Goal: Information Seeking & Learning: Learn about a topic

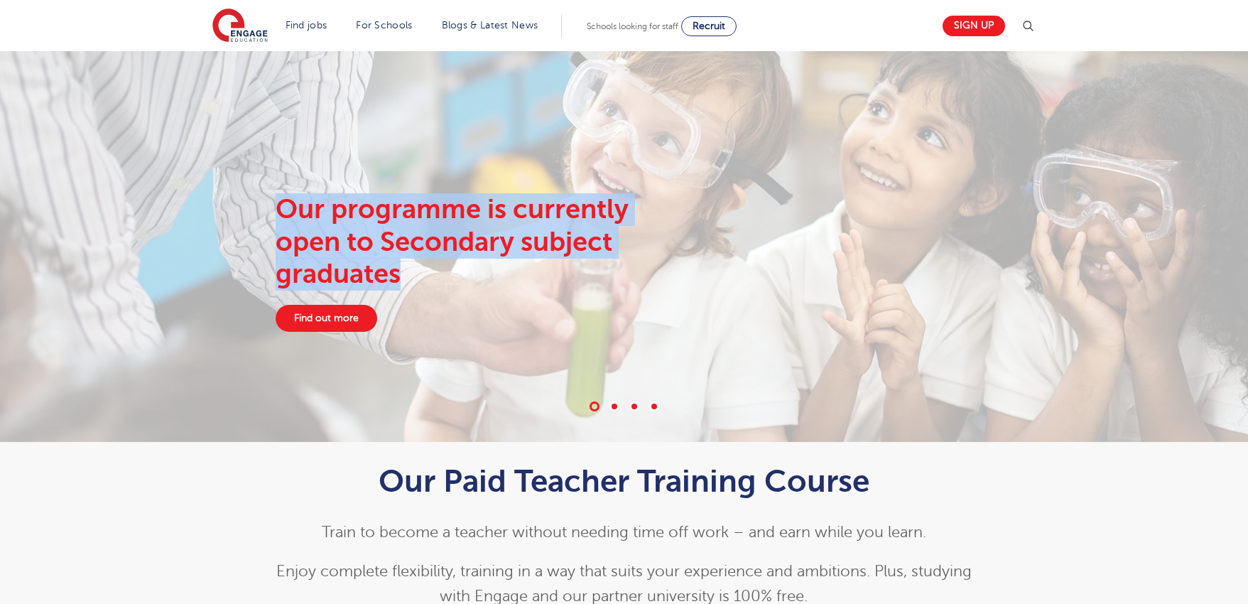
drag, startPoint x: 202, startPoint y: 193, endPoint x: 509, endPoint y: 273, distance: 317.1
click at [509, 273] on div "Our programme is currently open to Secondary subject graduates Find out more" at bounding box center [624, 262] width 862 height 139
click at [509, 273] on div "Our programme is currently open to Secondary subject graduates" at bounding box center [481, 241] width 410 height 97
drag, startPoint x: 556, startPoint y: 277, endPoint x: 188, endPoint y: 201, distance: 375.8
click at [188, 201] on div "Our programme is currently open to Secondary subject graduates Find out more" at bounding box center [624, 246] width 1248 height 391
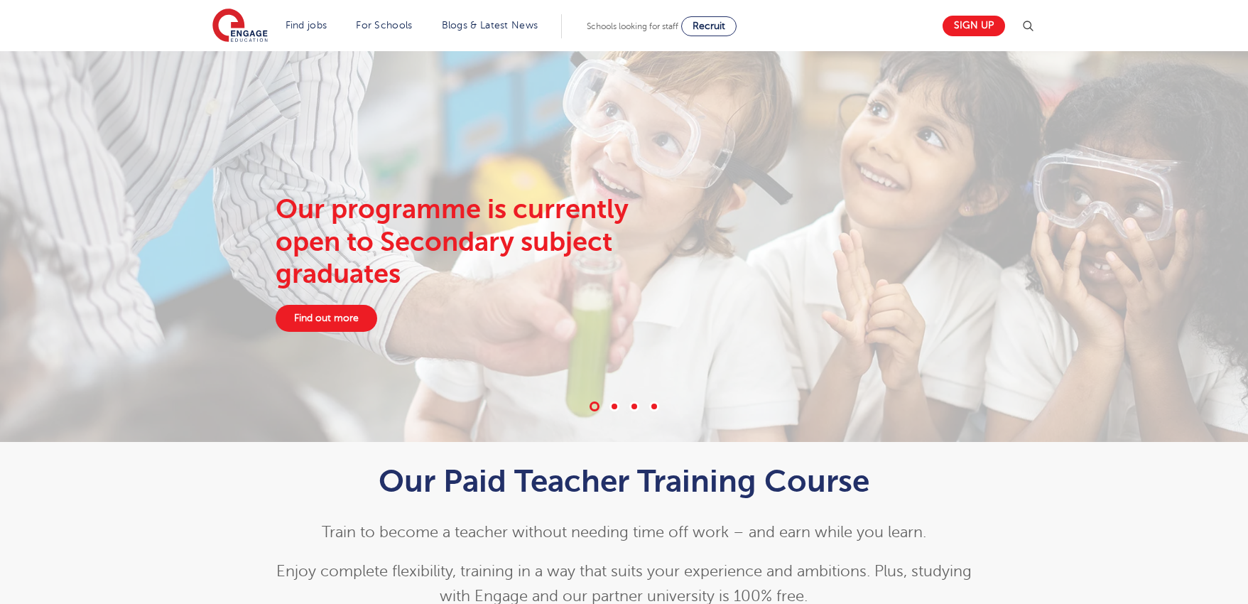
click at [188, 201] on div "Our programme is currently open to Secondary subject graduates Find out more" at bounding box center [624, 246] width 1248 height 391
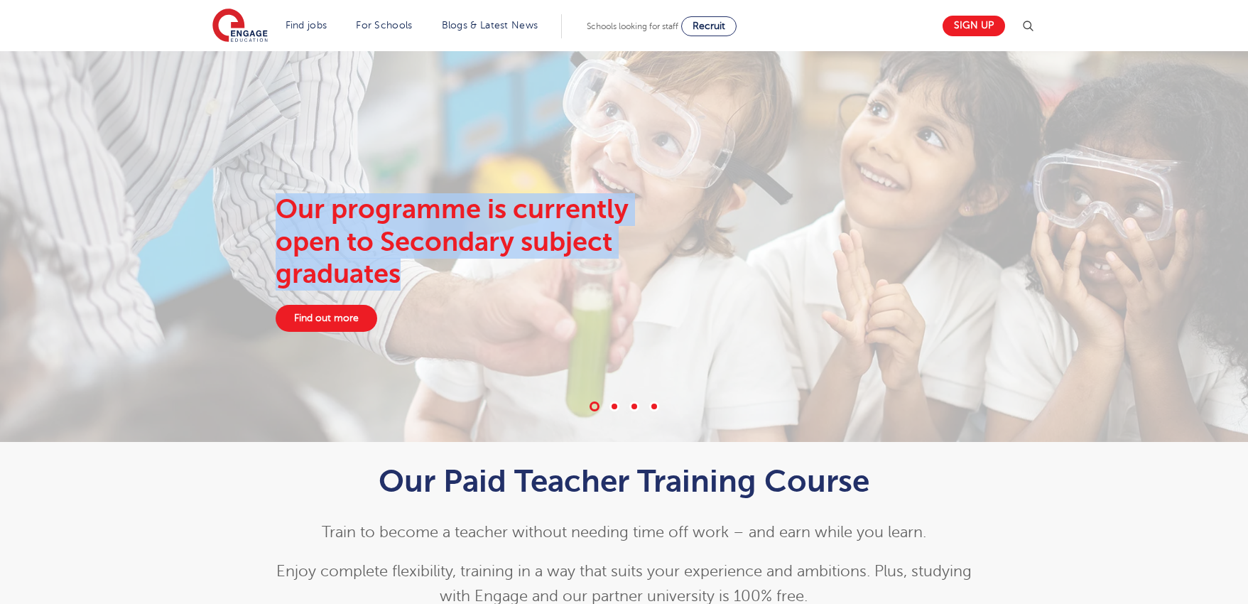
drag, startPoint x: 474, startPoint y: 295, endPoint x: 496, endPoint y: 298, distance: 22.3
click at [496, 298] on div "Our programme is currently open to Secondary subject graduates Find out more" at bounding box center [624, 246] width 1248 height 391
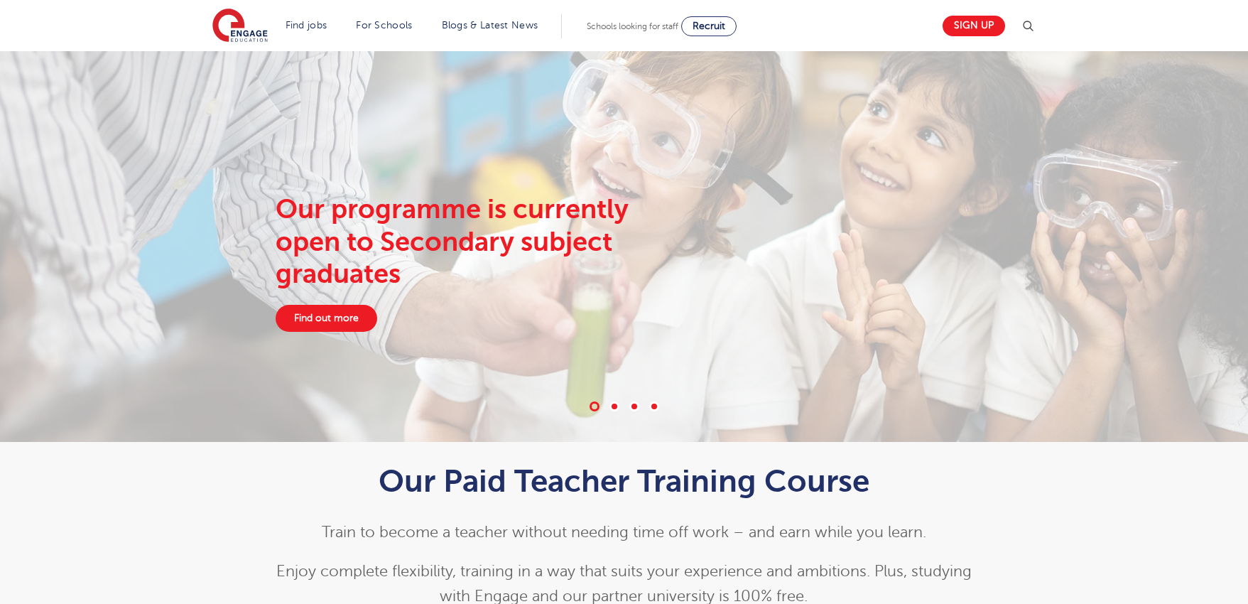
click at [496, 298] on div "Our programme is currently open to Secondary subject graduates Find out more" at bounding box center [480, 262] width 431 height 139
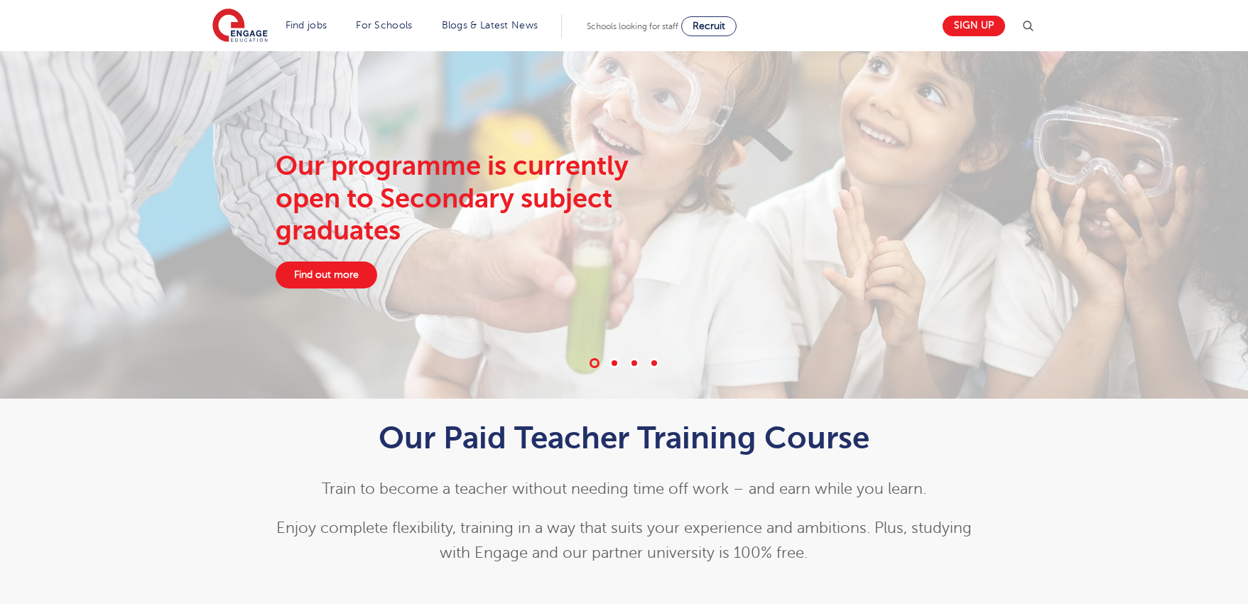
scroll to position [94, 0]
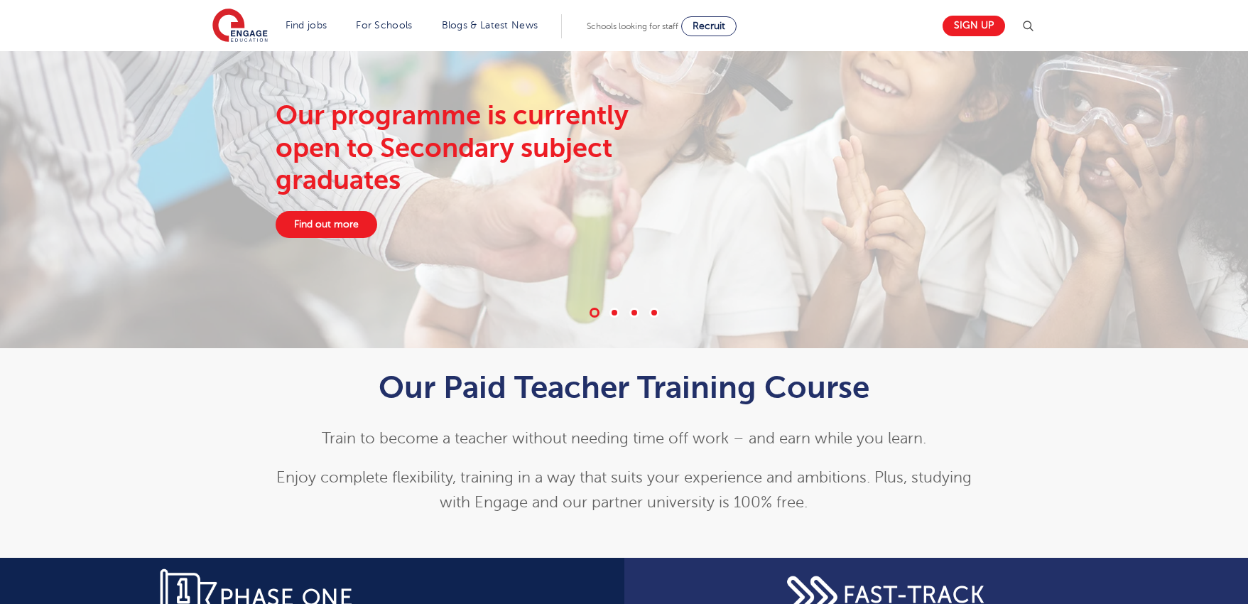
click at [618, 311] on span at bounding box center [615, 313] width 10 height 10
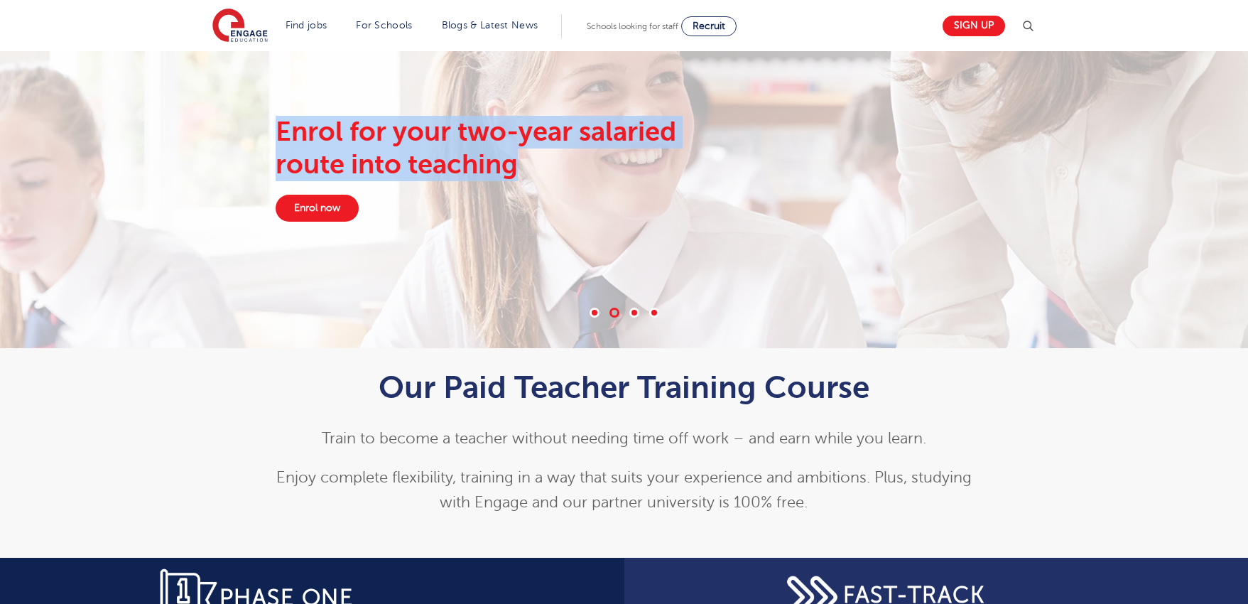
drag, startPoint x: 274, startPoint y: 136, endPoint x: 617, endPoint y: 184, distance: 346.5
click at [617, 184] on div "Enrol for your two-year salaried route into teaching Enrol now" at bounding box center [480, 169] width 431 height 106
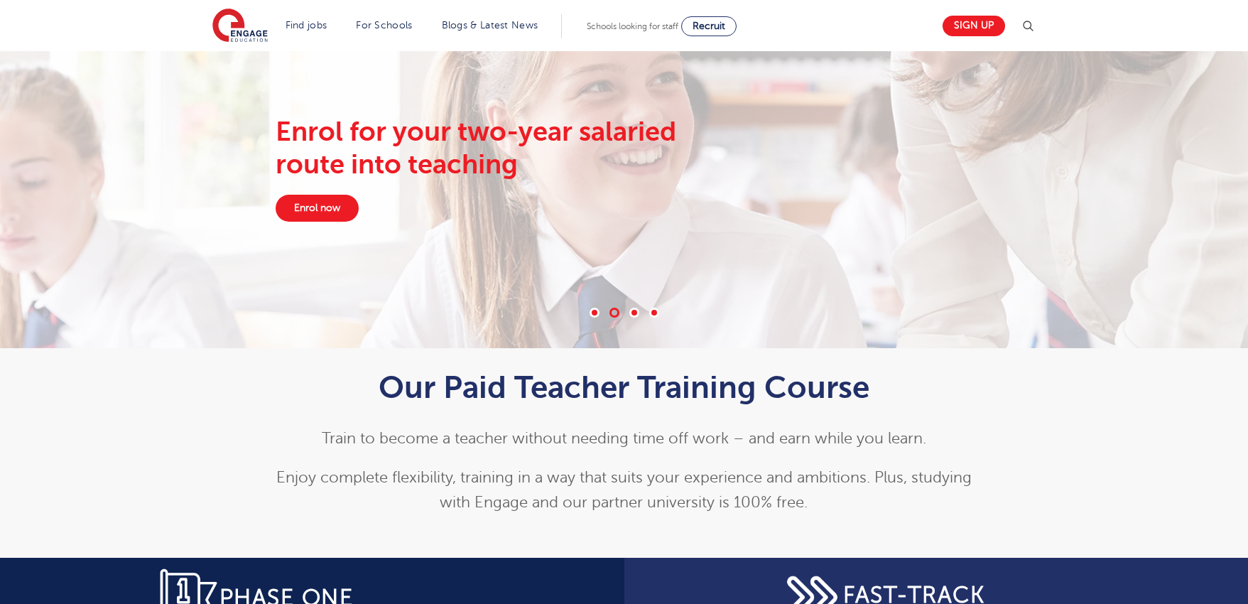
click at [617, 184] on div "Enrol for your two-year salaried route into teaching Enrol now" at bounding box center [480, 169] width 431 height 106
click at [634, 311] on span at bounding box center [634, 313] width 10 height 10
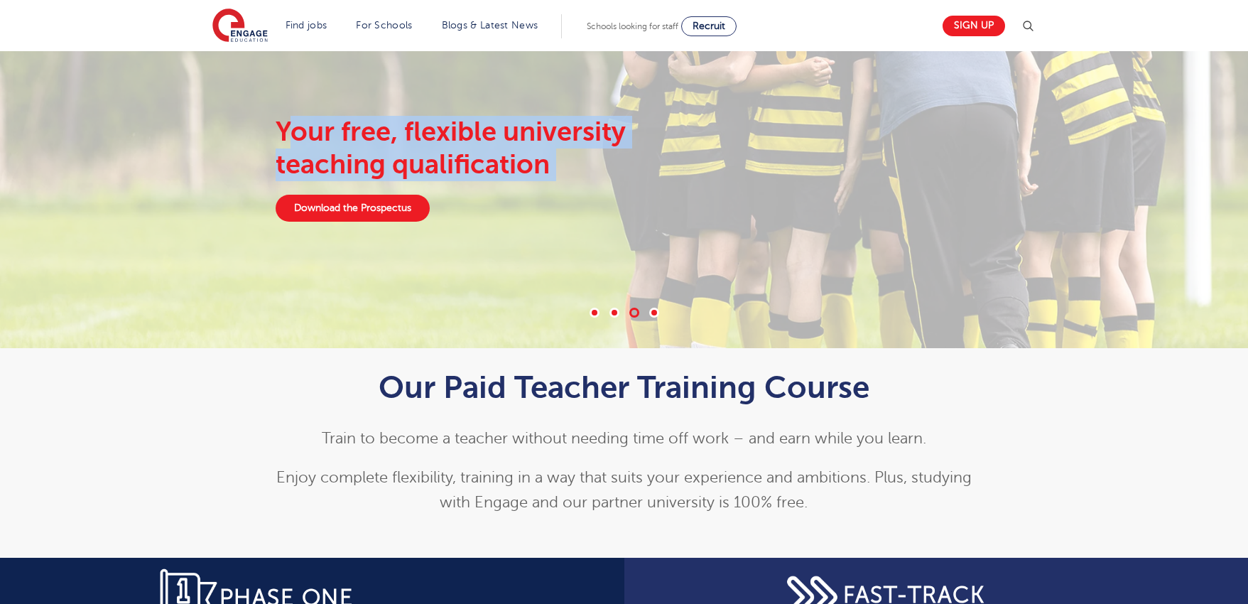
drag, startPoint x: 286, startPoint y: 126, endPoint x: 589, endPoint y: 196, distance: 310.7
click at [589, 196] on div "Your free, flexible university teaching qualification Download the Prospectus" at bounding box center [480, 169] width 431 height 106
drag, startPoint x: 595, startPoint y: 183, endPoint x: 278, endPoint y: 139, distance: 320.6
click at [278, 139] on div "Your free, flexible university teaching qualification Download the Prospectus" at bounding box center [480, 169] width 431 height 106
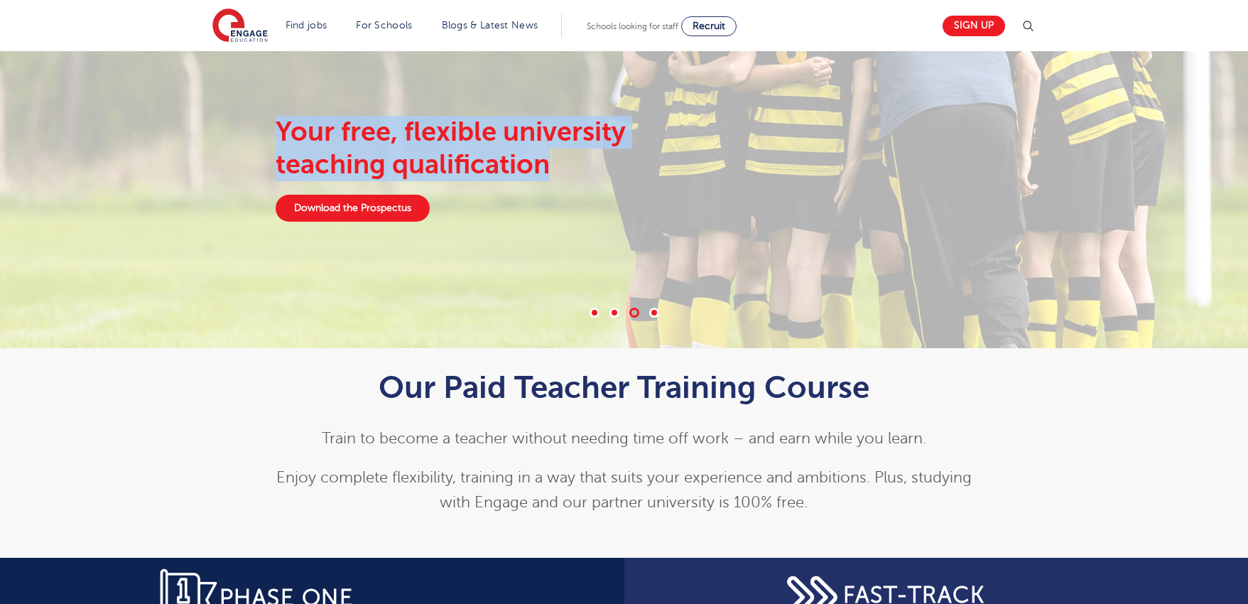
click at [278, 139] on div "Your free, flexible university teaching qualification" at bounding box center [481, 148] width 410 height 65
drag, startPoint x: 261, startPoint y: 123, endPoint x: 628, endPoint y: 180, distance: 371.0
click at [628, 180] on div "Your free, flexible university teaching qualification Download the Prospectus" at bounding box center [624, 169] width 862 height 106
click at [628, 180] on div "Your free, flexible university teaching qualification" at bounding box center [481, 148] width 410 height 65
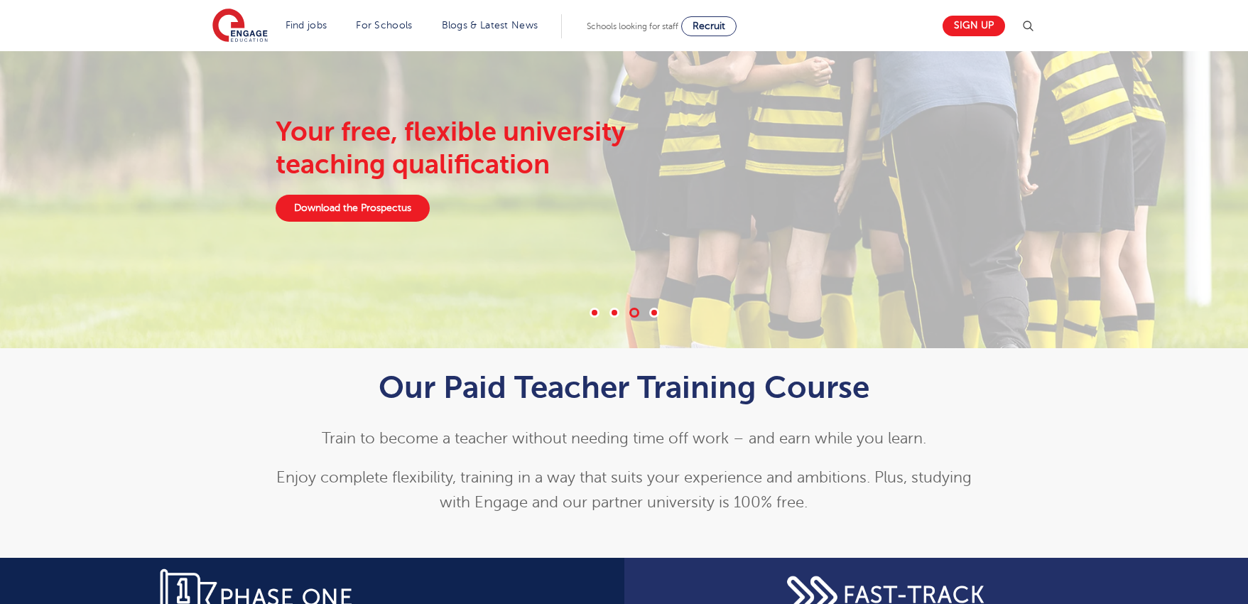
click at [653, 311] on span at bounding box center [654, 313] width 10 height 10
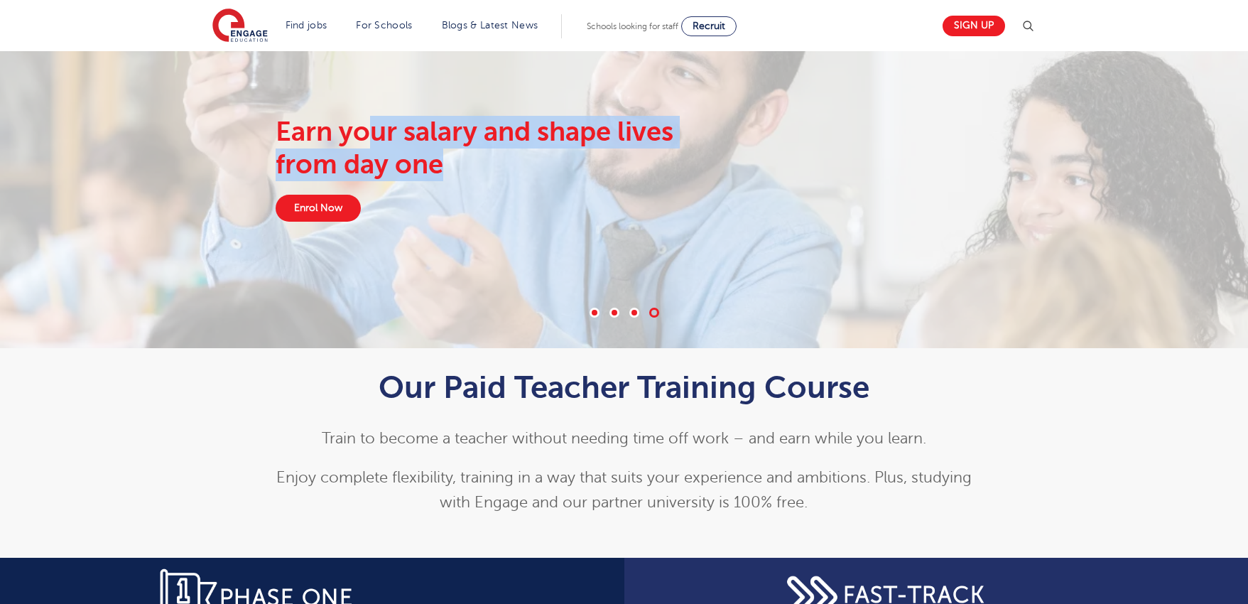
drag, startPoint x: 433, startPoint y: 148, endPoint x: 556, endPoint y: 171, distance: 125.1
click at [556, 171] on div "Earn your salary and shape lives from day one" at bounding box center [481, 148] width 410 height 65
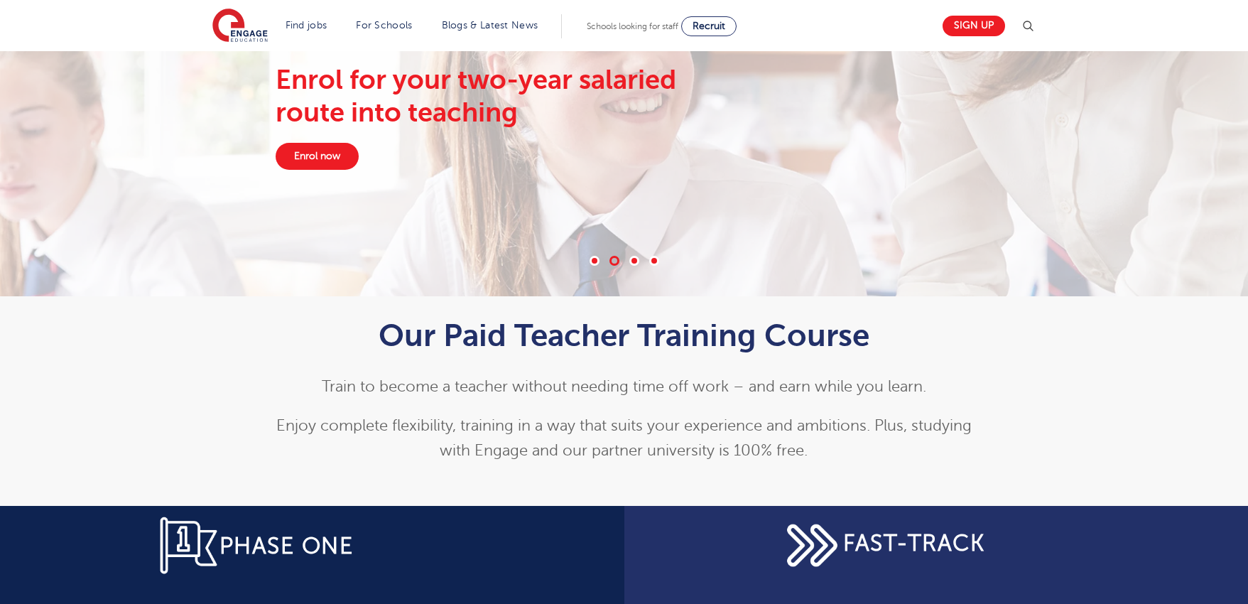
scroll to position [368, 0]
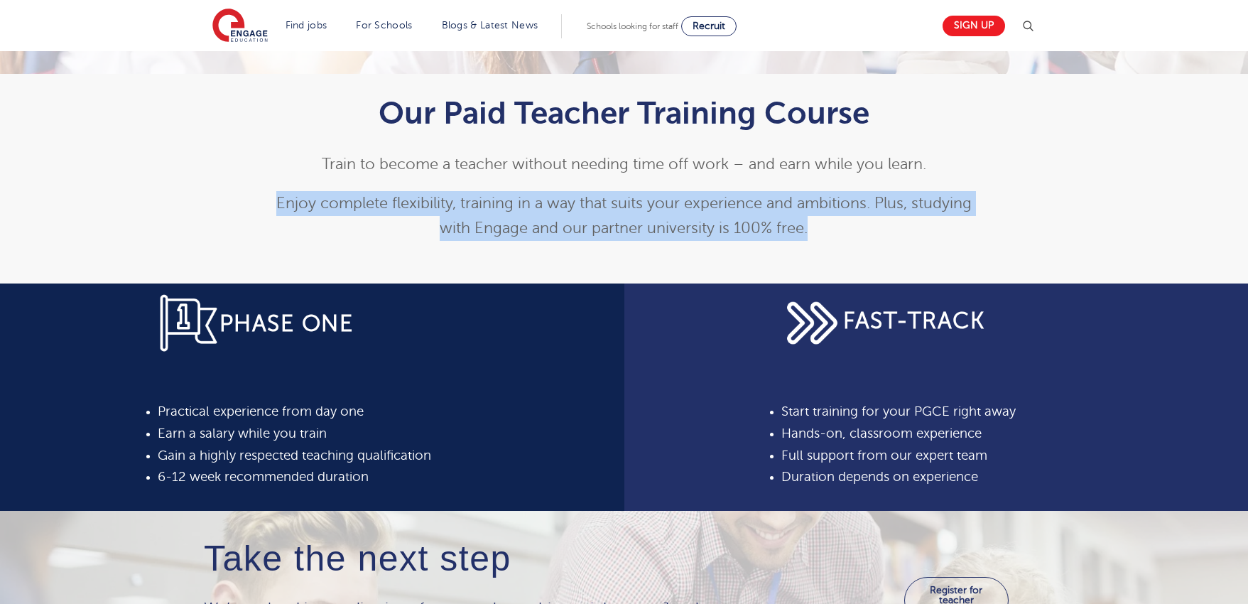
drag, startPoint x: 225, startPoint y: 187, endPoint x: 862, endPoint y: 249, distance: 639.6
click at [856, 248] on div "Our Paid Teacher Training Course Train to become a teacher without needing time…" at bounding box center [624, 164] width 862 height 181
click at [963, 261] on div "Our Paid Teacher Training Course Train to become a teacher without needing time…" at bounding box center [624, 179] width 1248 height 210
drag, startPoint x: 968, startPoint y: 259, endPoint x: 382, endPoint y: 180, distance: 591.5
click at [382, 180] on div "Our Paid Teacher Training Course Train to become a teacher without needing time…" at bounding box center [624, 179] width 1248 height 210
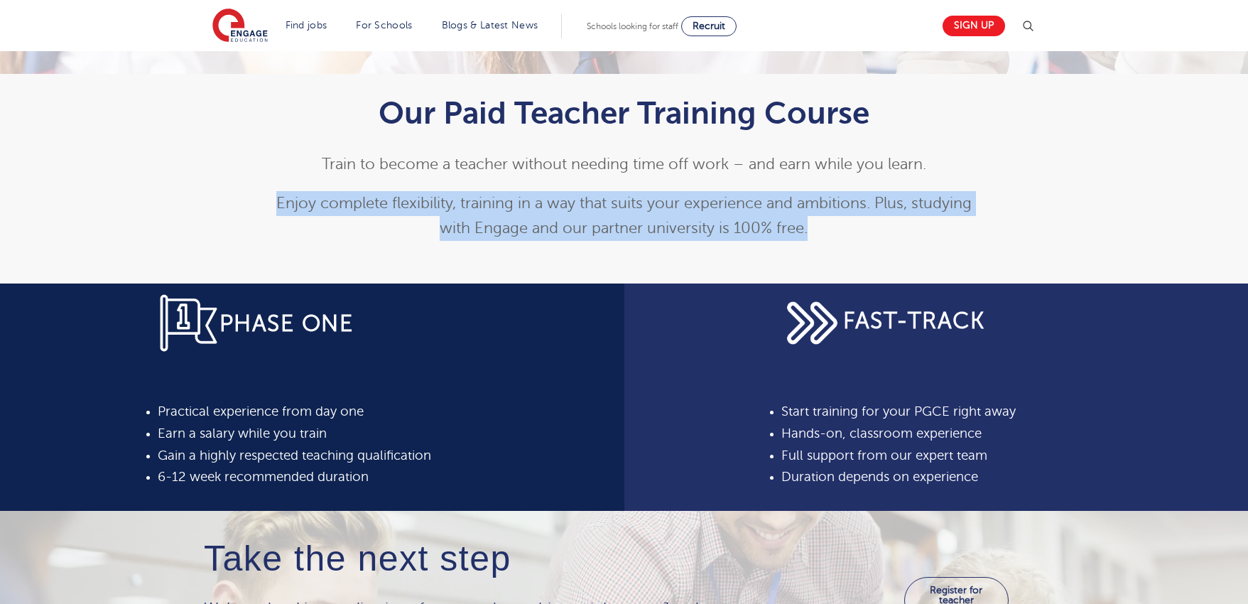
click at [382, 180] on div "Our Paid Teacher Training Course Train to become a teacher without needing time…" at bounding box center [624, 168] width 697 height 146
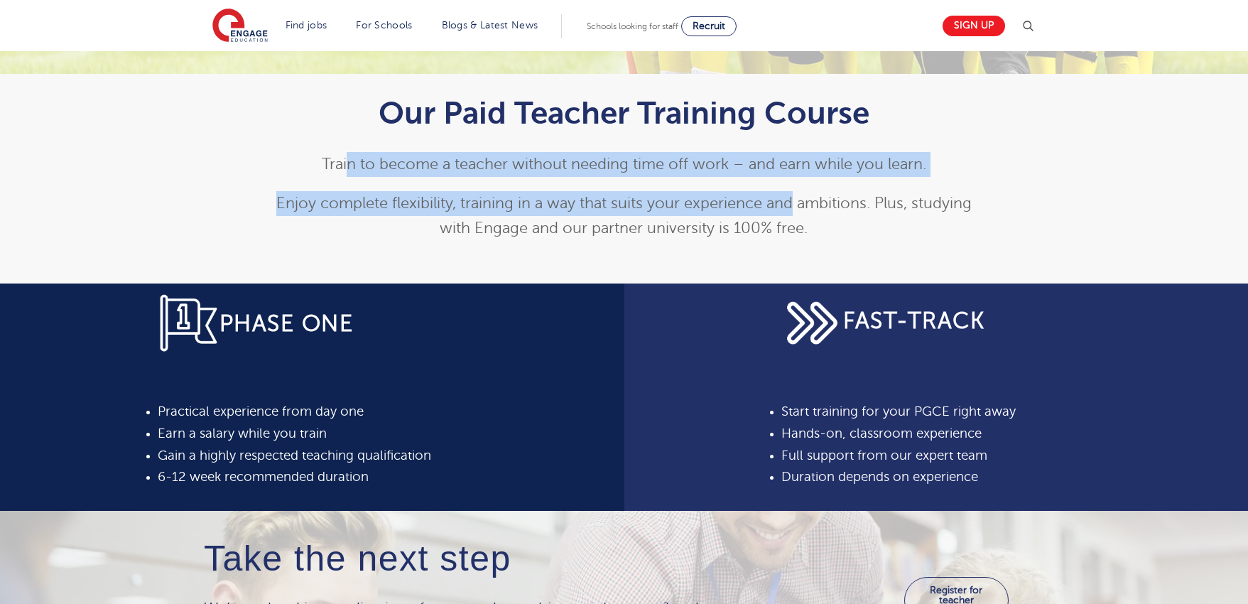
drag, startPoint x: 346, startPoint y: 157, endPoint x: 823, endPoint y: 205, distance: 479.9
click at [823, 205] on div "Our Paid Teacher Training Course Train to become a teacher without needing time…" at bounding box center [624, 168] width 697 height 146
click at [823, 205] on span "Enjoy complete flexibility, training in a way that suits your experience and am…" at bounding box center [624, 216] width 696 height 42
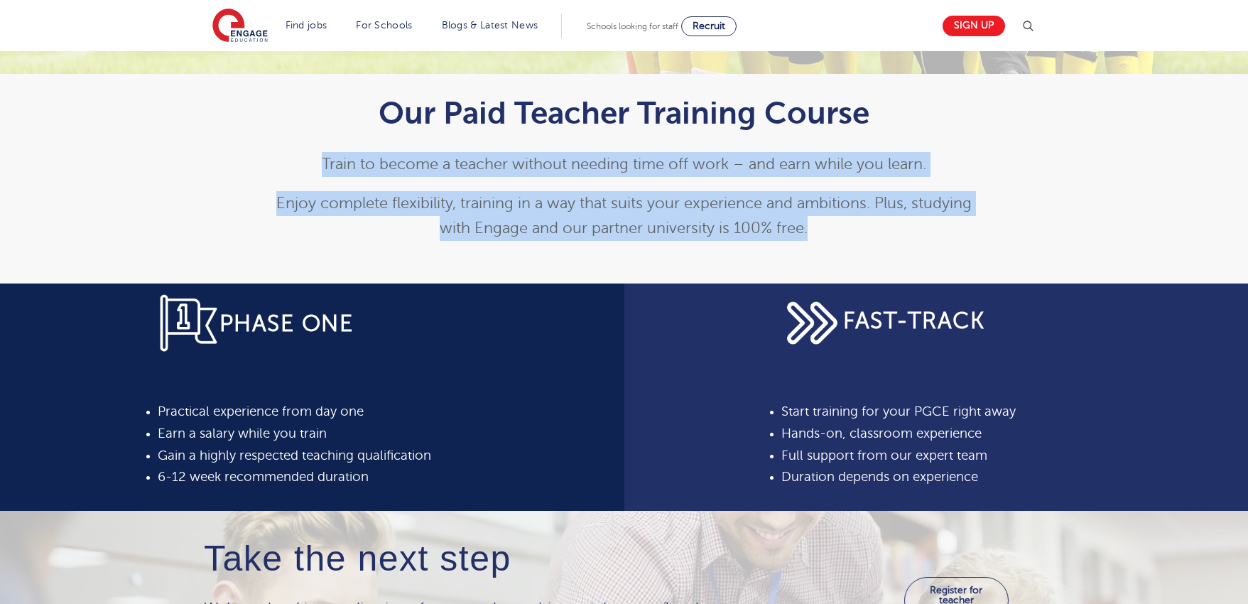
drag, startPoint x: 885, startPoint y: 251, endPoint x: 324, endPoint y: 149, distance: 570.4
click at [324, 149] on div "Our Paid Teacher Training Course Train to become a teacher without needing time…" at bounding box center [624, 164] width 718 height 181
click at [324, 149] on div "Our Paid Teacher Training Course Train to become a teacher without needing time…" at bounding box center [624, 168] width 697 height 146
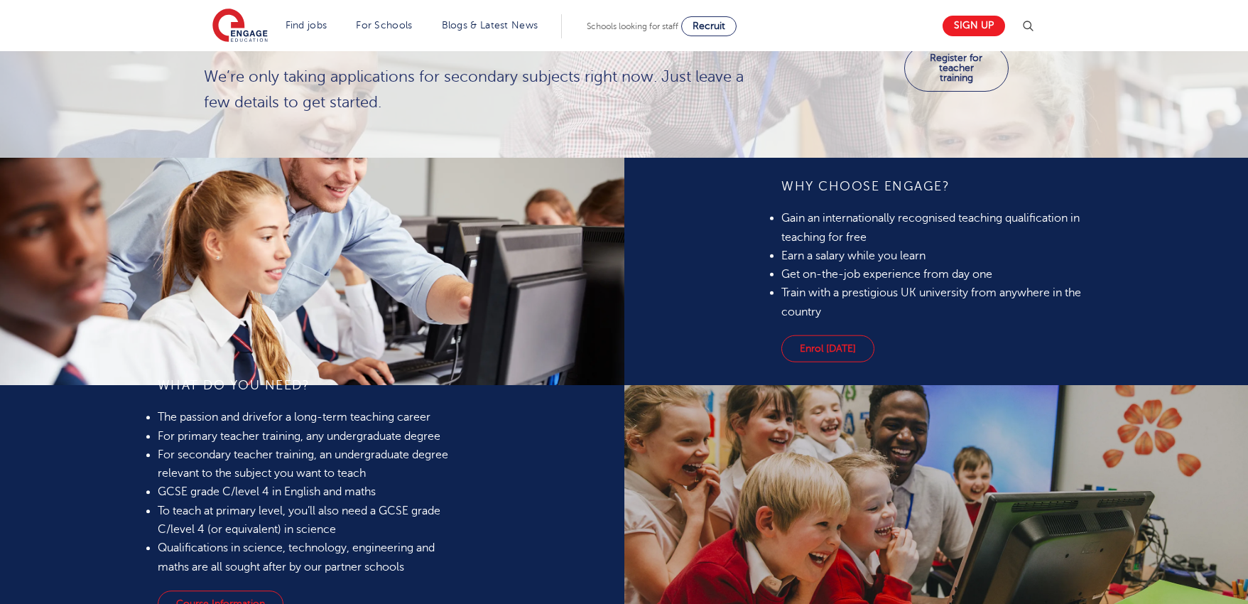
scroll to position [937, 0]
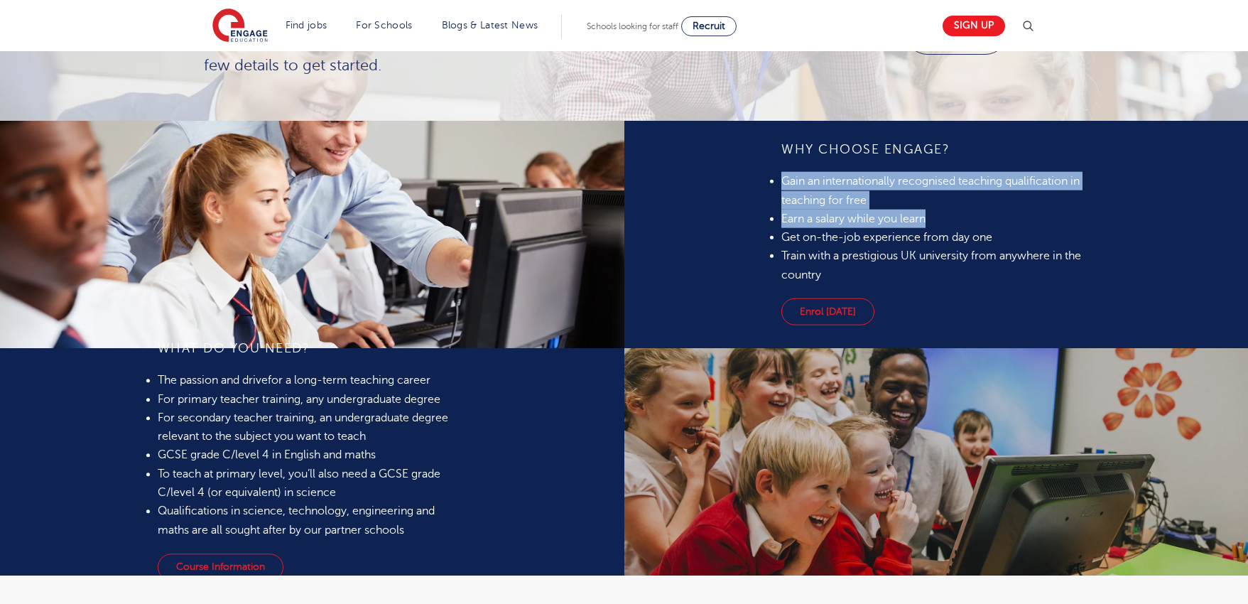
drag, startPoint x: 818, startPoint y: 283, endPoint x: 945, endPoint y: 320, distance: 131.8
click at [916, 284] on div "WHY CHOOSE ENGAGE? Gain an internationally recognised teaching qualification in…" at bounding box center [936, 213] width 309 height 144
click at [945, 247] on li "Get on-the-job experience from day one" at bounding box center [936, 237] width 309 height 18
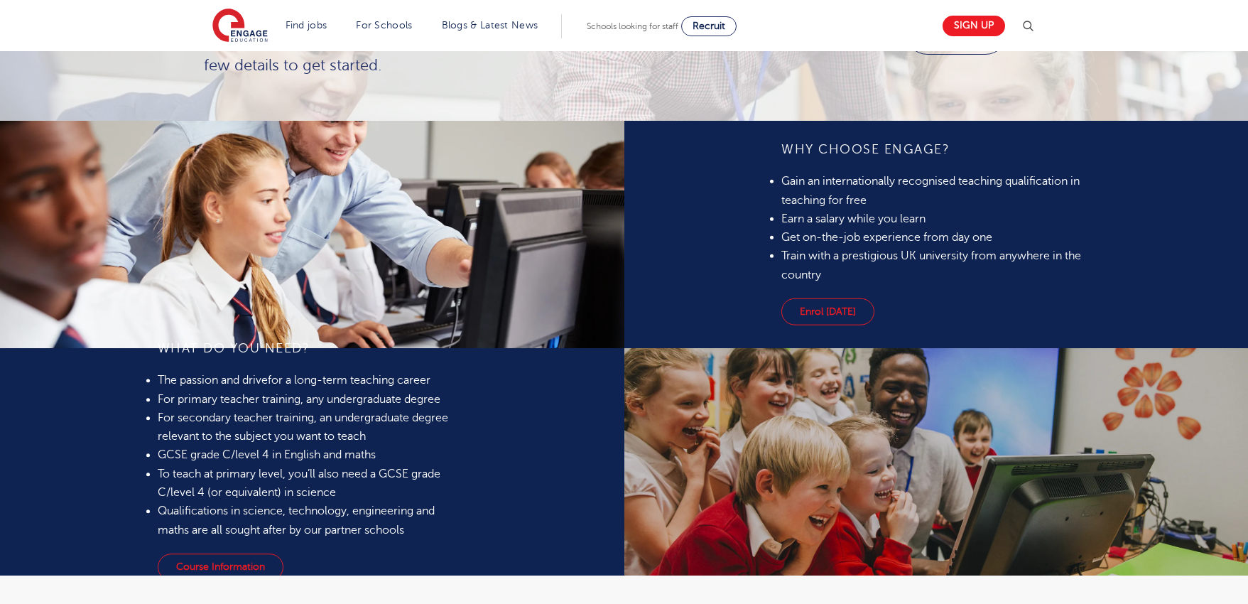
drag, startPoint x: 684, startPoint y: 281, endPoint x: 791, endPoint y: 332, distance: 117.9
click at [782, 284] on ul "Gain an internationally recognised teaching qualification in teaching for free …" at bounding box center [936, 228] width 309 height 112
click at [851, 284] on li "Train with a prestigious UK university from anywhere in the country" at bounding box center [936, 266] width 309 height 38
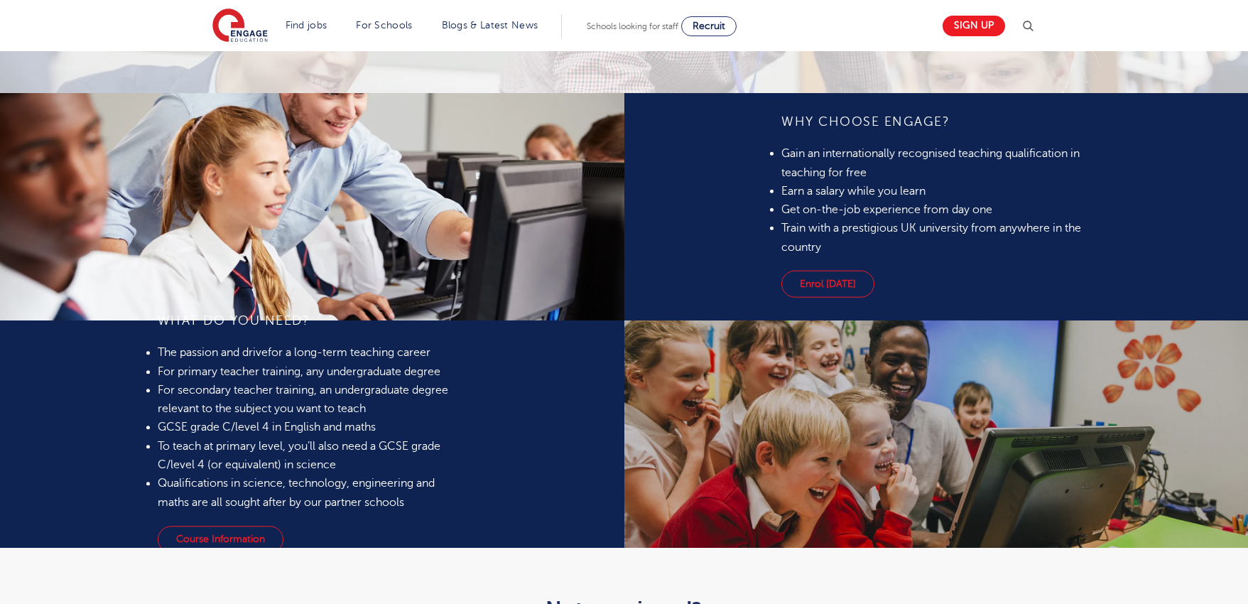
scroll to position [1011, 0]
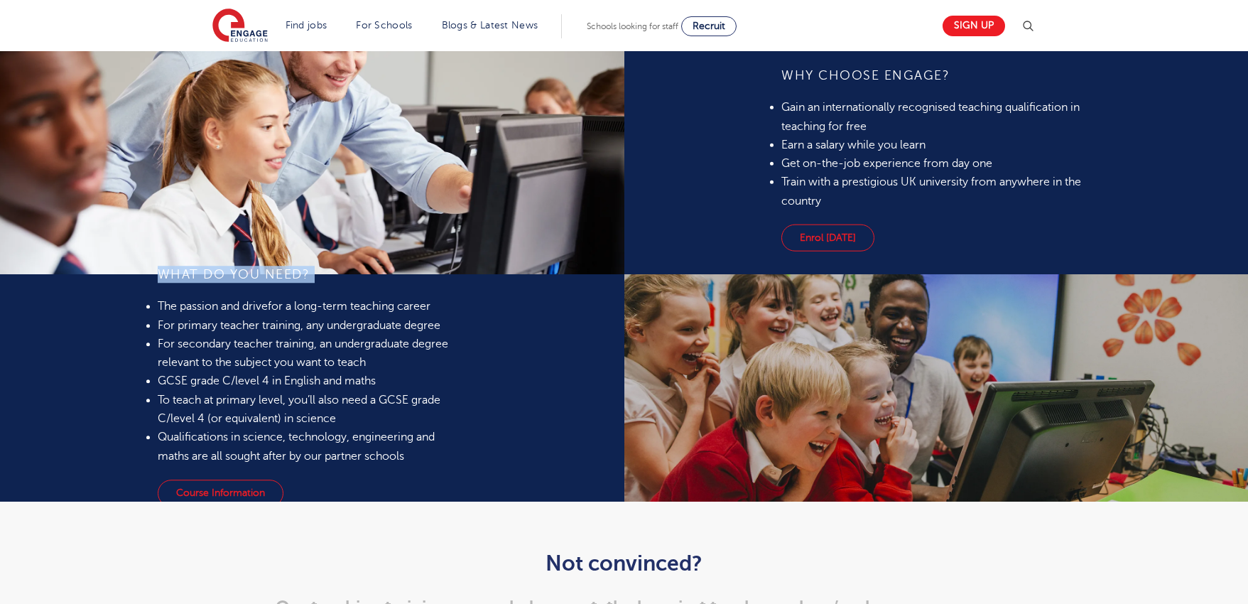
drag, startPoint x: 278, startPoint y: 417, endPoint x: 469, endPoint y: 475, distance: 199.6
click at [427, 460] on div "What do you need? The passion and drive for a long-term teaching career For pri…" at bounding box center [312, 387] width 625 height 227
click at [467, 335] on li "For primary teacher training, any undergraduate degree" at bounding box center [312, 325] width 309 height 18
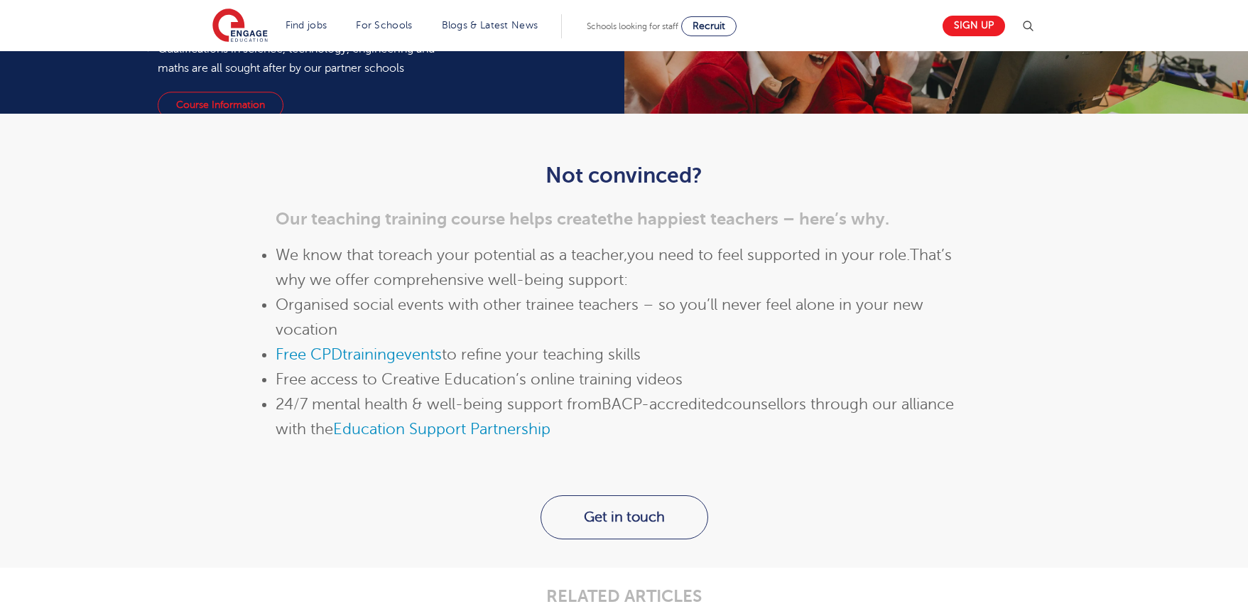
scroll to position [1412, 0]
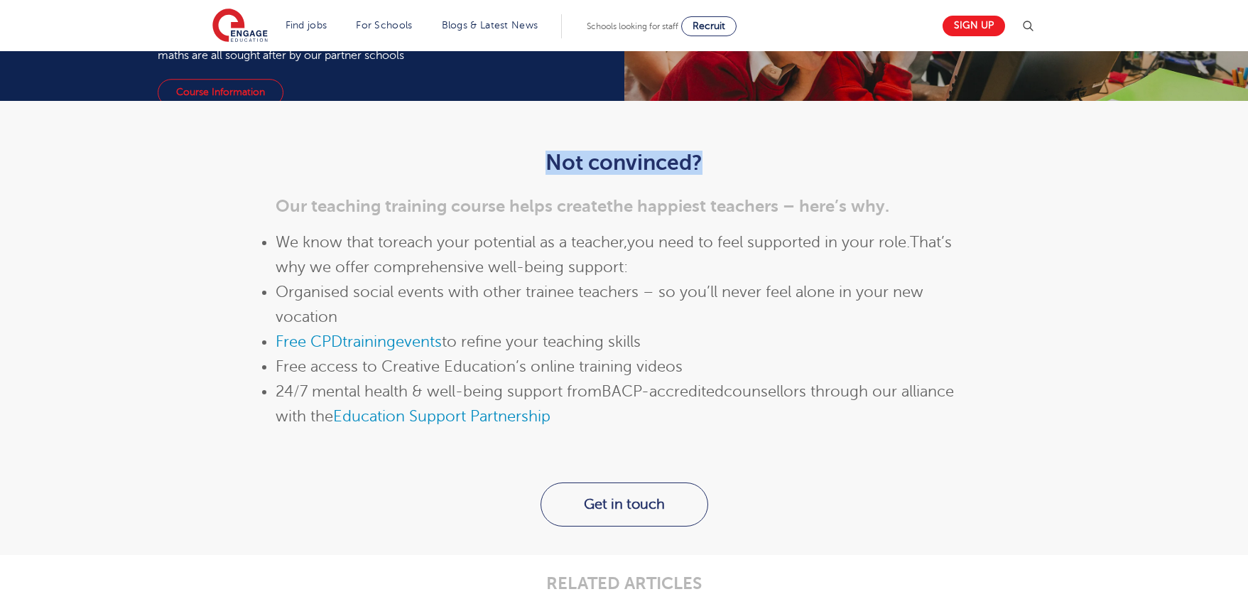
drag, startPoint x: 435, startPoint y: 351, endPoint x: 762, endPoint y: 364, distance: 327.1
click at [762, 175] on h2 "Not convinced?" at bounding box center [624, 163] width 697 height 24
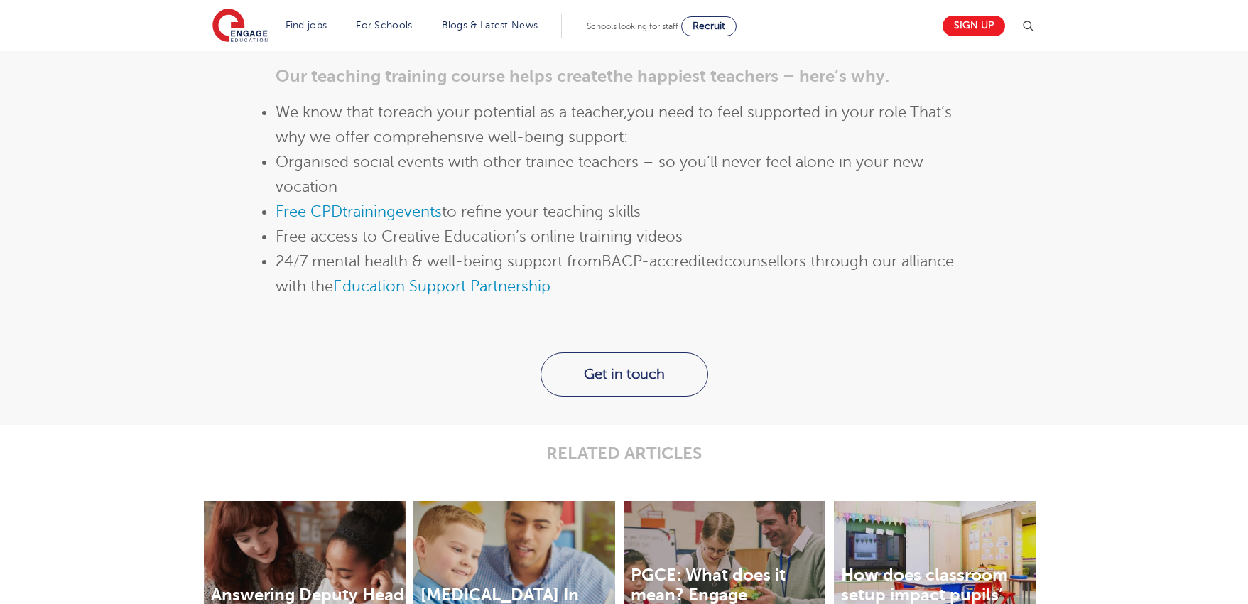
scroll to position [1565, 0]
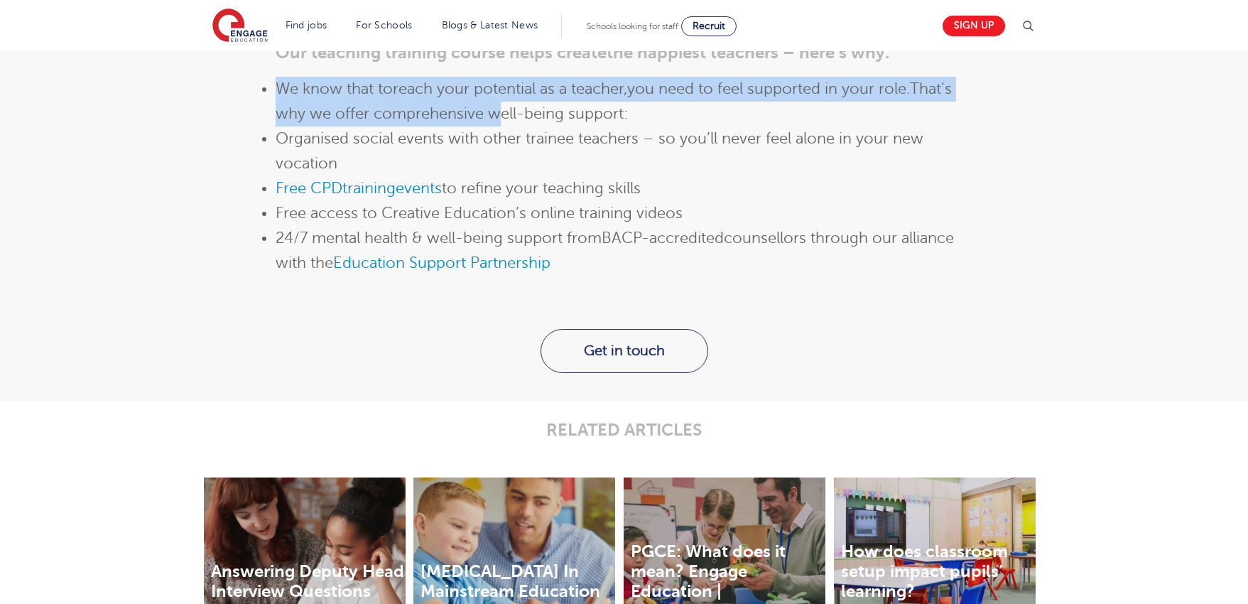
drag, startPoint x: 393, startPoint y: 263, endPoint x: 593, endPoint y: 357, distance: 221.5
click at [580, 315] on div "Not convinced? Our teaching training course helps create the happiest teachers …" at bounding box center [624, 156] width 697 height 318
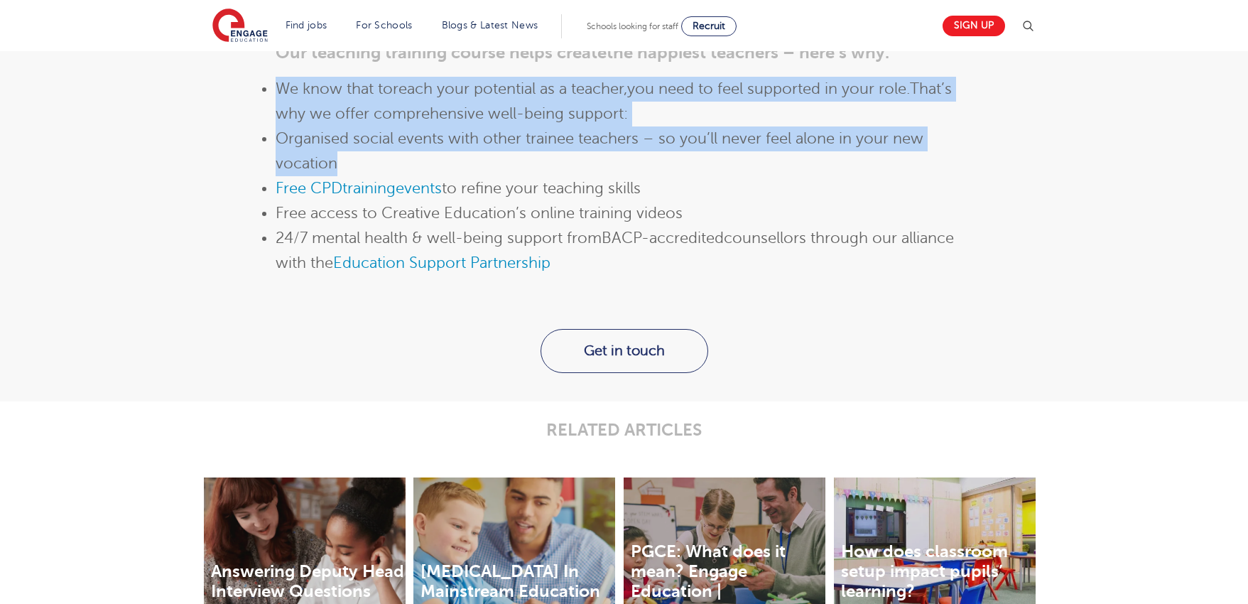
click at [596, 176] on li "Organised social events with other trainee teachers – so you’ll never feel alon…" at bounding box center [624, 151] width 697 height 50
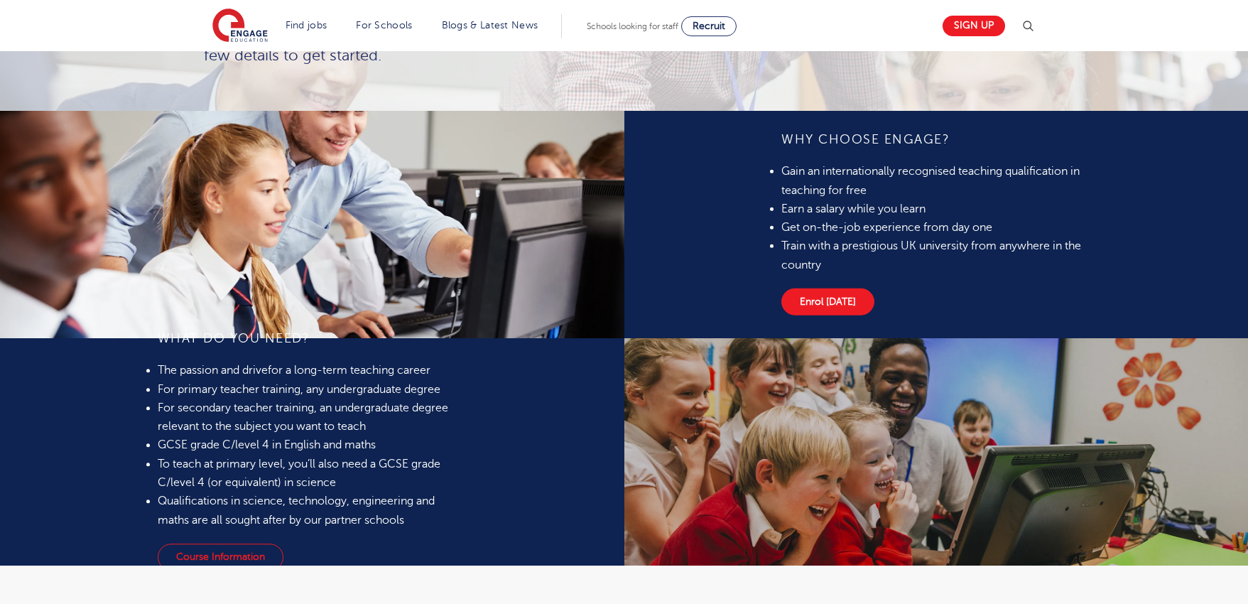
scroll to position [949, 0]
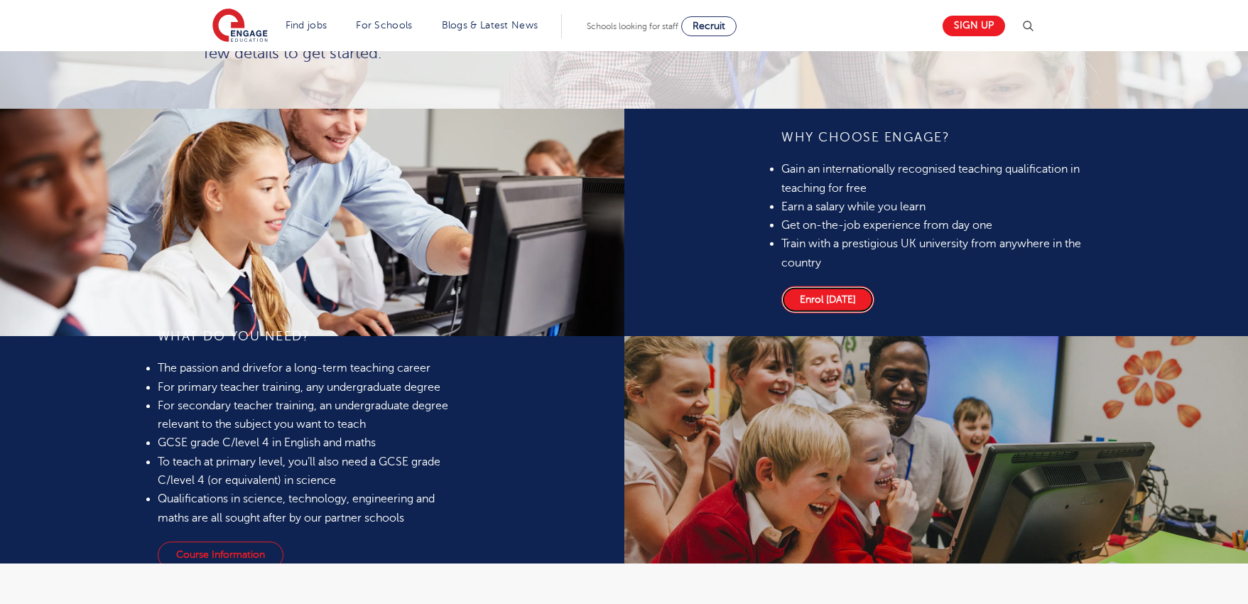
click at [782, 313] on link "Enrol today" at bounding box center [828, 299] width 93 height 27
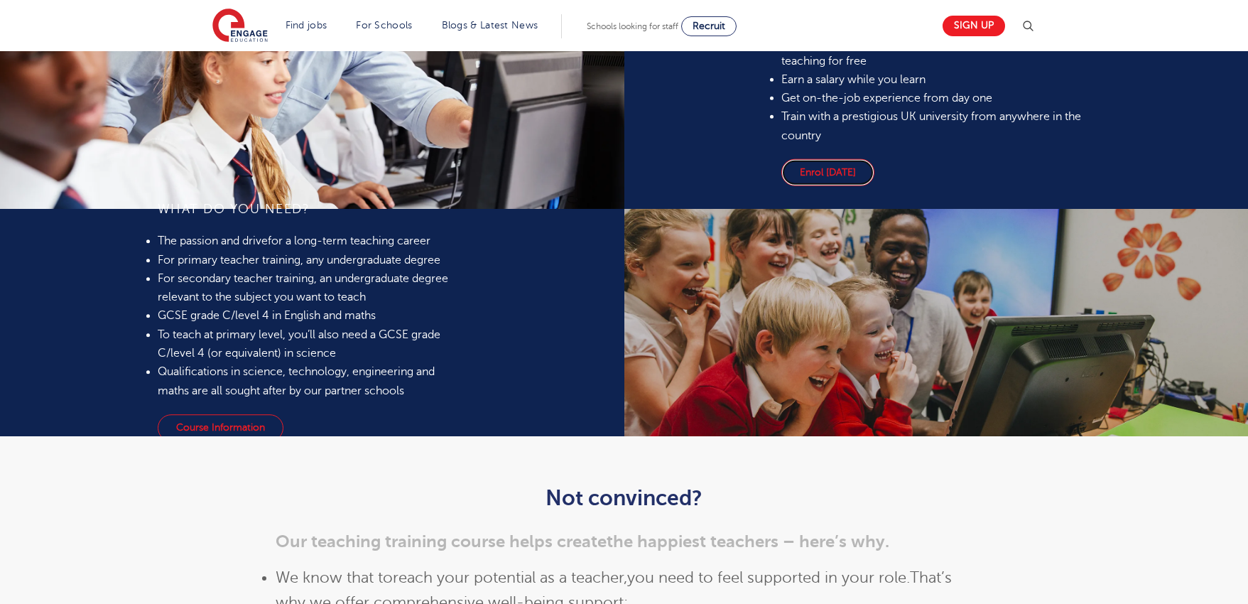
scroll to position [1236, 0]
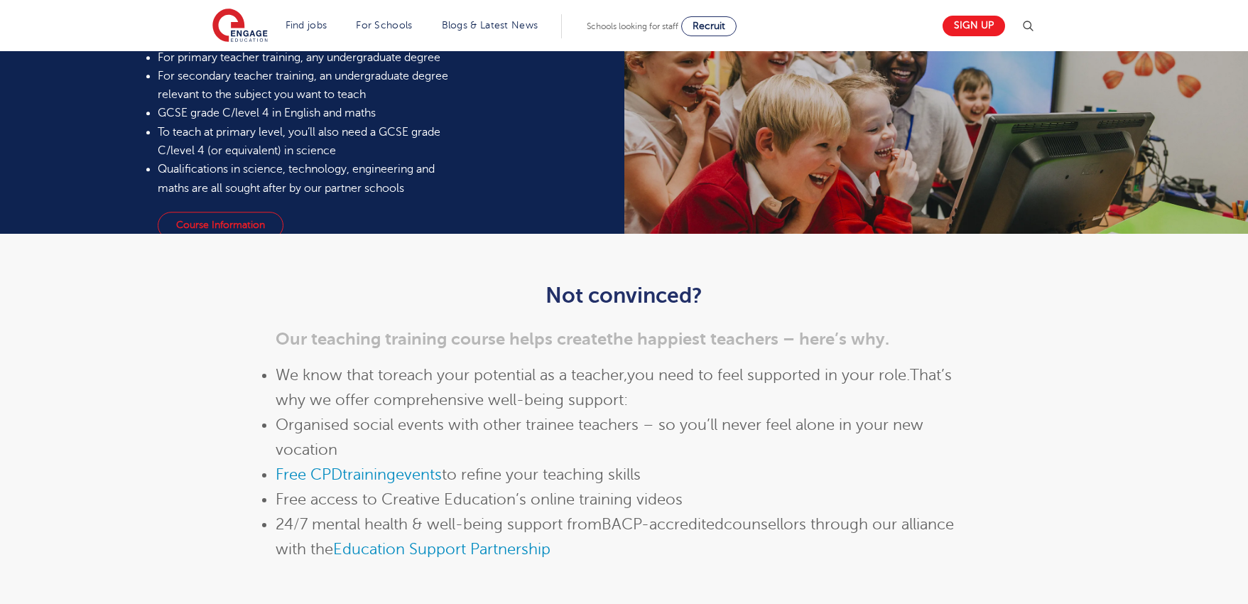
scroll to position [1280, 0]
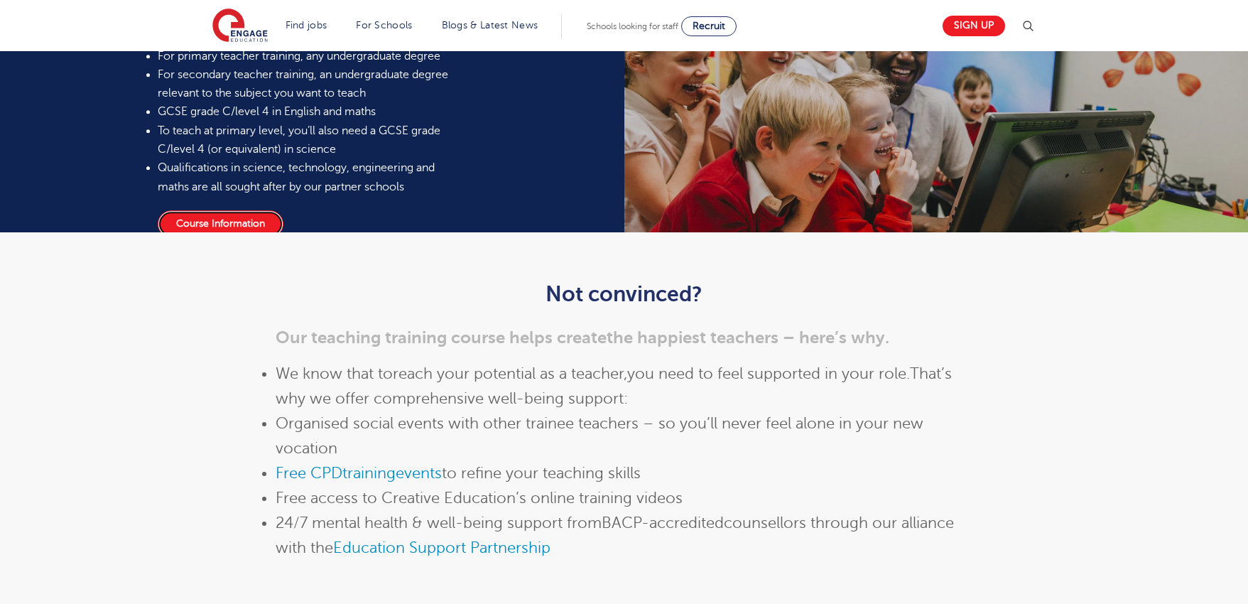
click at [283, 237] on link "Course Information" at bounding box center [221, 223] width 126 height 27
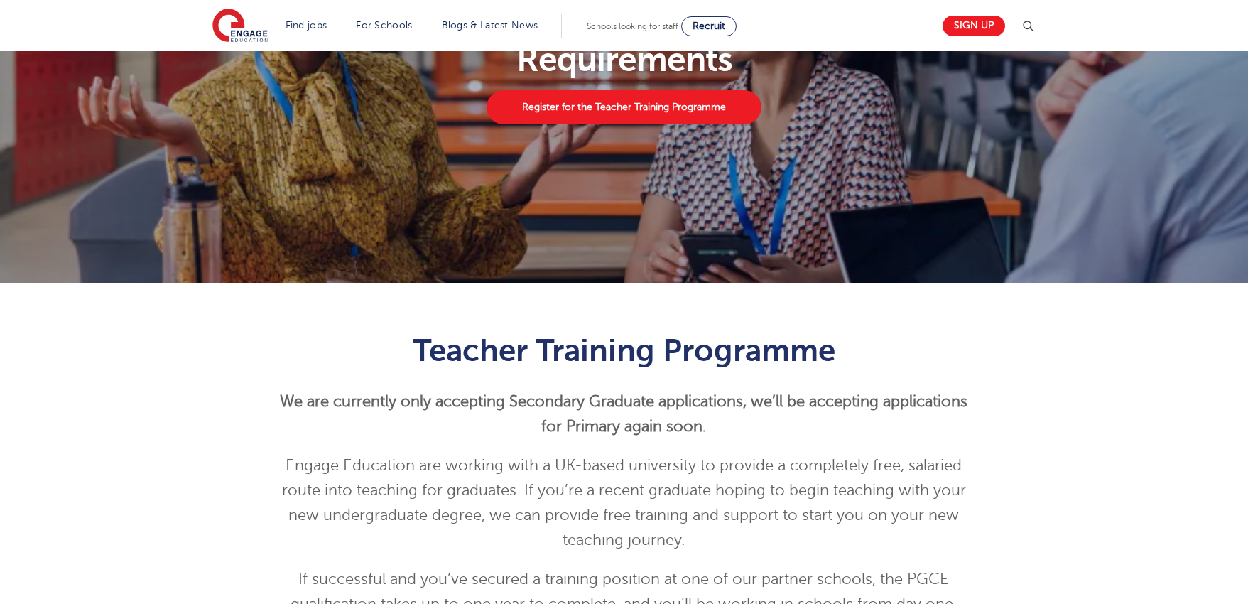
scroll to position [265, 0]
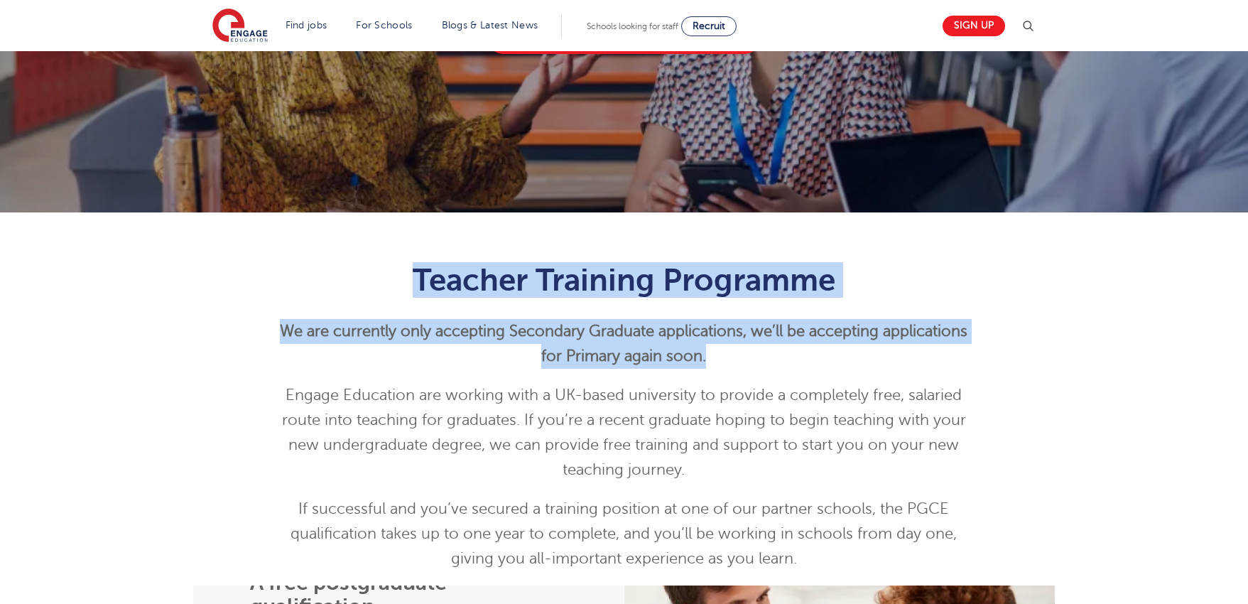
drag, startPoint x: 328, startPoint y: 279, endPoint x: 772, endPoint y: 362, distance: 452.3
click at [772, 362] on div "Teacher Training Programme We are currently only accepting Secondary Graduate a…" at bounding box center [624, 416] width 697 height 309
click at [772, 362] on p "We are currently only accepting Secondary Graduate applications, w e’ll be acce…" at bounding box center [624, 344] width 697 height 50
drag, startPoint x: 859, startPoint y: 375, endPoint x: 347, endPoint y: 287, distance: 519.1
click at [347, 287] on div "Teacher Training Programme We are currently only accepting Secondary Graduate a…" at bounding box center [624, 416] width 697 height 309
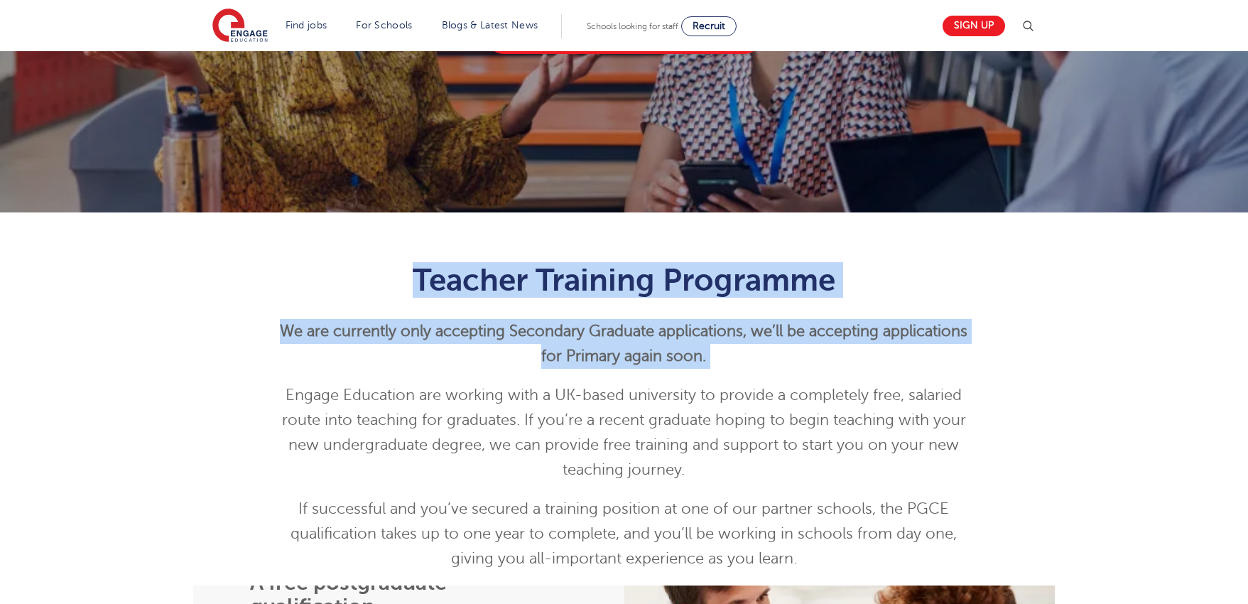
click at [347, 287] on h1 "Teacher Training Programme" at bounding box center [624, 280] width 697 height 36
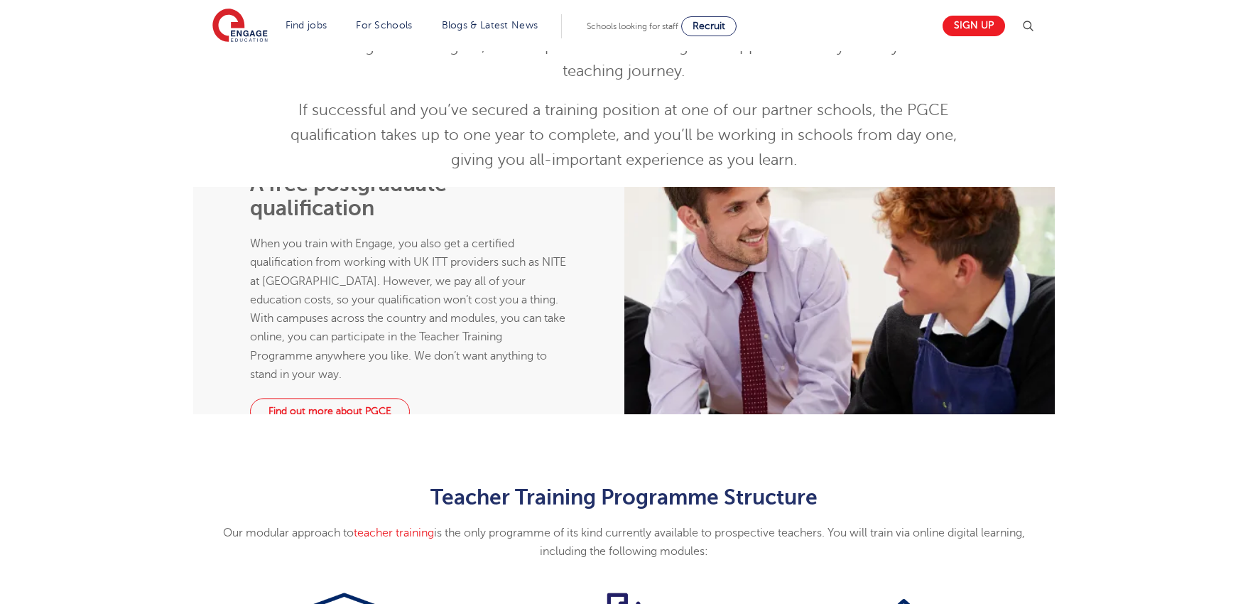
scroll to position [716, 0]
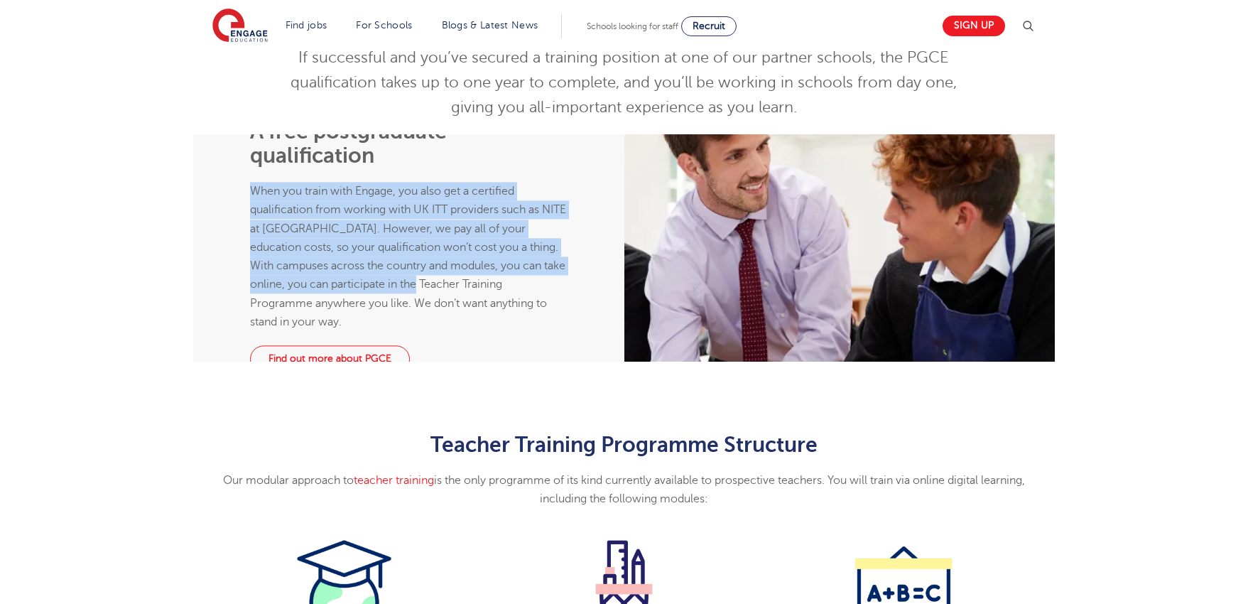
drag, startPoint x: 292, startPoint y: 247, endPoint x: 470, endPoint y: 331, distance: 197.4
click at [470, 330] on p "When you train with Engage, you also get a certified qualification from working…" at bounding box center [408, 256] width 317 height 149
click at [470, 328] on span "When you train with Engage, you also get a certified qualification from working…" at bounding box center [408, 257] width 316 height 144
drag, startPoint x: 476, startPoint y: 339, endPoint x: 240, endPoint y: 228, distance: 260.6
click at [240, 228] on div "A free postgraduate qualification When you train with Engage, you also get a ce…" at bounding box center [408, 247] width 431 height 227
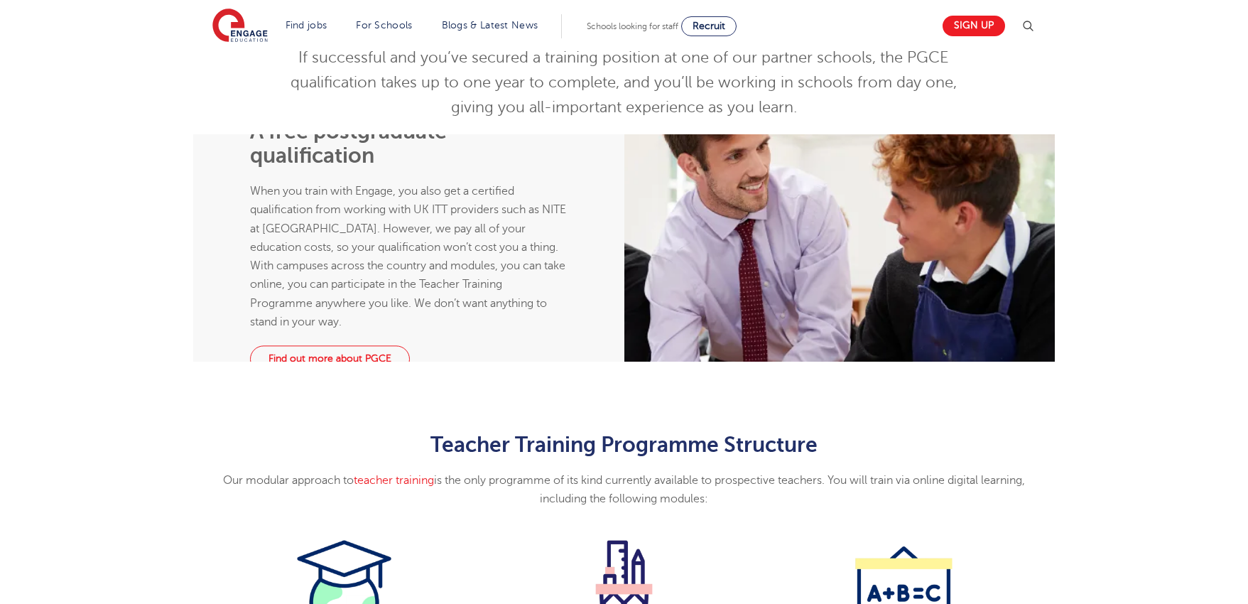
click at [240, 228] on div "A free postgraduate qualification When you train with Engage, you also get a ce…" at bounding box center [408, 247] width 431 height 227
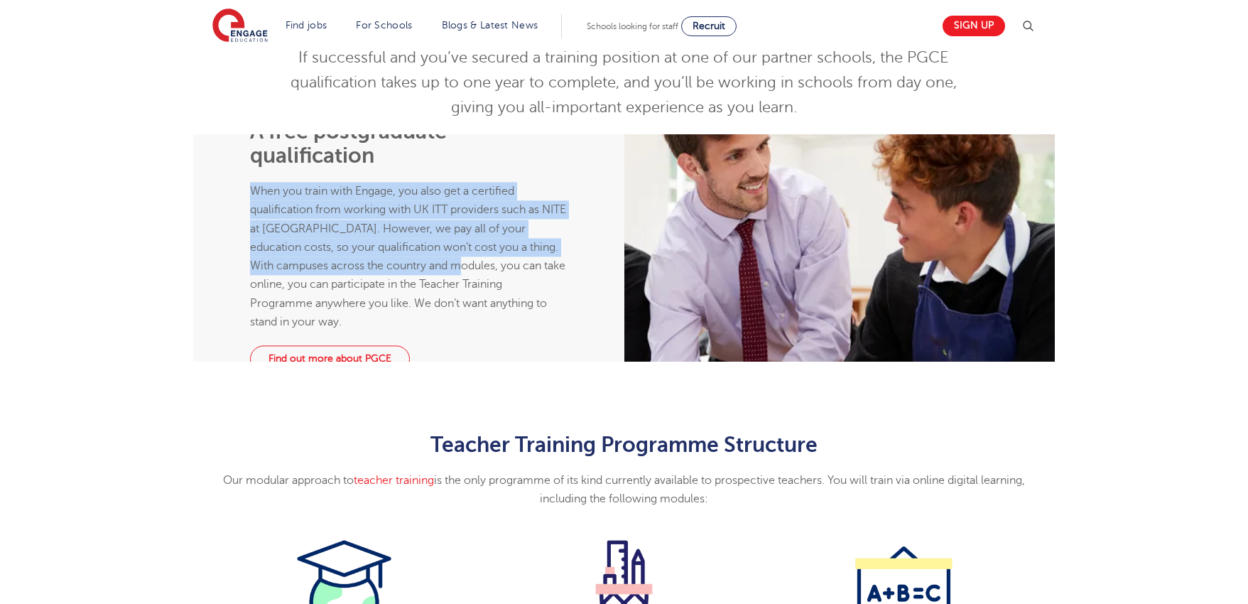
drag, startPoint x: 281, startPoint y: 234, endPoint x: 487, endPoint y: 320, distance: 223.9
click at [486, 320] on div "A free postgraduate qualification When you train with Engage, you also get a ce…" at bounding box center [409, 247] width 334 height 335
click at [487, 320] on span "When you train with Engage, you also get a certified qualification from working…" at bounding box center [408, 257] width 316 height 144
drag, startPoint x: 491, startPoint y: 324, endPoint x: 286, endPoint y: 252, distance: 217.1
click at [287, 252] on p "When you train with Engage, you also get a certified qualification from working…" at bounding box center [408, 256] width 317 height 149
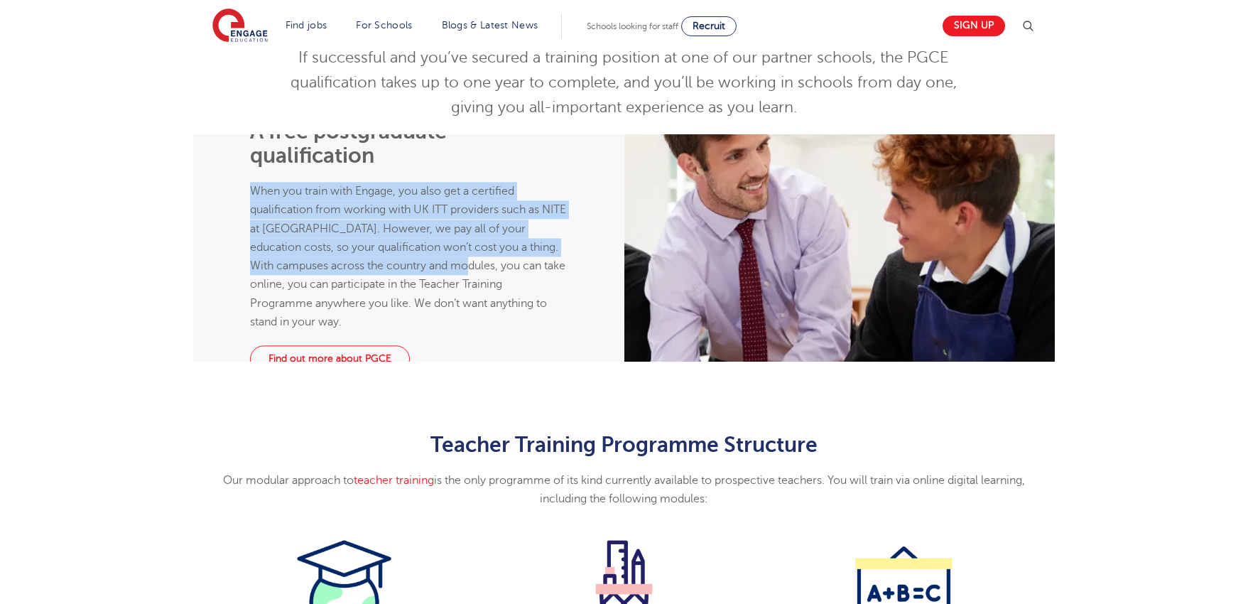
click at [285, 252] on div "A free postgraduate qualification When you train with Engage, you also get a ce…" at bounding box center [409, 247] width 334 height 335
drag, startPoint x: 291, startPoint y: 246, endPoint x: 482, endPoint y: 320, distance: 205.6
click at [480, 319] on span "When you train with Engage, you also get a certified qualification from working…" at bounding box center [408, 257] width 316 height 144
click at [484, 320] on span "When you train with Engage, you also get a certified qualification from working…" at bounding box center [408, 257] width 316 height 144
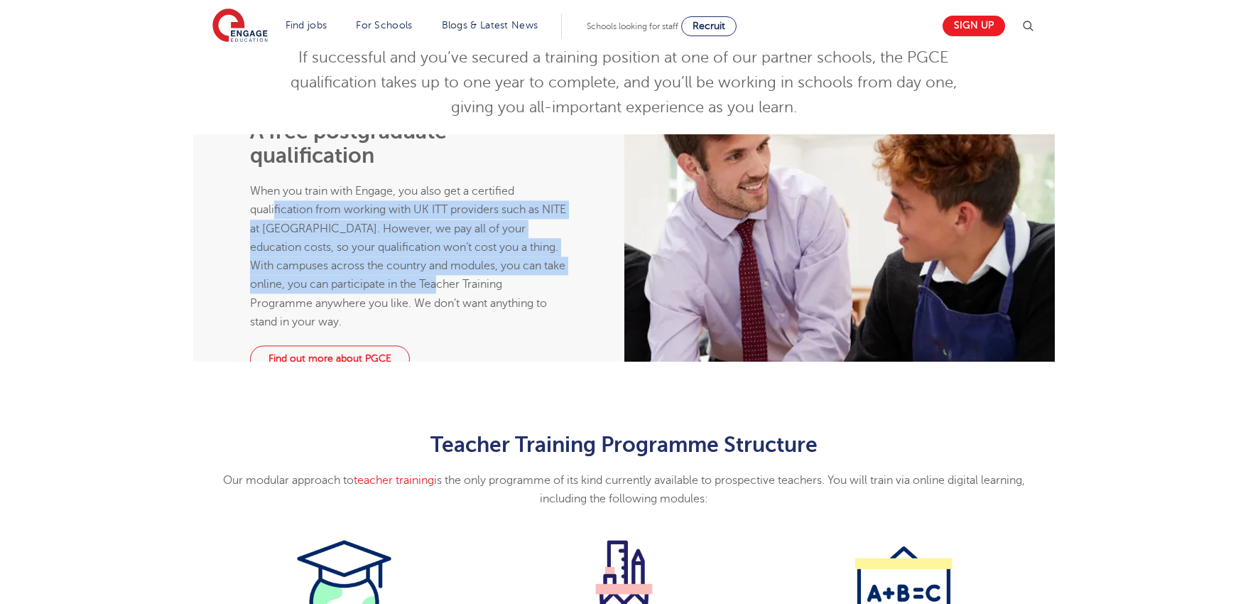
drag, startPoint x: 490, startPoint y: 332, endPoint x: 313, endPoint y: 256, distance: 192.6
click at [313, 256] on p "When you train with Engage, you also get a certified qualification from working…" at bounding box center [408, 256] width 317 height 149
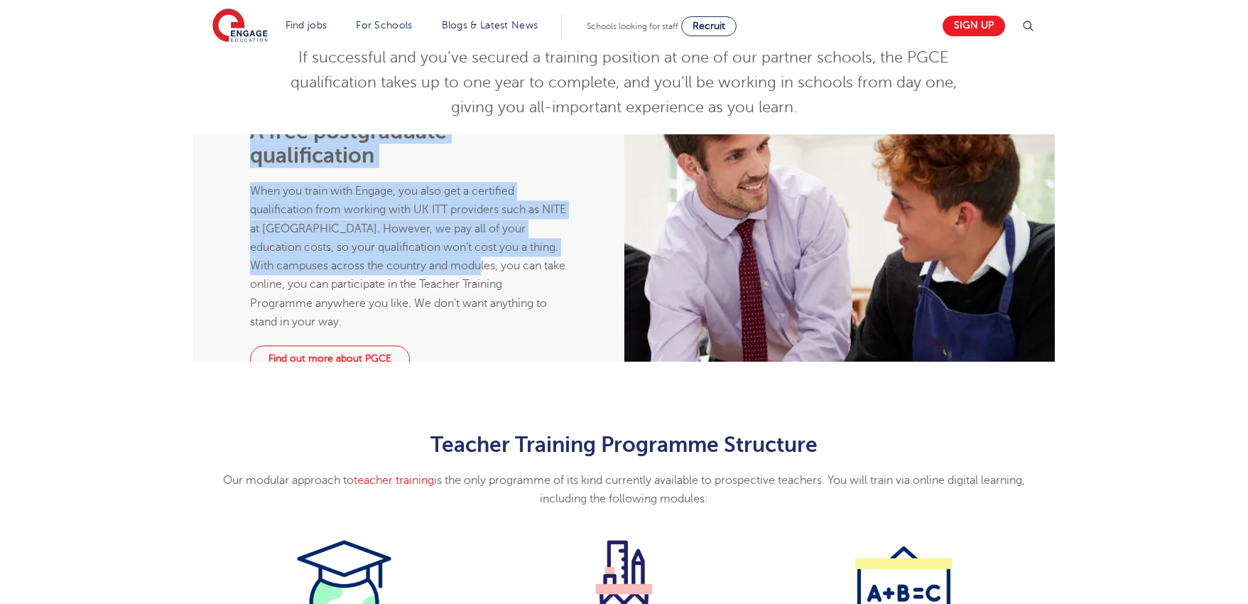
drag, startPoint x: 276, startPoint y: 243, endPoint x: 543, endPoint y: 330, distance: 280.4
click at [525, 322] on div "A free postgraduate qualification When you train with Engage, you also get a ce…" at bounding box center [408, 247] width 431 height 227
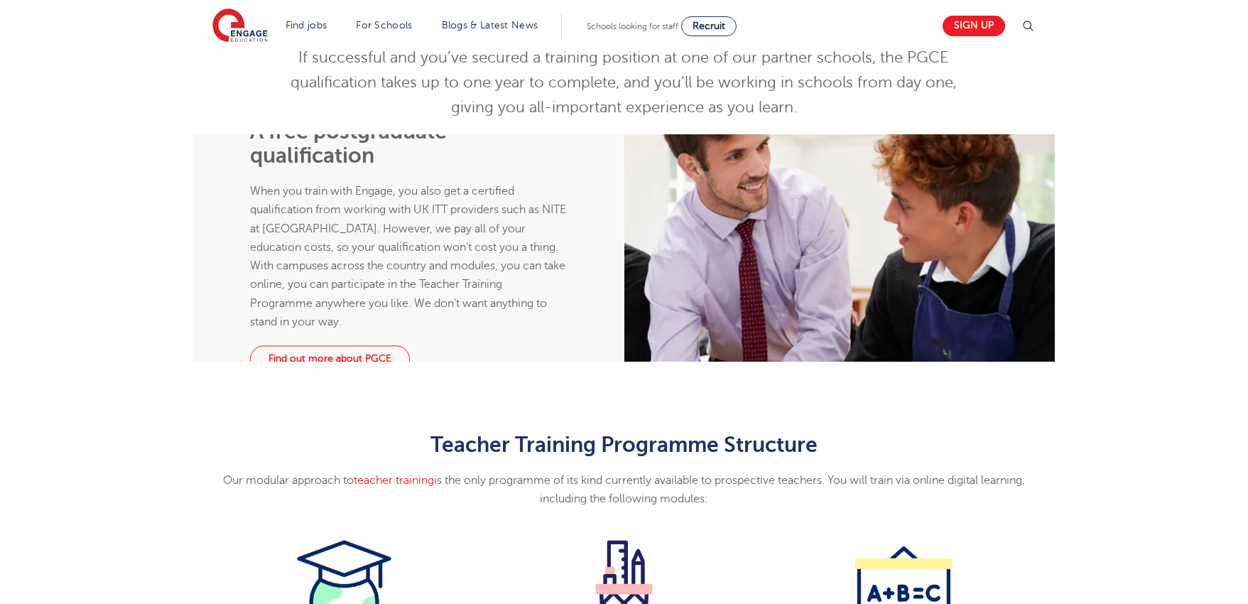
click at [551, 328] on span "When you train with Engage, you also get a certified qualification from working…" at bounding box center [408, 257] width 316 height 144
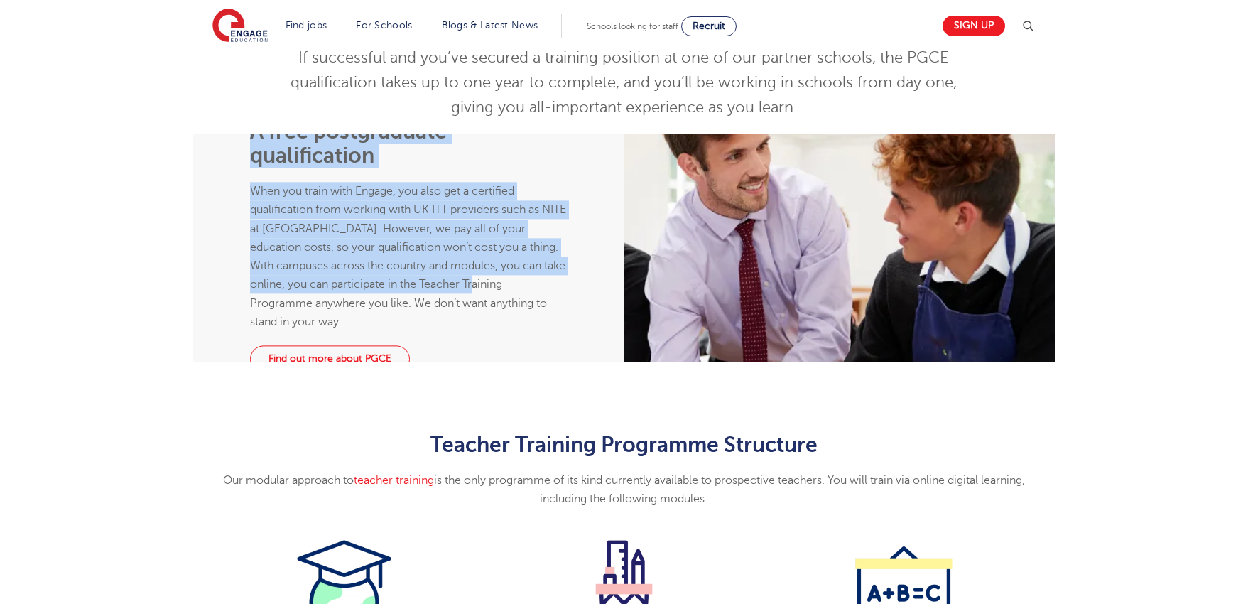
drag, startPoint x: 529, startPoint y: 340, endPoint x: 247, endPoint y: 239, distance: 299.6
click at [247, 239] on div "A free postgraduate qualification When you train with Engage, you also get a ce…" at bounding box center [408, 247] width 431 height 227
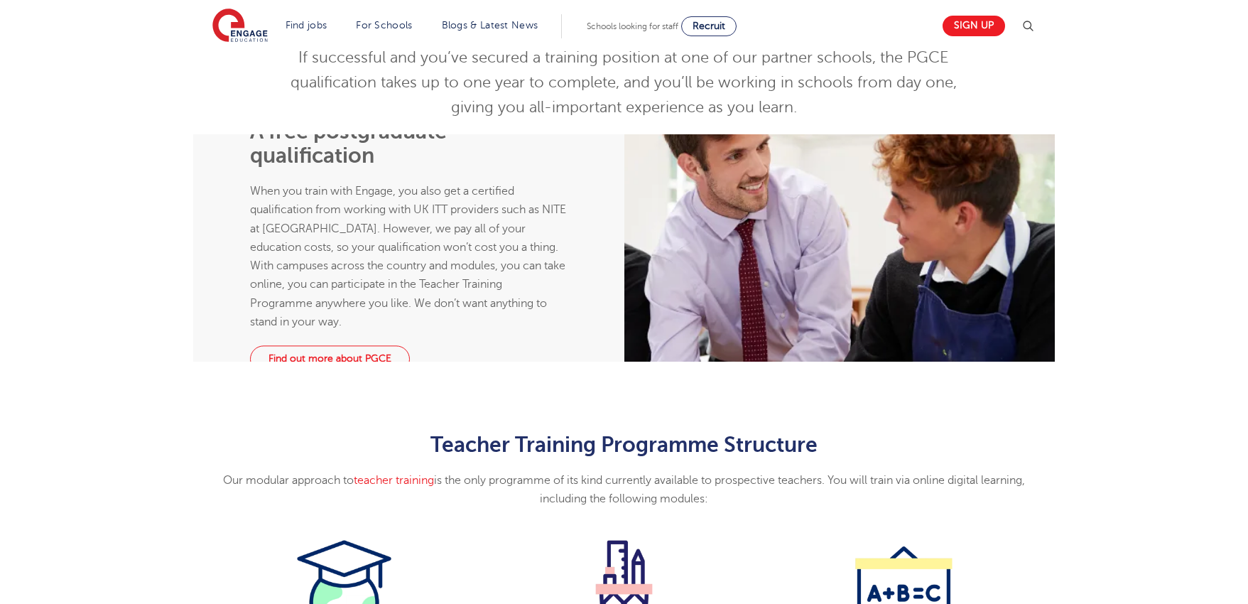
click at [247, 239] on div "A free postgraduate qualification When you train with Engage, you also get a ce…" at bounding box center [408, 247] width 431 height 227
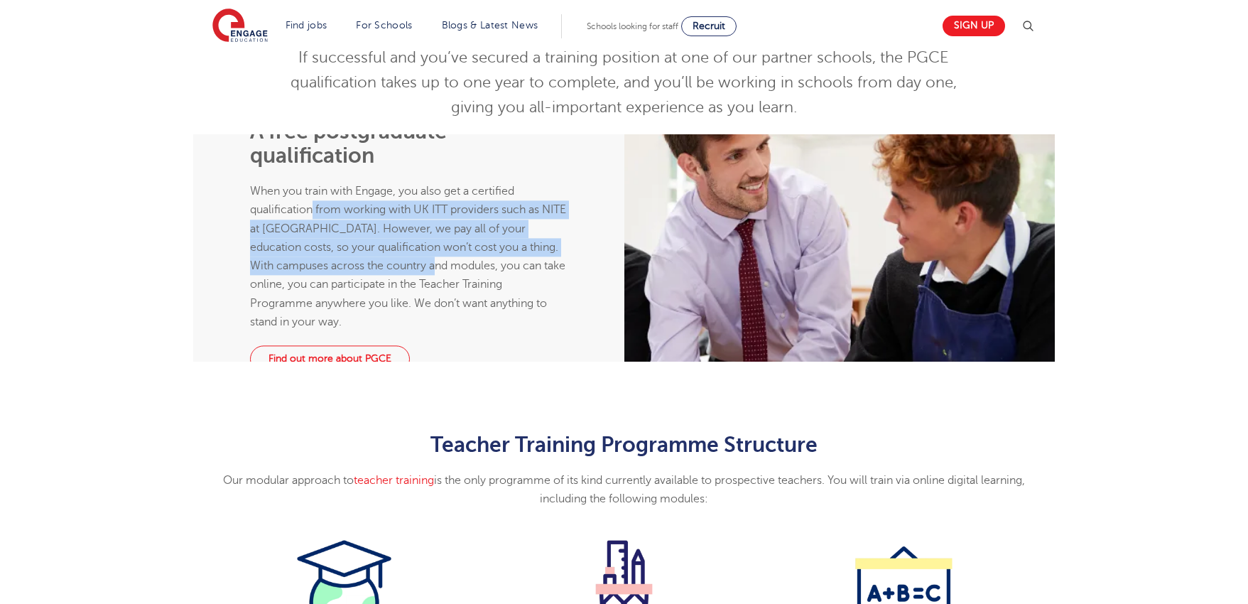
drag, startPoint x: 464, startPoint y: 318, endPoint x: 346, endPoint y: 267, distance: 128.6
click at [351, 269] on span "When you train with Engage, you also get a certified qualification from working…" at bounding box center [408, 257] width 316 height 144
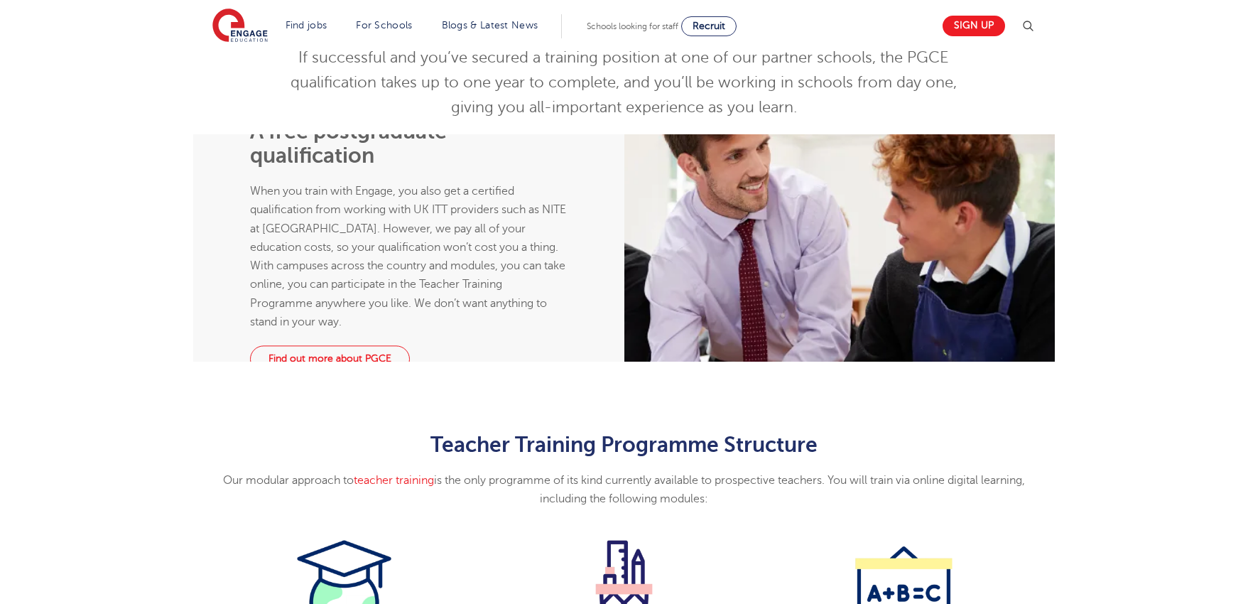
click at [346, 267] on span "When you train with Engage, you also get a certified qualification from working…" at bounding box center [408, 257] width 316 height 144
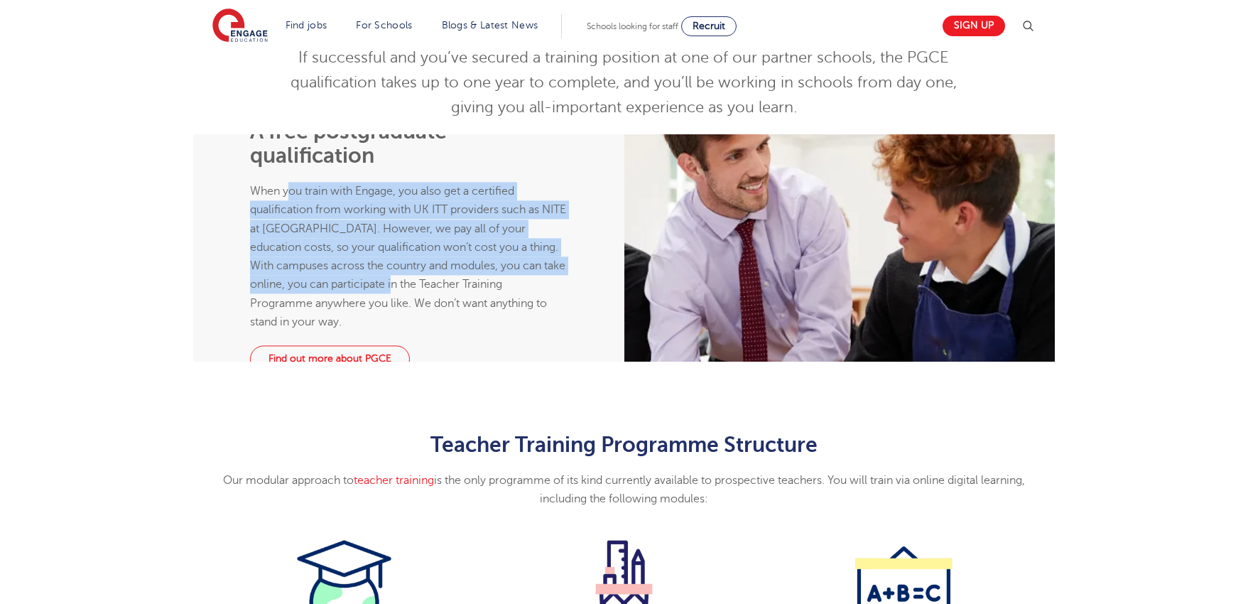
drag, startPoint x: 324, startPoint y: 247, endPoint x: 450, endPoint y: 331, distance: 151.1
click at [449, 328] on span "When you train with Engage, you also get a certified qualification from working…" at bounding box center [408, 257] width 316 height 144
click at [450, 328] on span "When you train with Engage, you also get a certified qualification from working…" at bounding box center [408, 257] width 316 height 144
drag, startPoint x: 455, startPoint y: 342, endPoint x: 344, endPoint y: 266, distance: 135.0
click at [344, 266] on span "When you train with Engage, you also get a certified qualification from working…" at bounding box center [408, 257] width 316 height 144
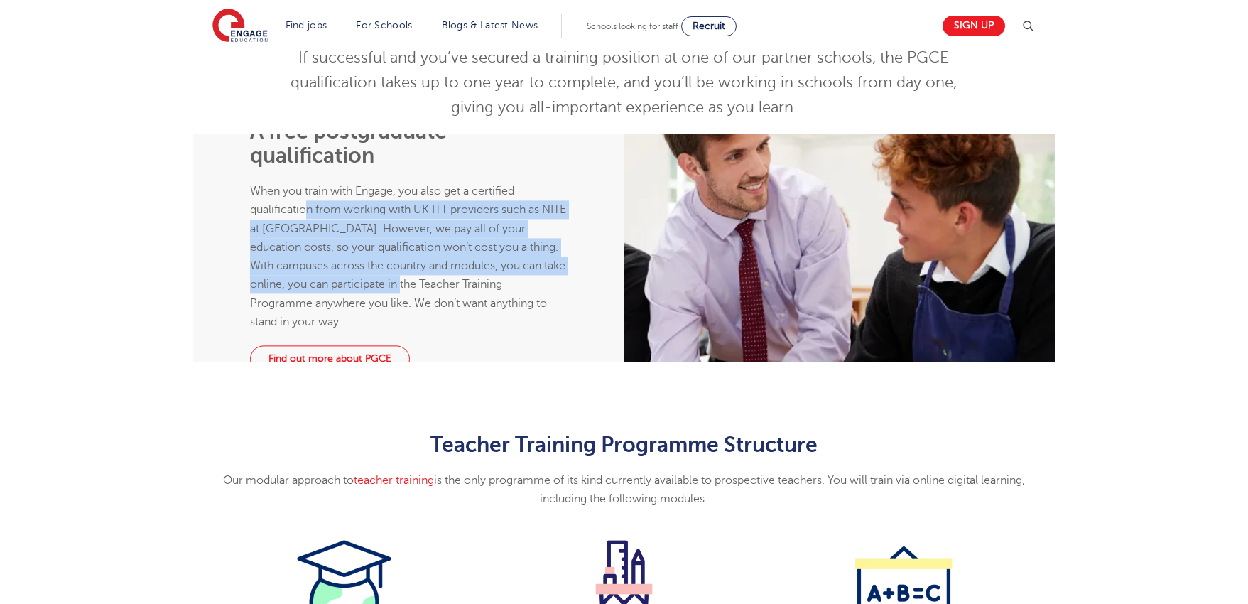
click at [344, 266] on span "When you train with Engage, you also get a certified qualification from working…" at bounding box center [408, 257] width 316 height 144
drag, startPoint x: 327, startPoint y: 255, endPoint x: 390, endPoint y: 339, distance: 105.0
click at [390, 331] on p "When you train with Engage, you also get a certified qualification from working…" at bounding box center [408, 256] width 317 height 149
click at [390, 328] on span "When you train with Engage, you also get a certified qualification from working…" at bounding box center [408, 257] width 316 height 144
drag, startPoint x: 423, startPoint y: 347, endPoint x: 344, endPoint y: 264, distance: 115.1
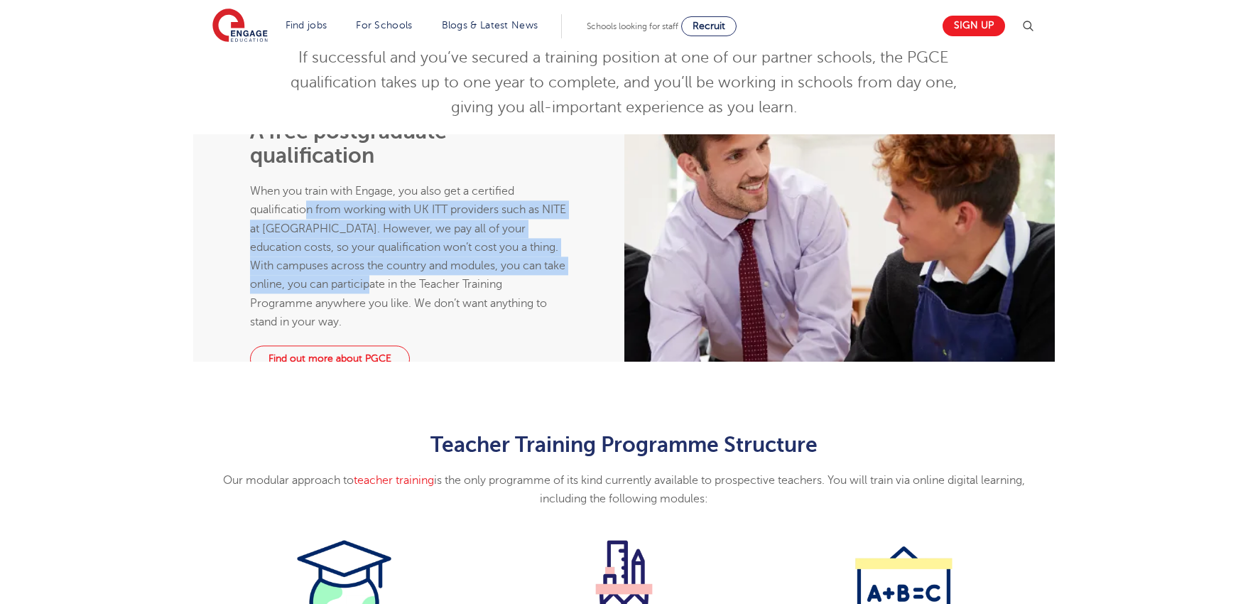
click at [344, 264] on p "When you train with Engage, you also get a certified qualification from working…" at bounding box center [408, 256] width 317 height 149
click at [344, 264] on span "When you train with Engage, you also get a certified qualification from working…" at bounding box center [408, 257] width 316 height 144
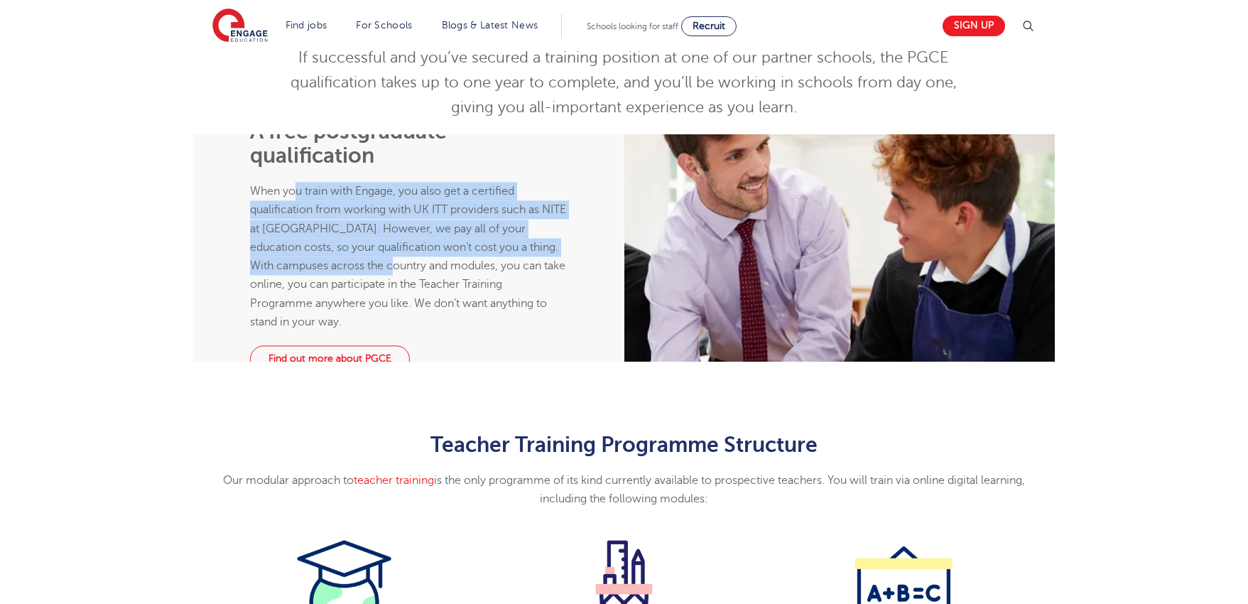
drag, startPoint x: 335, startPoint y: 247, endPoint x: 431, endPoint y: 336, distance: 130.7
click at [430, 328] on span "When you train with Engage, you also get a certified qualification from working…" at bounding box center [408, 257] width 316 height 144
click at [434, 328] on span "When you train with Engage, you also get a certified qualification from working…" at bounding box center [408, 257] width 316 height 144
drag, startPoint x: 442, startPoint y: 346, endPoint x: 351, endPoint y: 252, distance: 131.1
click at [351, 252] on p "When you train with Engage, you also get a certified qualification from working…" at bounding box center [408, 256] width 317 height 149
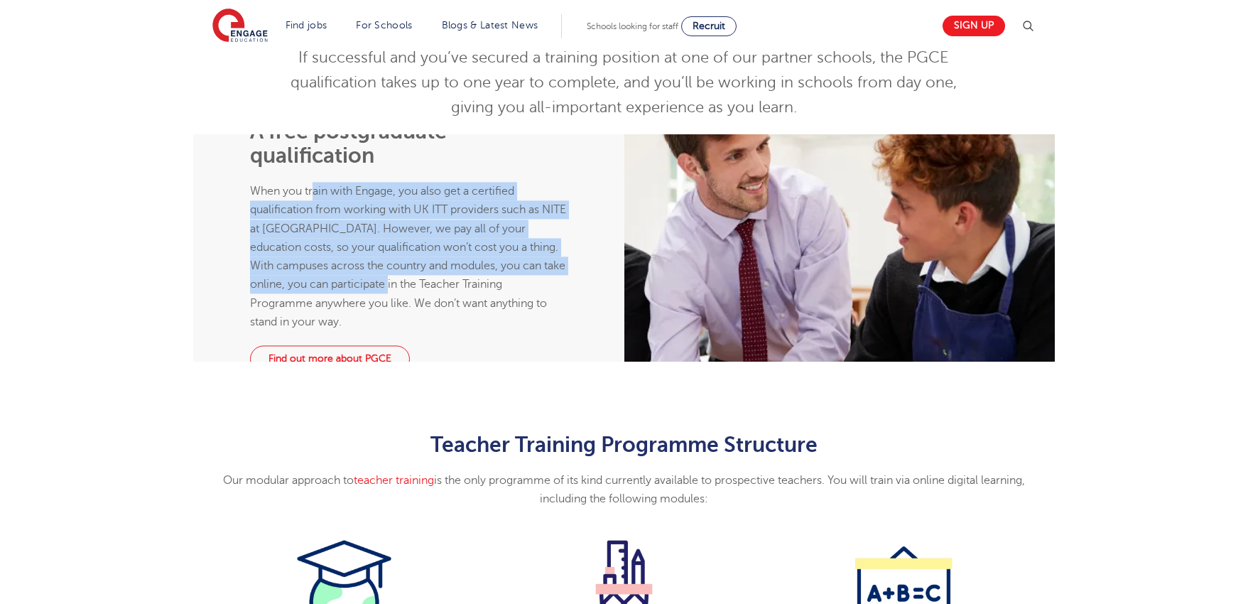
click at [351, 252] on p "When you train with Engage, you also get a certified qualification from working…" at bounding box center [408, 256] width 317 height 149
drag, startPoint x: 333, startPoint y: 237, endPoint x: 480, endPoint y: 362, distance: 192.5
click at [478, 331] on p "When you train with Engage, you also get a certified qualification from working…" at bounding box center [408, 256] width 317 height 149
click at [480, 328] on span "When you train with Engage, you also get a certified qualification from working…" at bounding box center [408, 257] width 316 height 144
drag, startPoint x: 480, startPoint y: 362, endPoint x: 303, endPoint y: 253, distance: 208.0
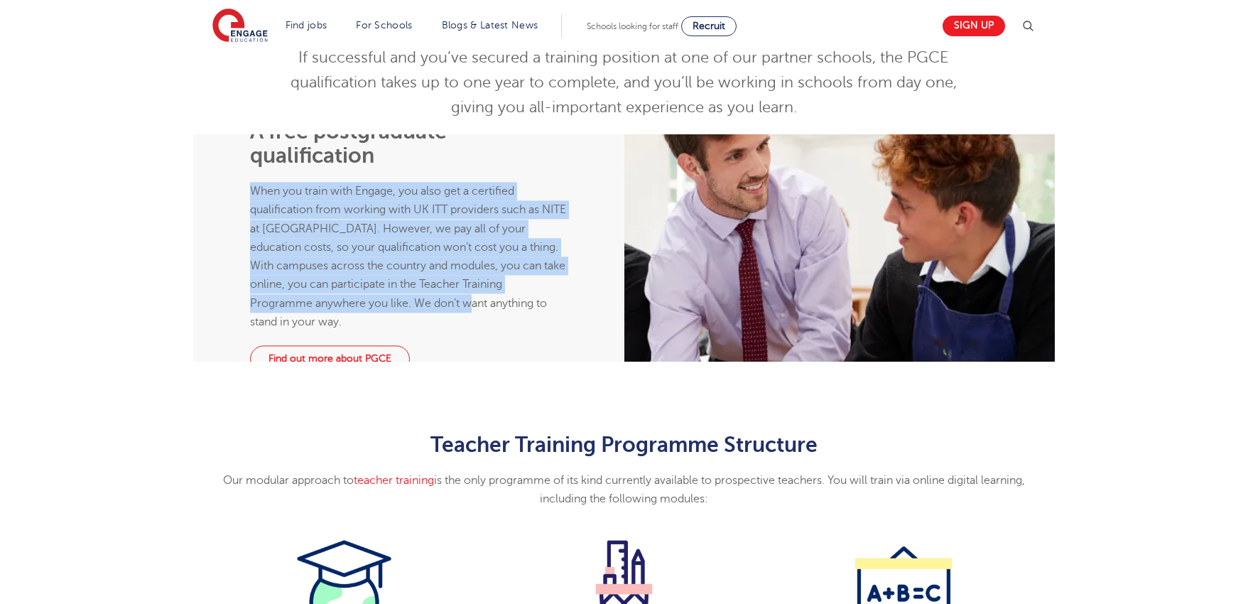
click at [303, 253] on p "When you train with Engage, you also get a certified qualification from working…" at bounding box center [408, 256] width 317 height 149
drag, startPoint x: 298, startPoint y: 249, endPoint x: 475, endPoint y: 362, distance: 209.9
click at [468, 328] on span "When you train with Engage, you also get a certified qualification from working…" at bounding box center [408, 257] width 316 height 144
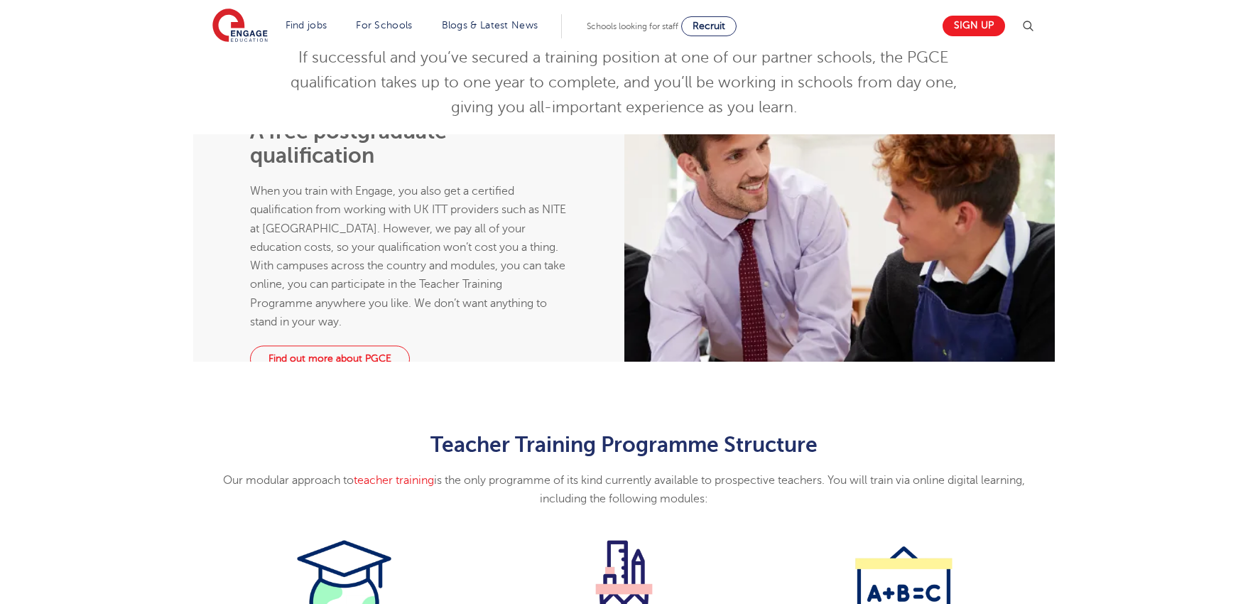
click at [482, 331] on p "When you train with Engage, you also get a certified qualification from working…" at bounding box center [408, 256] width 317 height 149
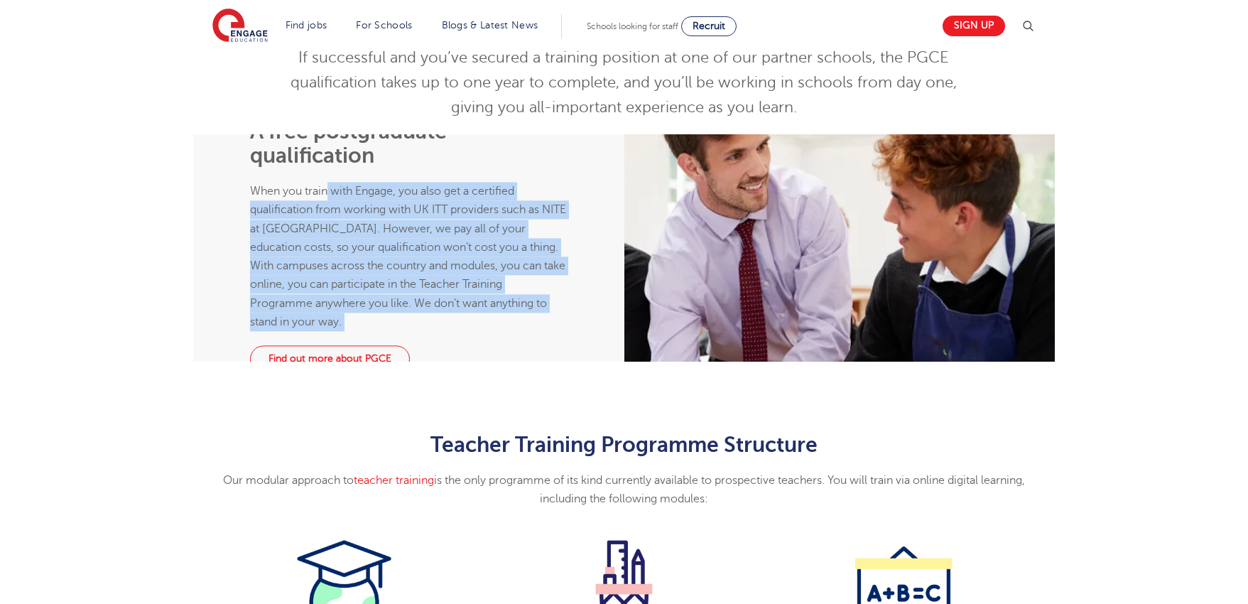
drag, startPoint x: 482, startPoint y: 367, endPoint x: 367, endPoint y: 254, distance: 161.8
click at [367, 254] on p "When you train with Engage, you also get a certified qualification from working…" at bounding box center [408, 256] width 317 height 149
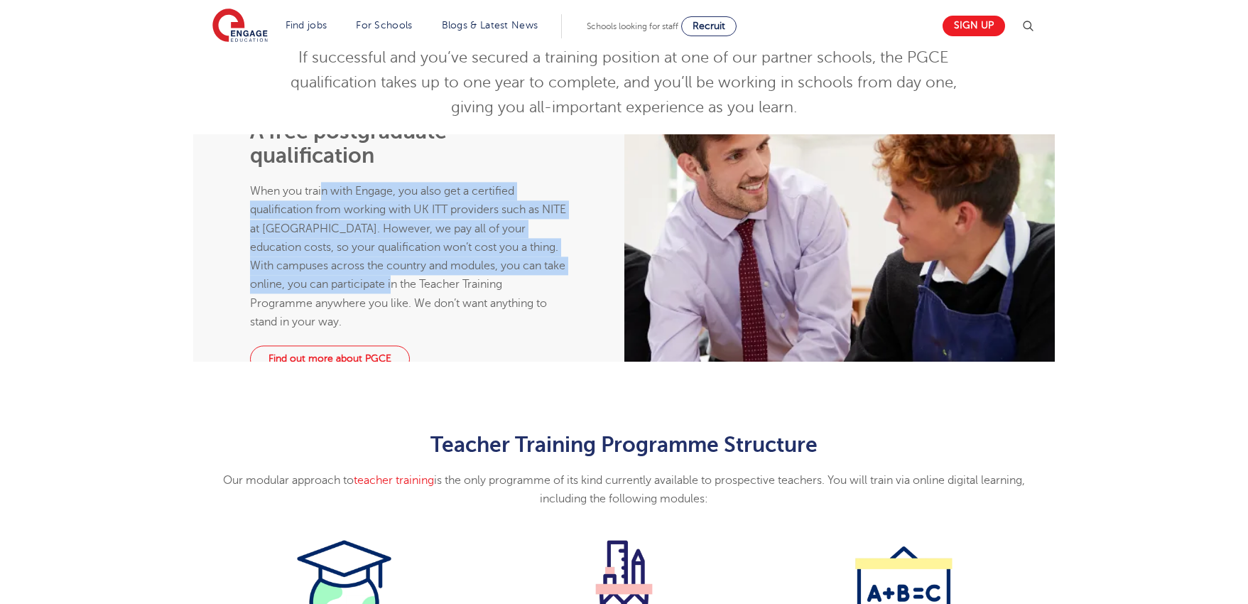
drag, startPoint x: 362, startPoint y: 252, endPoint x: 450, endPoint y: 332, distance: 118.2
click at [450, 331] on p "When you train with Engage, you also get a certified qualification from working…" at bounding box center [408, 256] width 317 height 149
click at [450, 328] on span "When you train with Engage, you also get a certified qualification from working…" at bounding box center [408, 257] width 316 height 144
drag, startPoint x: 453, startPoint y: 335, endPoint x: 354, endPoint y: 244, distance: 134.3
click at [354, 244] on span "When you train with Engage, you also get a certified qualification from working…" at bounding box center [408, 257] width 316 height 144
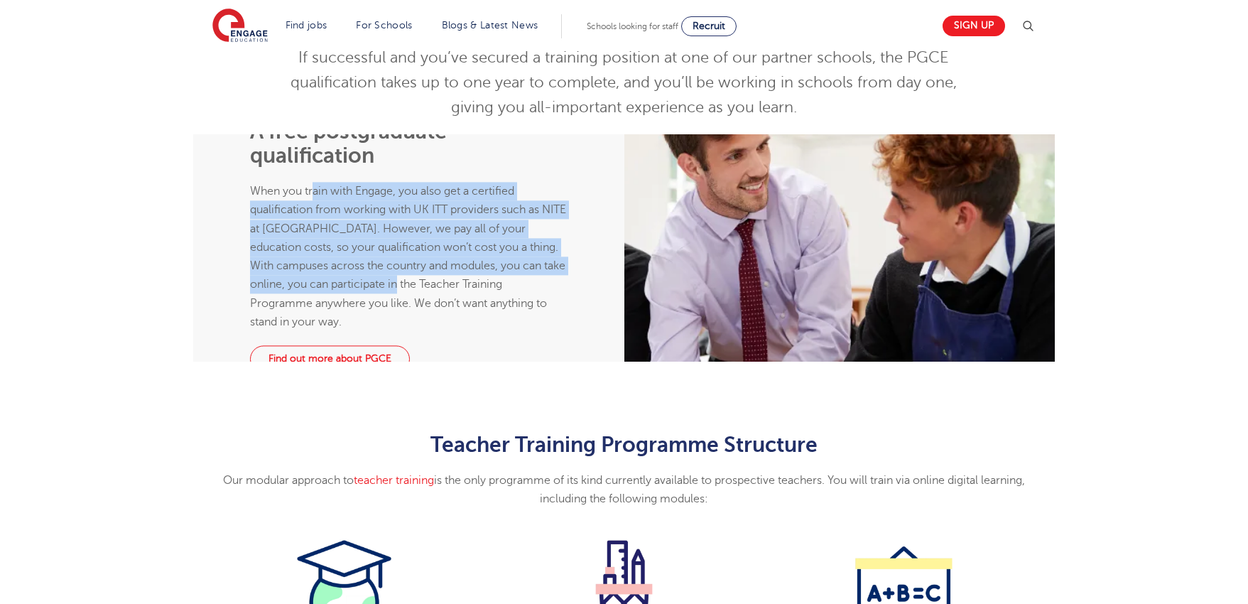
click at [354, 244] on span "When you train with Engage, you also get a certified qualification from working…" at bounding box center [408, 257] width 316 height 144
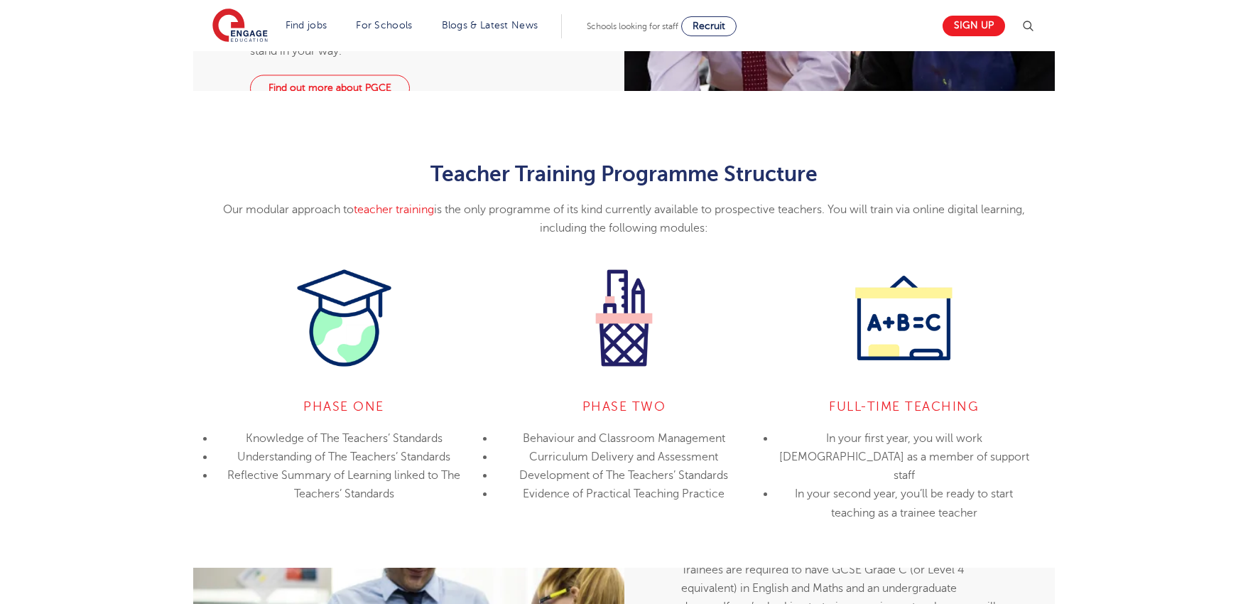
scroll to position [988, 0]
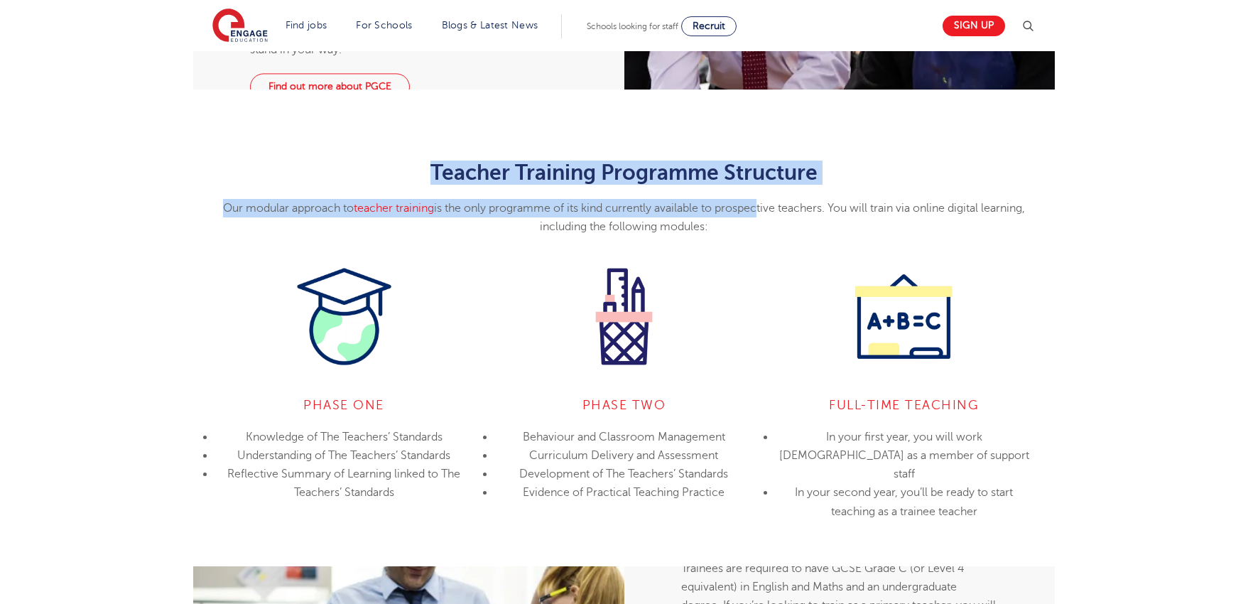
drag, startPoint x: 384, startPoint y: 274, endPoint x: 760, endPoint y: 322, distance: 378.2
click at [757, 237] on div "Teacher Training Programme Structure Our modular approach to teacher training i…" at bounding box center [624, 199] width 841 height 76
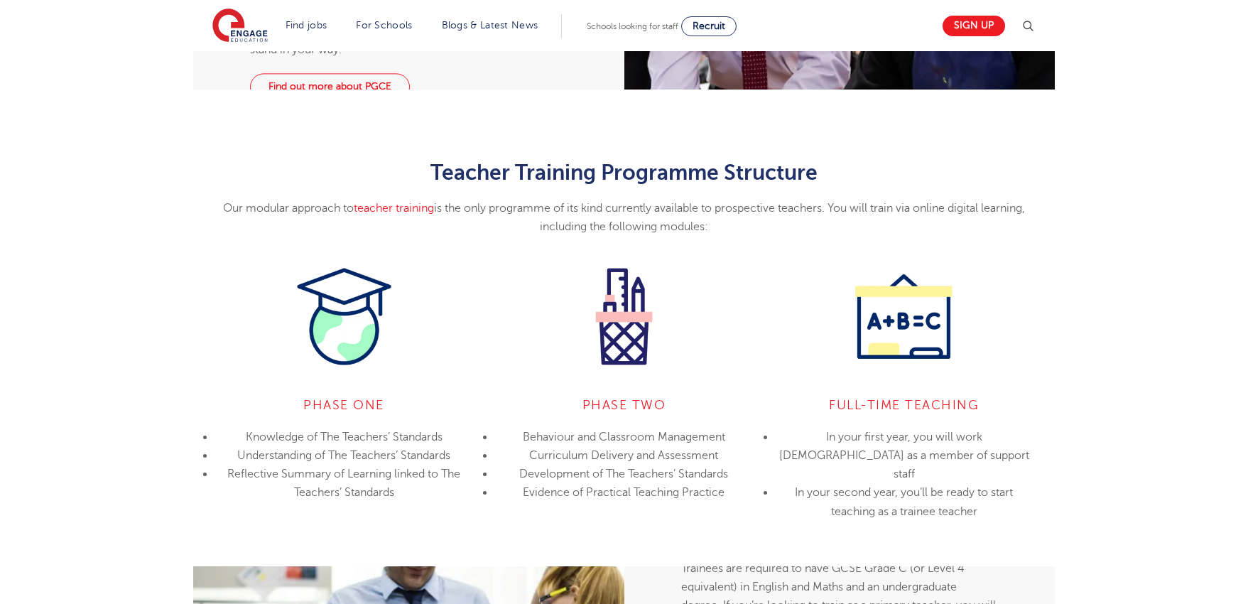
click at [769, 237] on p "Our modular approach to teacher training is the only programme of its kind curr…" at bounding box center [624, 218] width 841 height 38
drag, startPoint x: 772, startPoint y: 340, endPoint x: 383, endPoint y: 237, distance: 401.9
click at [383, 237] on div "Teacher Training Programme Structure Our modular approach to teacher training i…" at bounding box center [624, 328] width 1248 height 477
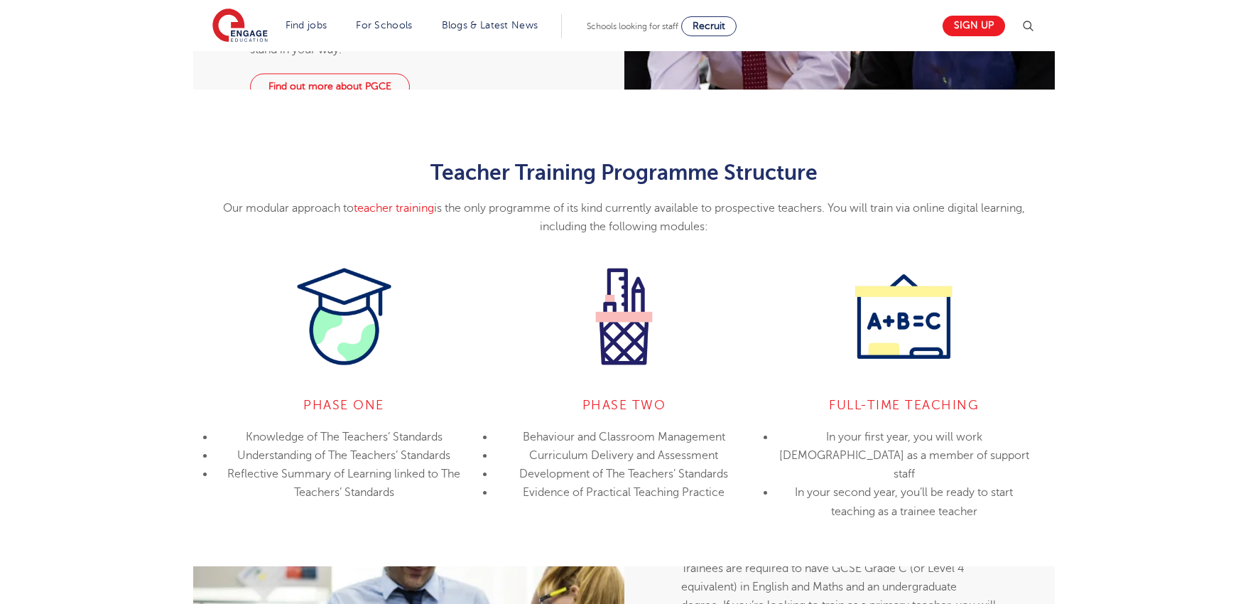
click at [151, 344] on div "Teacher Training Programme Structure Our modular approach to teacher training i…" at bounding box center [624, 328] width 1248 height 477
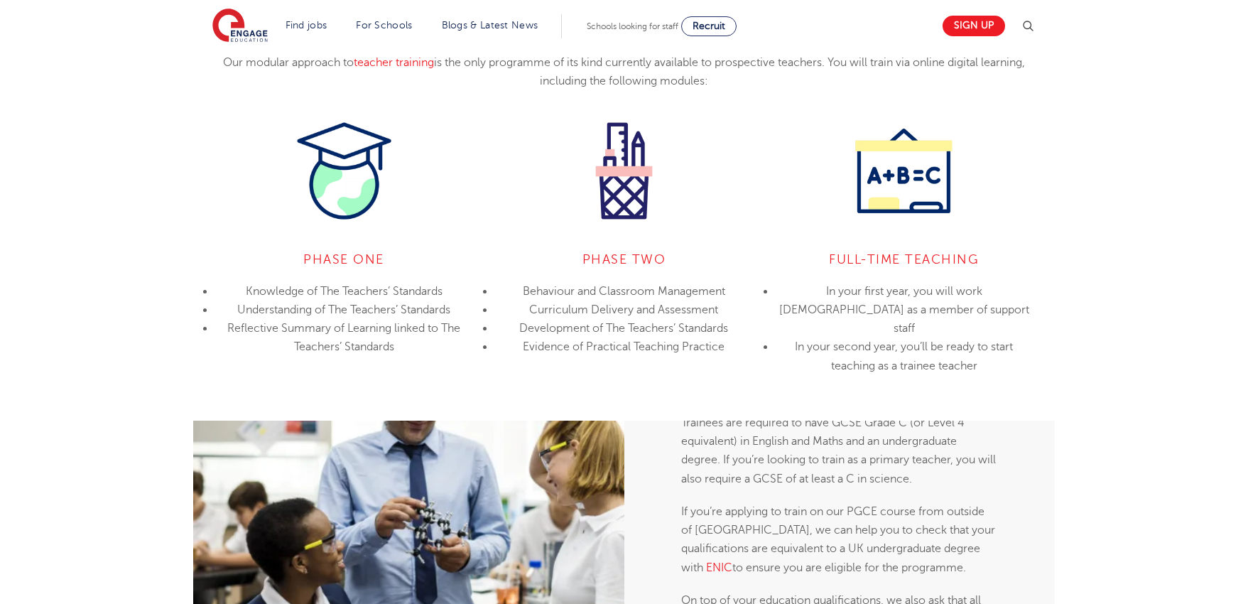
scroll to position [1193, 0]
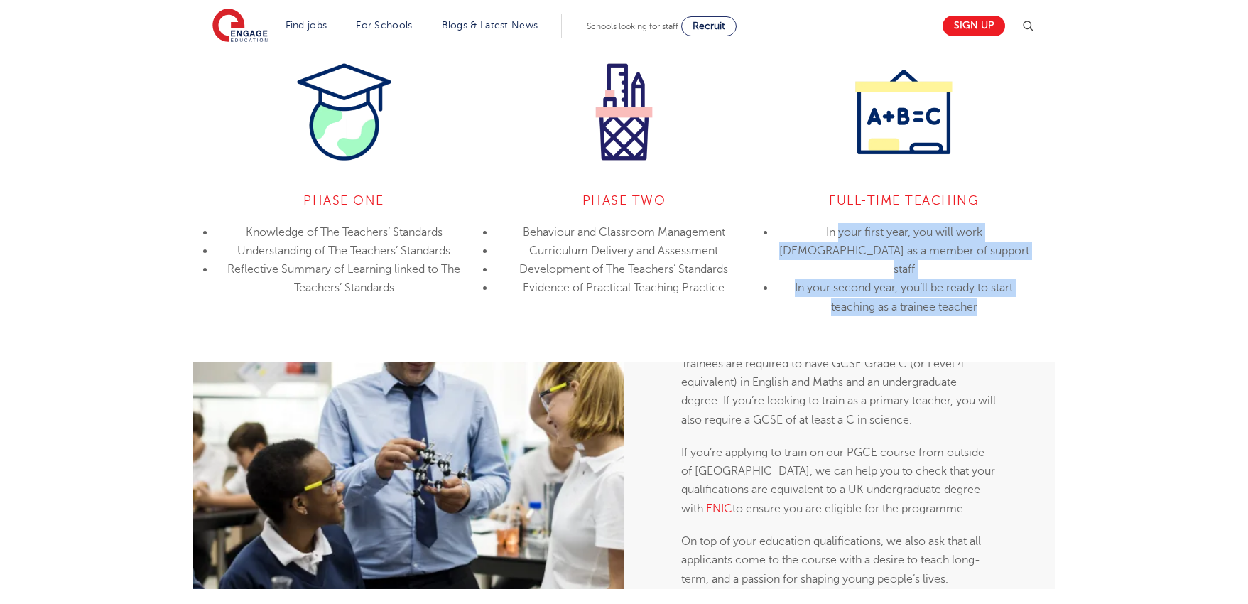
drag, startPoint x: 802, startPoint y: 341, endPoint x: 1003, endPoint y: 418, distance: 215.5
click at [1003, 312] on div "Full-Time Teaching In your first year, you will work [DEMOGRAPHIC_DATA] as a me…" at bounding box center [904, 186] width 280 height 252
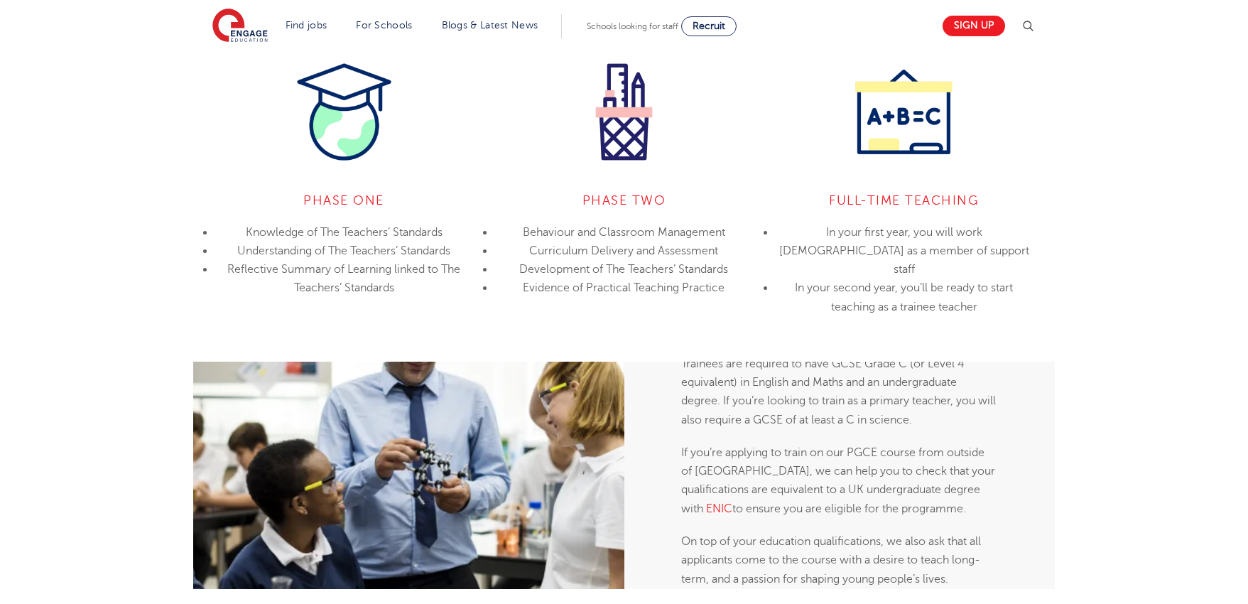
click at [1003, 312] on div "Full-Time Teaching In your first year, you will work [DEMOGRAPHIC_DATA] as a me…" at bounding box center [904, 186] width 280 height 252
click at [1098, 362] on div "Teacher Training Programme Structure Our modular approach to teacher training i…" at bounding box center [624, 123] width 1248 height 477
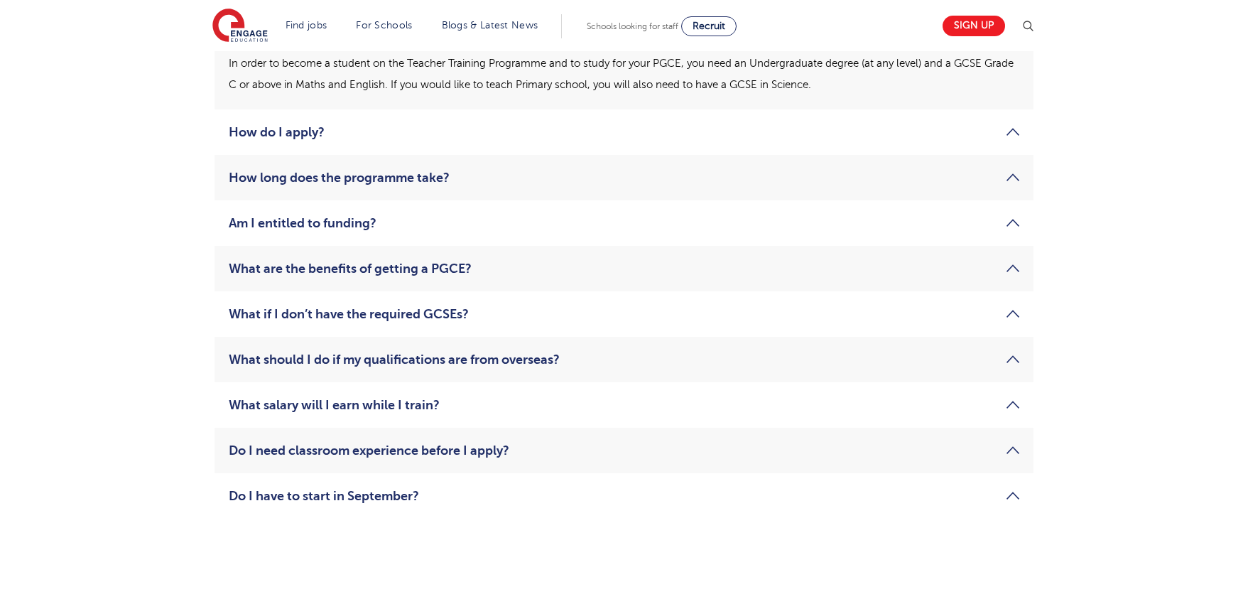
scroll to position [1999, 0]
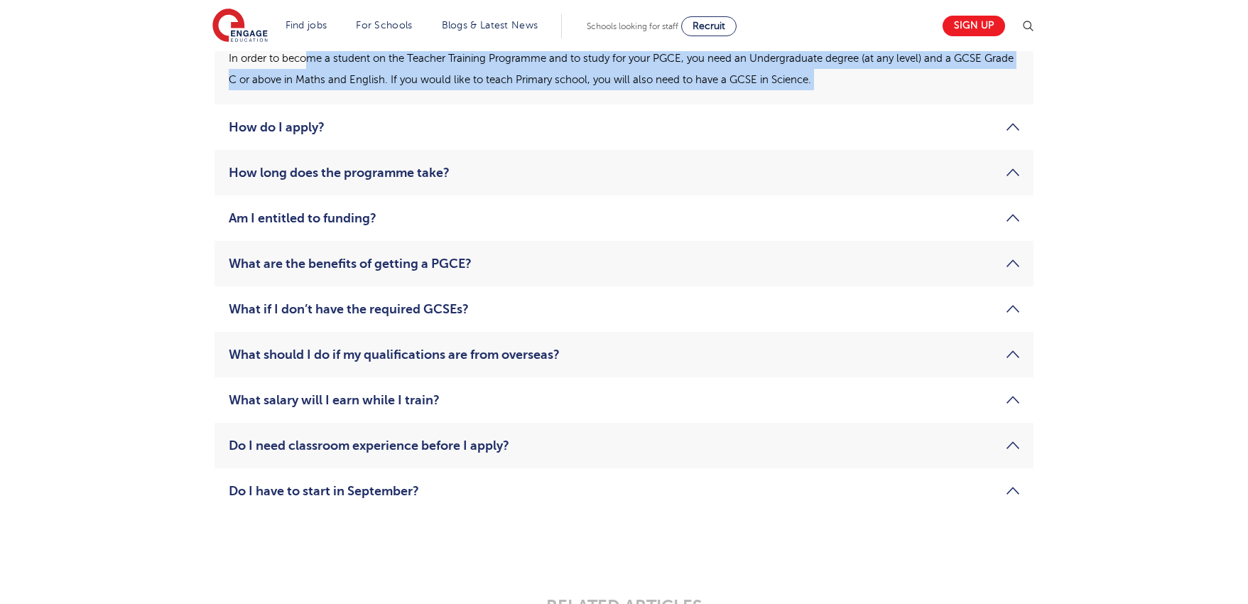
drag, startPoint x: 543, startPoint y: 345, endPoint x: 947, endPoint y: 394, distance: 407.1
click at [947, 394] on ul "What qualifications do I need to have to be accepted onto the Teacher Training …" at bounding box center [624, 250] width 819 height 527
click at [947, 150] on li "How do I apply? To apply for the Teacher Training Programme, visit our Register…" at bounding box center [624, 126] width 819 height 45
drag, startPoint x: 955, startPoint y: 371, endPoint x: 463, endPoint y: 340, distance: 492.6
click at [463, 104] on li "What qualifications do I need to have to be accepted onto the Teacher Training …" at bounding box center [624, 46] width 819 height 118
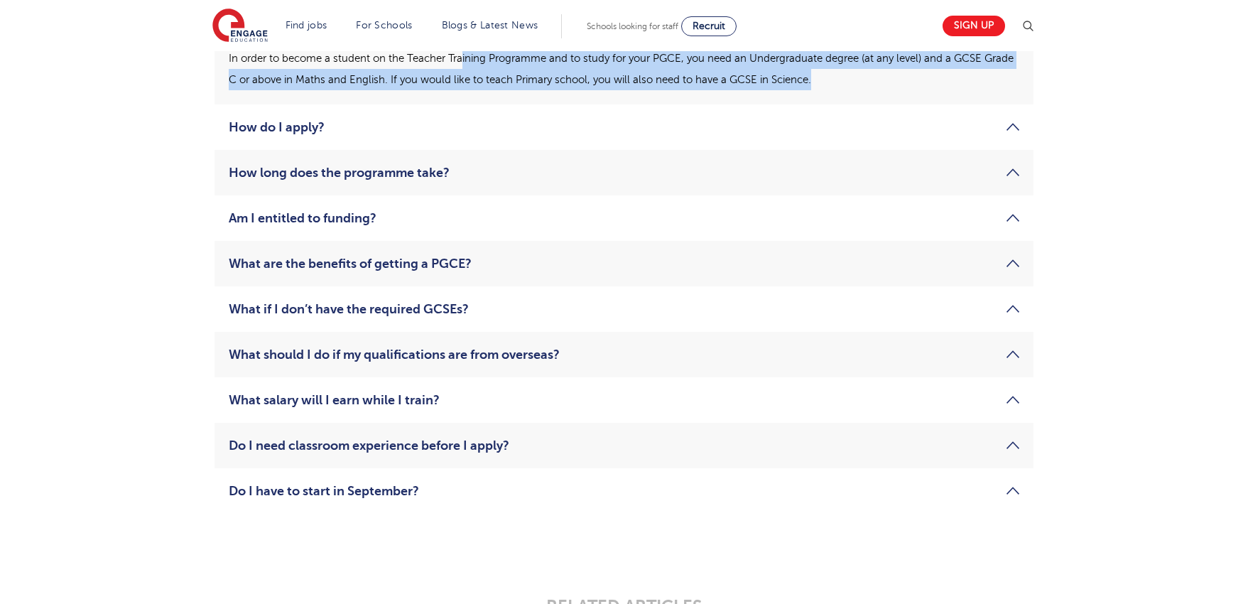
click at [463, 90] on p "In order to become a student on the Teacher Training Programme and to study for…" at bounding box center [624, 69] width 791 height 43
drag, startPoint x: 390, startPoint y: 333, endPoint x: 829, endPoint y: 354, distance: 439.6
click at [826, 90] on p "In order to become a student on the Teacher Training Programme and to study for…" at bounding box center [624, 69] width 791 height 43
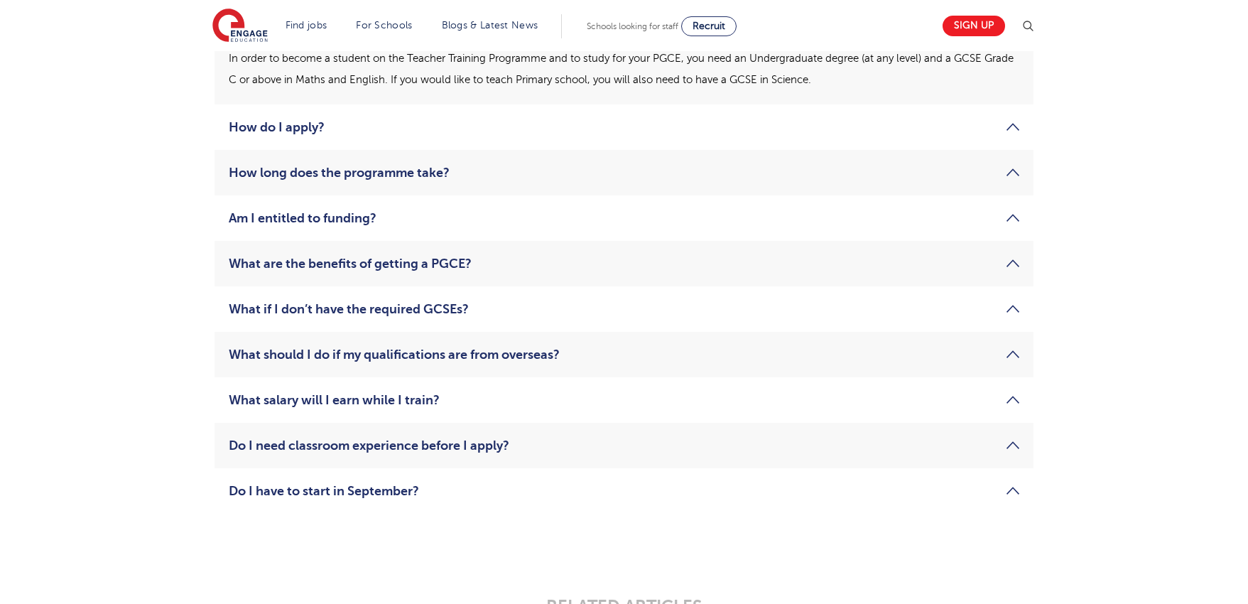
click at [829, 90] on p "In order to become a student on the Teacher Training Programme and to study for…" at bounding box center [624, 69] width 791 height 43
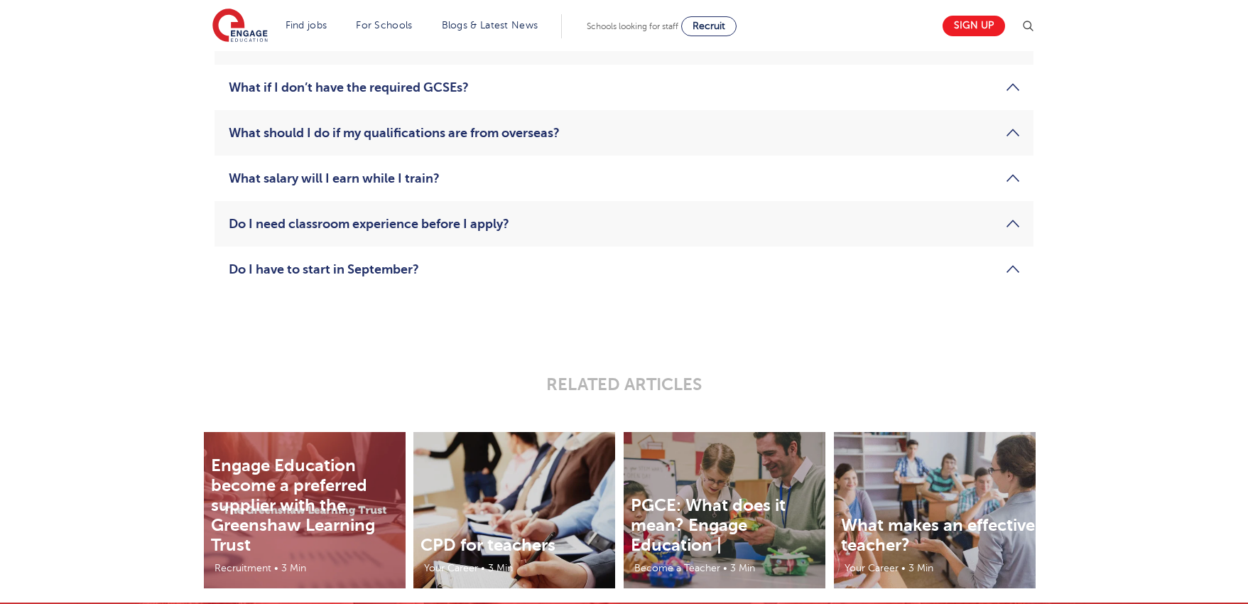
scroll to position [2222, 0]
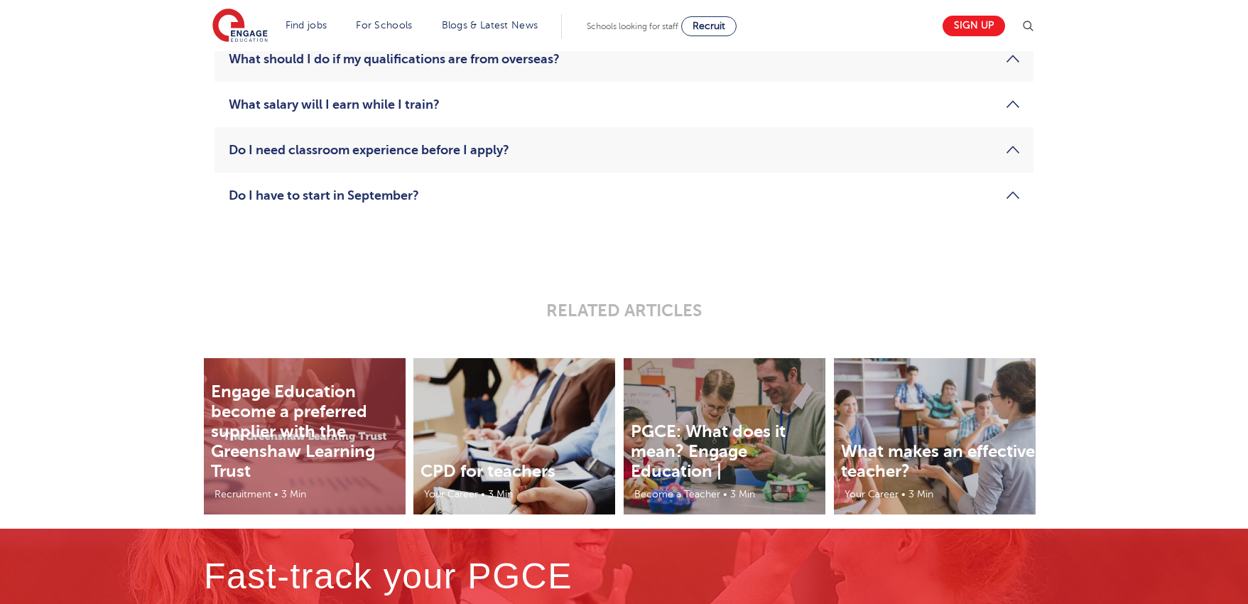
click at [578, 127] on li "What salary will I earn while I train? During your first phase of the Teacher T…" at bounding box center [624, 104] width 819 height 45
click at [335, 113] on link "What salary will I earn while I train?" at bounding box center [624, 104] width 791 height 17
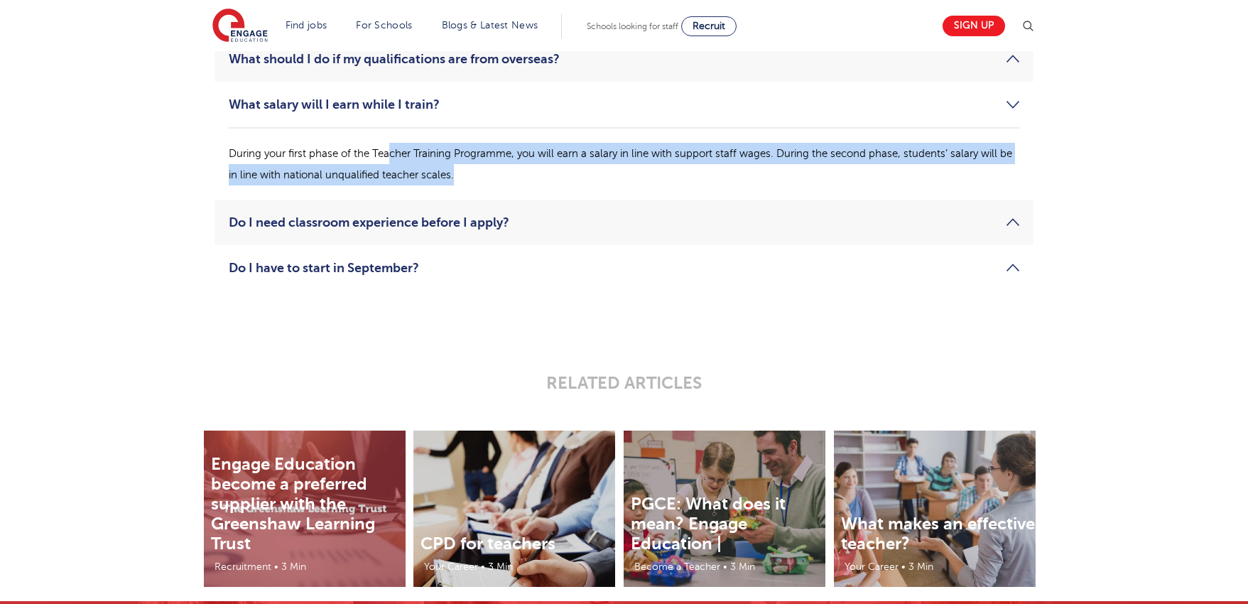
drag, startPoint x: 403, startPoint y: 433, endPoint x: 554, endPoint y: 445, distance: 151.8
click at [554, 185] on p "During your first phase of the Teacher Training Programme, you will earn a sala…" at bounding box center [624, 164] width 791 height 43
drag, startPoint x: 559, startPoint y: 449, endPoint x: 326, endPoint y: 418, distance: 235.1
click at [326, 185] on div "During your first phase of the Teacher Training Programme, you will earn a sala…" at bounding box center [624, 156] width 791 height 58
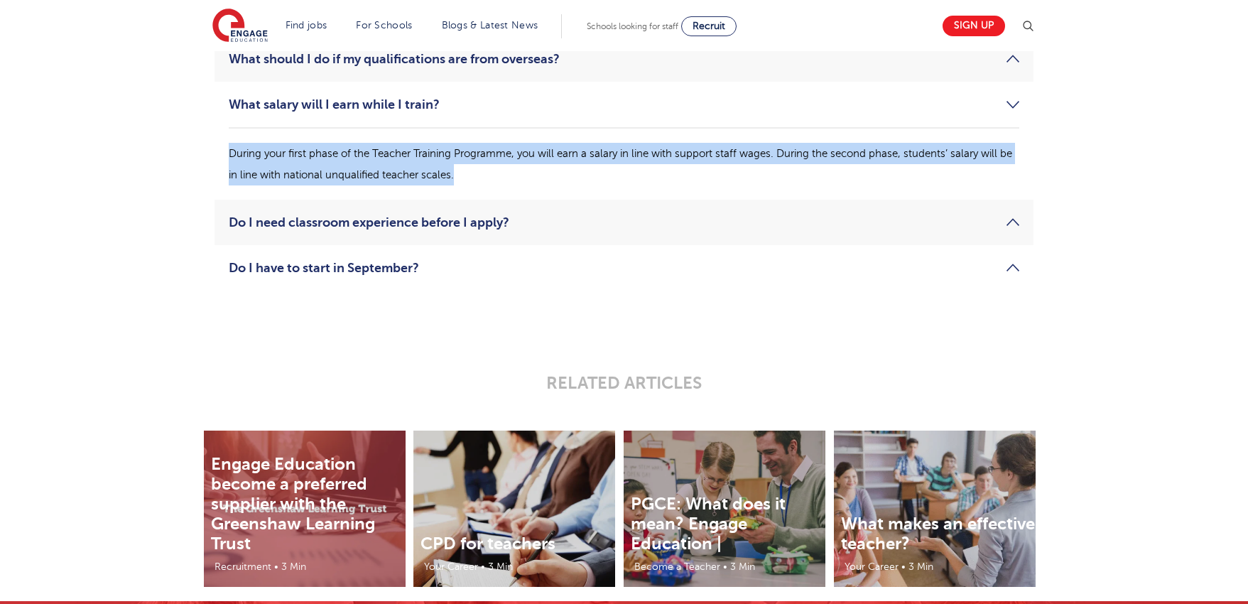
click at [326, 185] on div "During your first phase of the Teacher Training Programme, you will earn a sala…" at bounding box center [624, 156] width 791 height 58
drag, startPoint x: 313, startPoint y: 418, endPoint x: 563, endPoint y: 451, distance: 252.2
click at [563, 185] on div "During your first phase of the Teacher Training Programme, you will earn a sala…" at bounding box center [624, 156] width 791 height 58
click at [563, 185] on p "During your first phase of the Teacher Training Programme, you will earn a sala…" at bounding box center [624, 164] width 791 height 43
drag, startPoint x: 565, startPoint y: 448, endPoint x: 361, endPoint y: 430, distance: 204.7
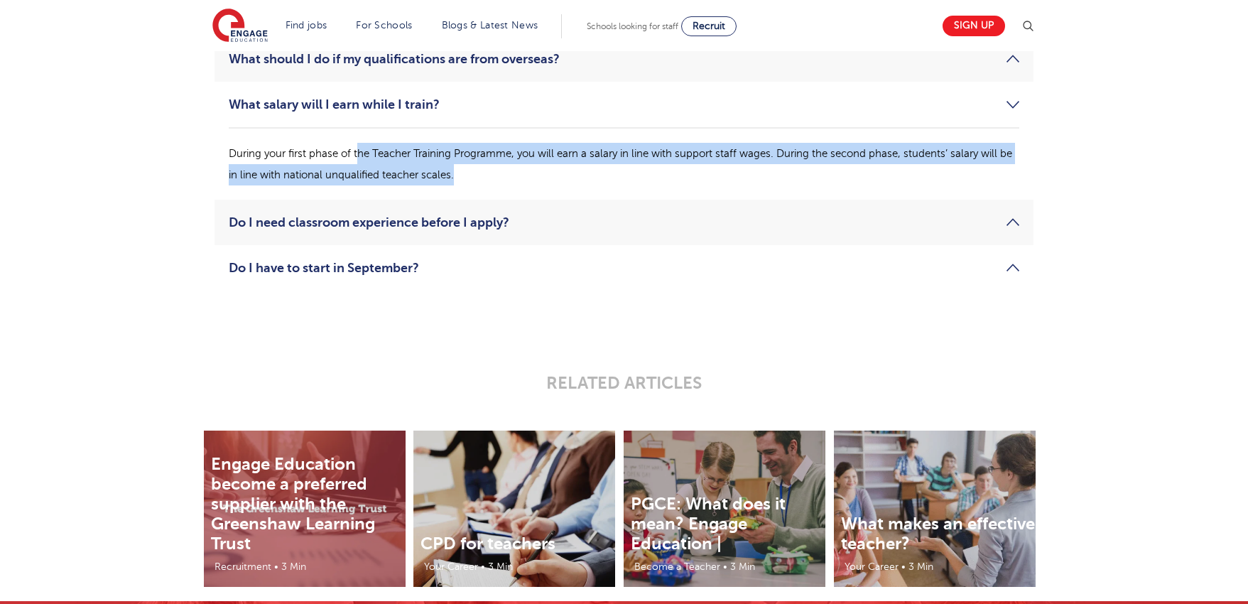
click at [361, 185] on p "During your first phase of the Teacher Training Programme, you will earn a sala…" at bounding box center [624, 164] width 791 height 43
drag, startPoint x: 338, startPoint y: 430, endPoint x: 635, endPoint y: 450, distance: 297.6
click at [634, 185] on p "During your first phase of the Teacher Training Programme, you will earn a sala…" at bounding box center [624, 164] width 791 height 43
click at [636, 185] on p "During your first phase of the Teacher Training Programme, you will earn a sala…" at bounding box center [624, 164] width 791 height 43
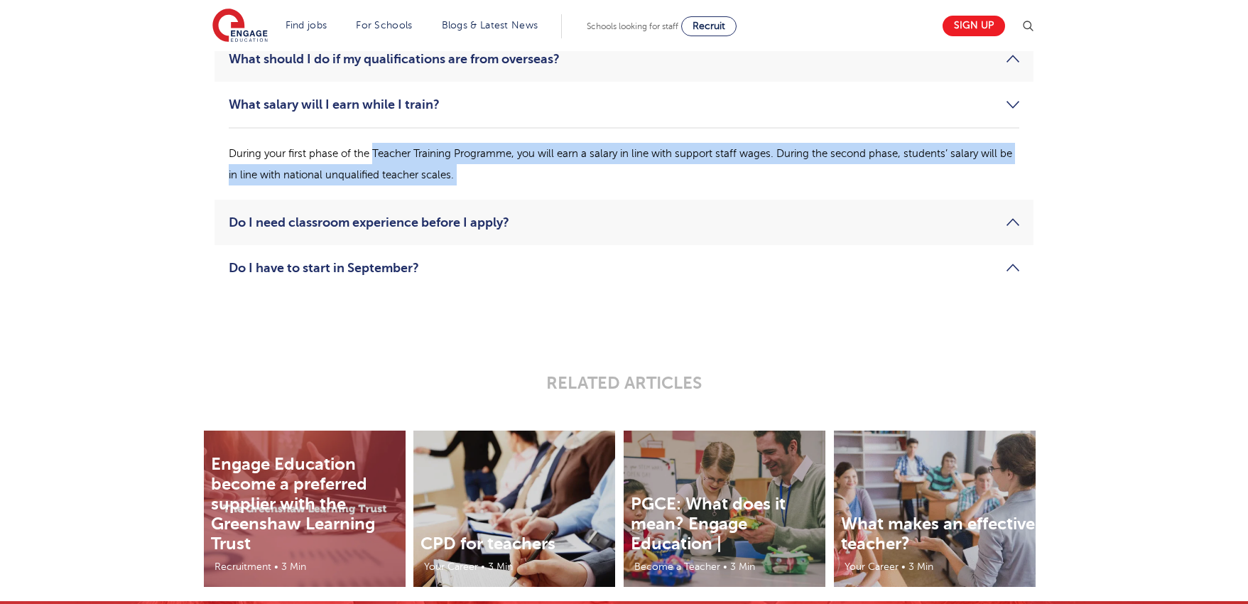
drag, startPoint x: 470, startPoint y: 434, endPoint x: 372, endPoint y: 429, distance: 97.5
click at [372, 185] on p "During your first phase of the Teacher Training Programme, you will earn a sala…" at bounding box center [624, 164] width 791 height 43
drag, startPoint x: 314, startPoint y: 429, endPoint x: 568, endPoint y: 448, distance: 255.1
click at [566, 185] on p "During your first phase of the Teacher Training Programme, you will earn a sala…" at bounding box center [624, 164] width 791 height 43
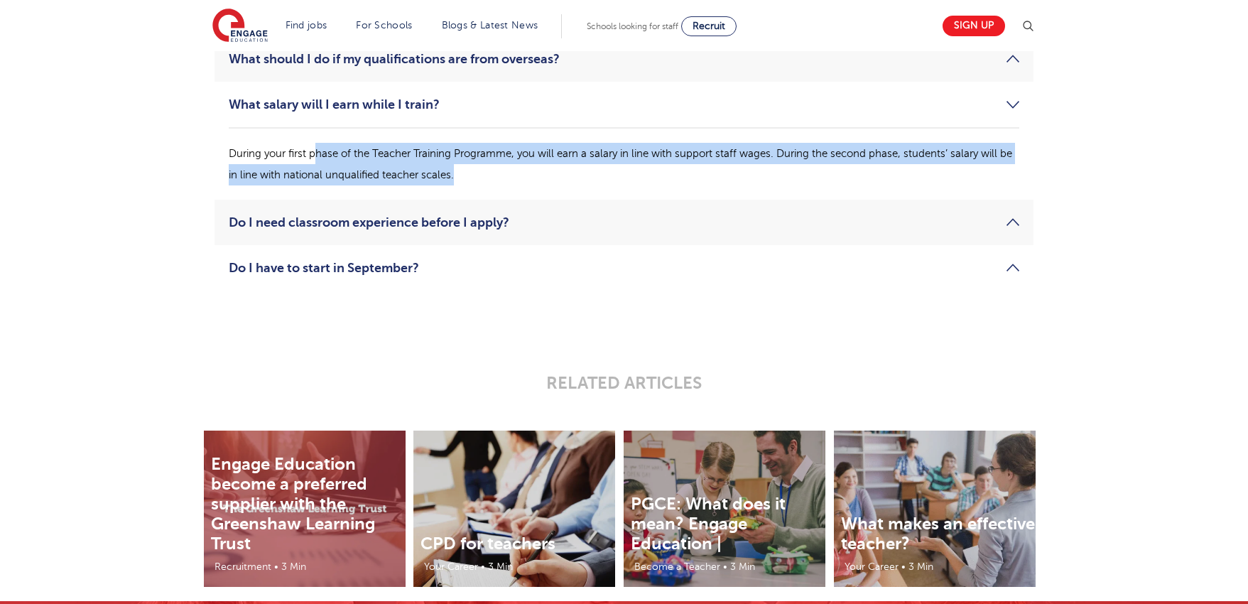
click at [571, 185] on p "During your first phase of the Teacher Training Programme, you will earn a sala…" at bounding box center [624, 164] width 791 height 43
drag, startPoint x: 577, startPoint y: 449, endPoint x: 357, endPoint y: 419, distance: 222.3
click at [357, 185] on p "During your first phase of the Teacher Training Programme, you will earn a sala…" at bounding box center [624, 164] width 791 height 43
drag, startPoint x: 390, startPoint y: 418, endPoint x: 649, endPoint y: 444, distance: 259.9
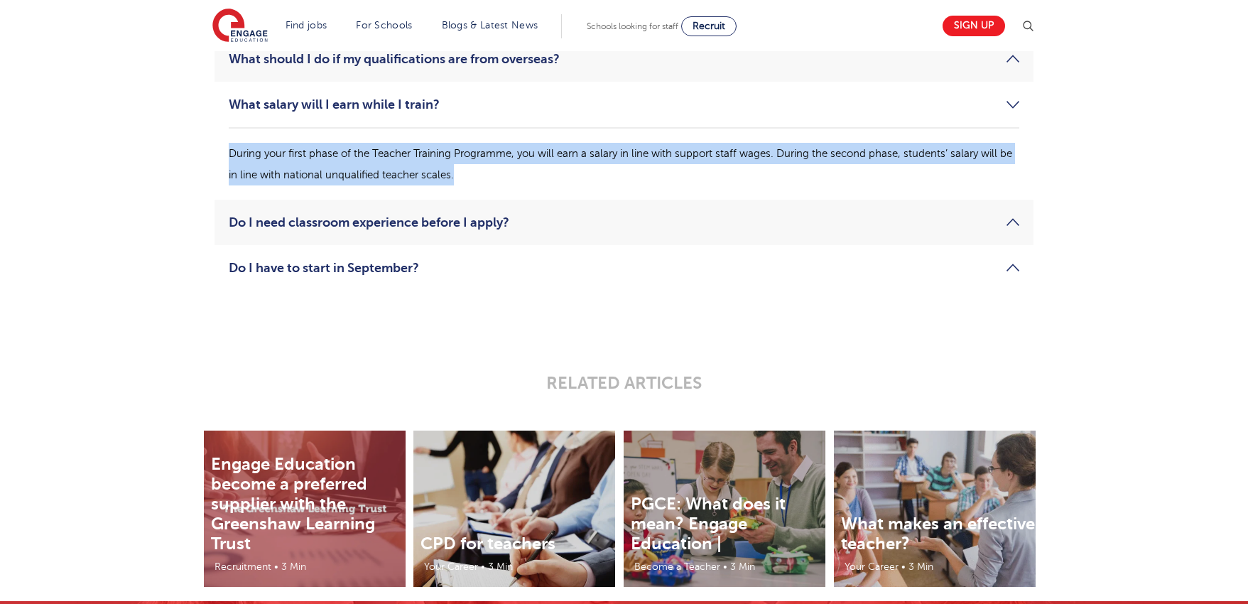
click at [649, 185] on p "During your first phase of the Teacher Training Programme, you will earn a sala…" at bounding box center [624, 164] width 791 height 43
drag, startPoint x: 652, startPoint y: 446, endPoint x: 434, endPoint y: 413, distance: 220.7
click at [434, 185] on div "During your first phase of the Teacher Training Programme, you will earn a sala…" at bounding box center [624, 156] width 791 height 58
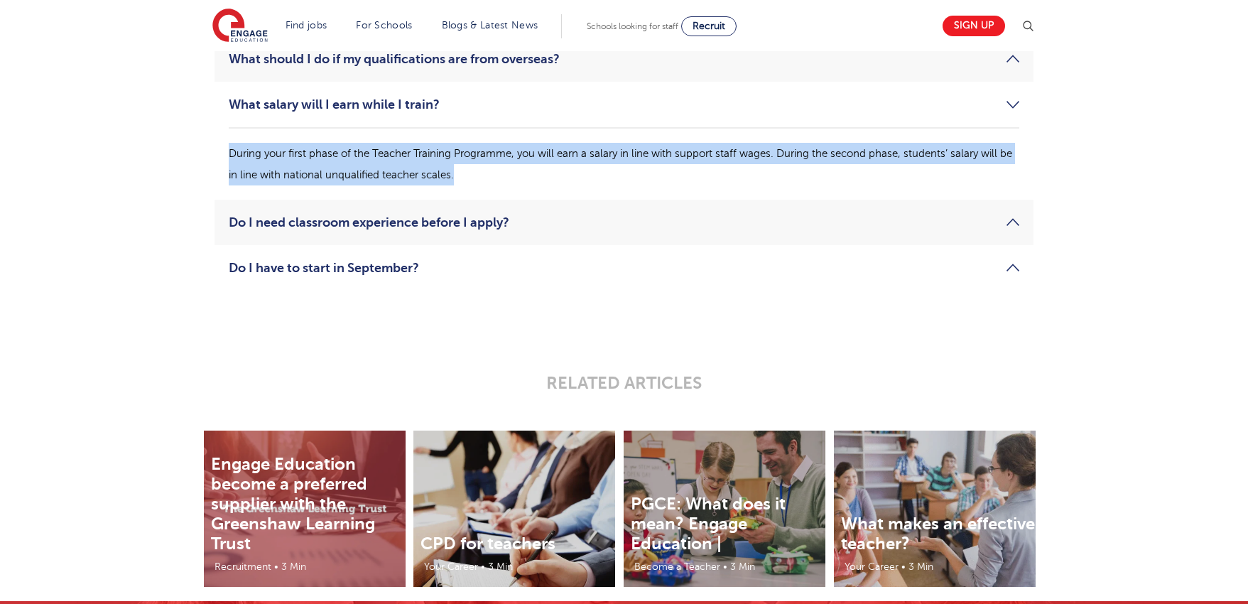
drag, startPoint x: 345, startPoint y: 416, endPoint x: 672, endPoint y: 452, distance: 329.5
click at [672, 185] on div "During your first phase of the Teacher Training Programme, you will earn a sala…" at bounding box center [624, 156] width 791 height 58
click at [672, 185] on p "During your first phase of the Teacher Training Programme, you will earn a sala…" at bounding box center [624, 164] width 791 height 43
drag, startPoint x: 672, startPoint y: 452, endPoint x: 319, endPoint y: 416, distance: 355.0
click at [319, 185] on div "During your first phase of the Teacher Training Programme, you will earn a sala…" at bounding box center [624, 156] width 791 height 58
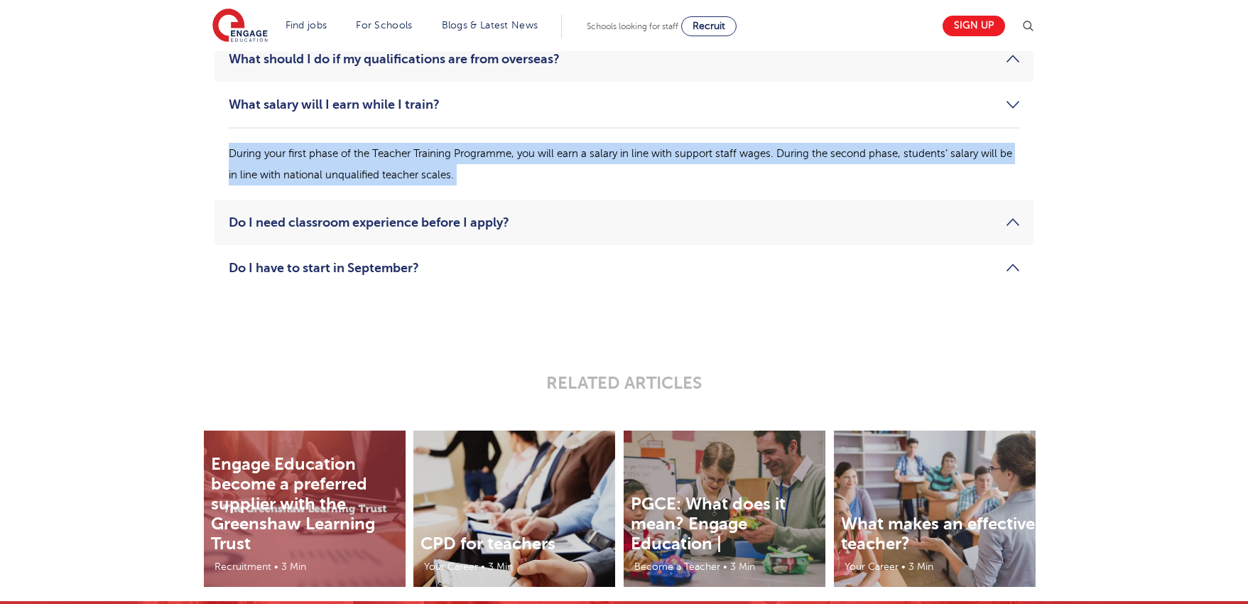
click at [319, 185] on div "During your first phase of the Teacher Training Programme, you will earn a sala…" at bounding box center [624, 156] width 791 height 58
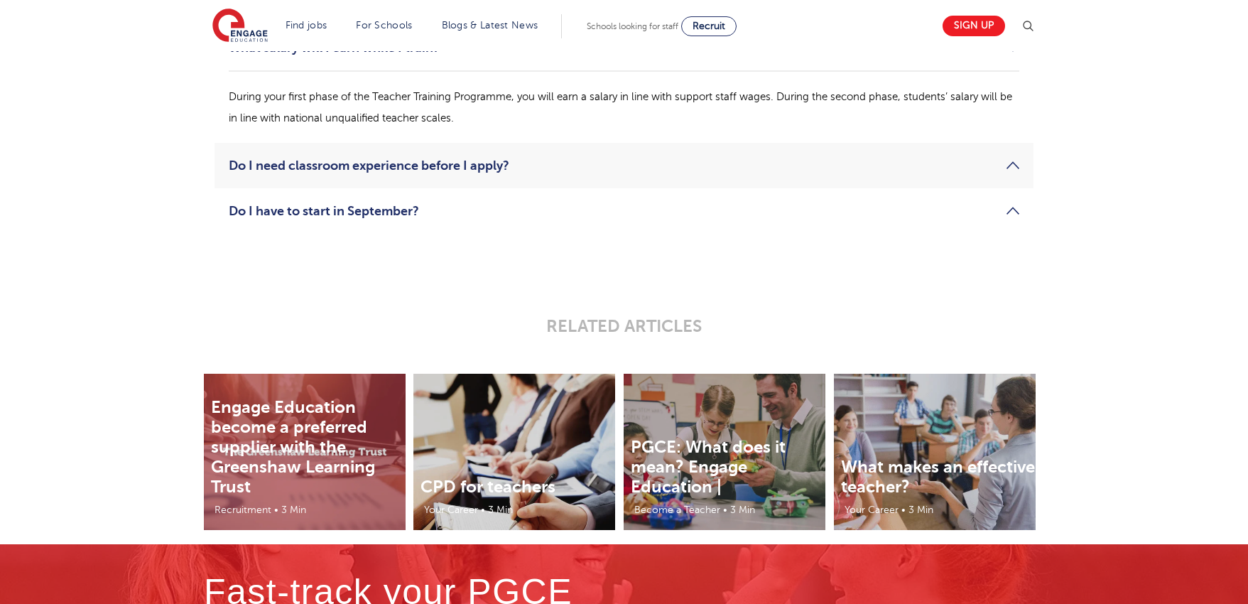
scroll to position [2324, 0]
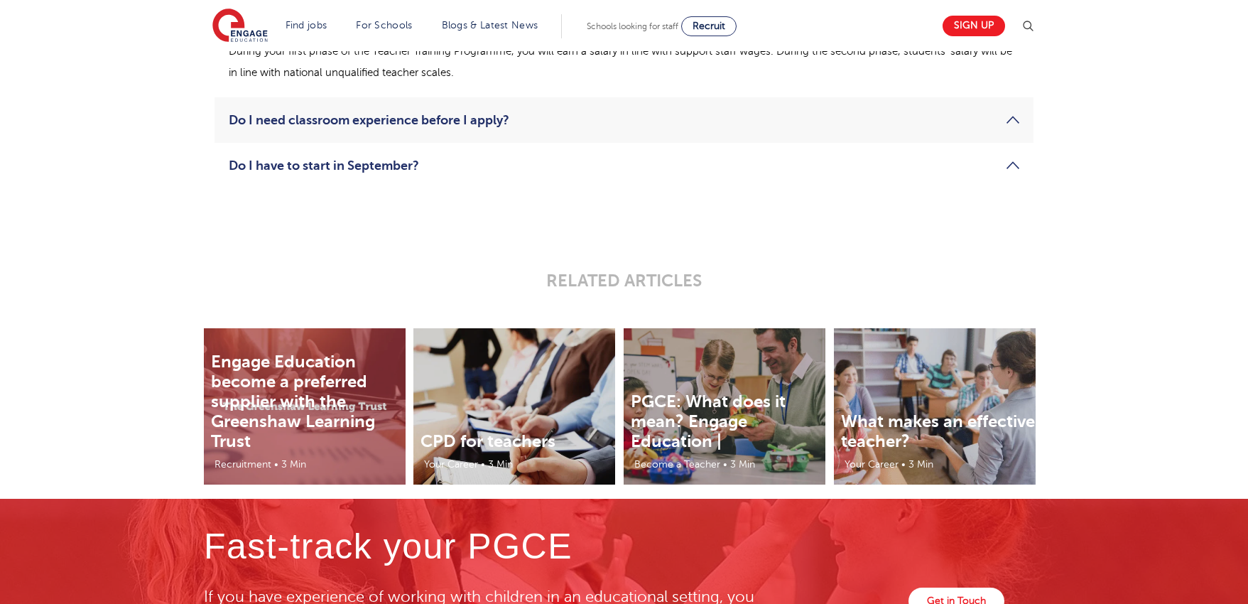
click at [1015, 11] on link "What salary will I earn while I train?" at bounding box center [624, 2] width 791 height 17
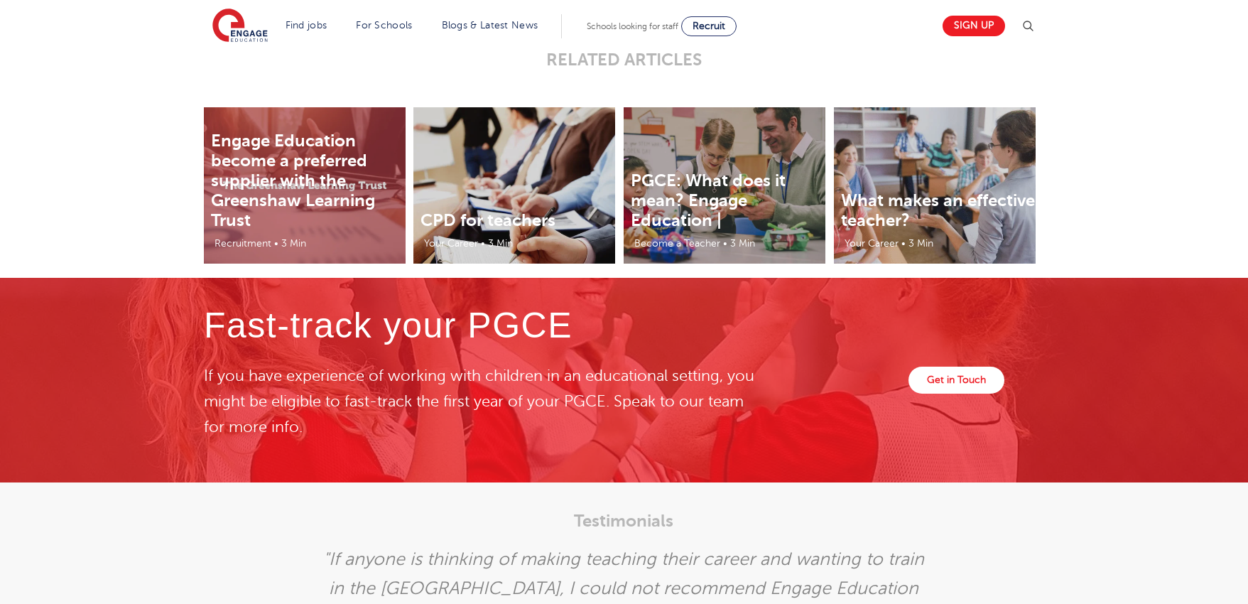
scroll to position [2508, 0]
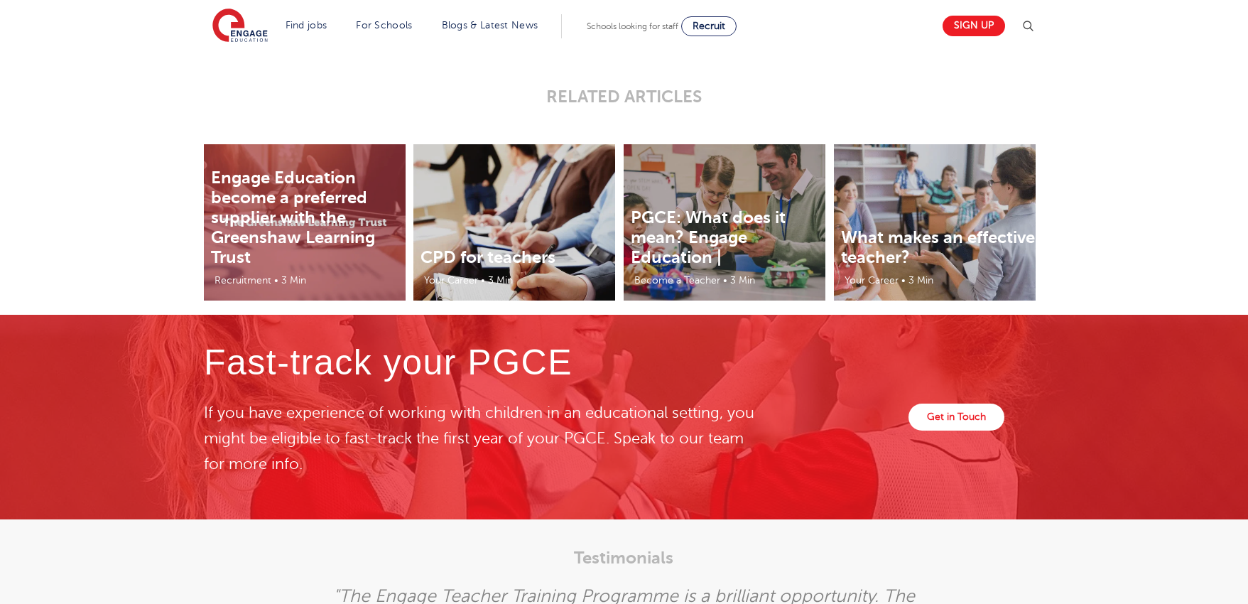
drag, startPoint x: 412, startPoint y: 235, endPoint x: 934, endPoint y: 286, distance: 523.9
drag, startPoint x: 983, startPoint y: 269, endPoint x: 504, endPoint y: 242, distance: 479.0
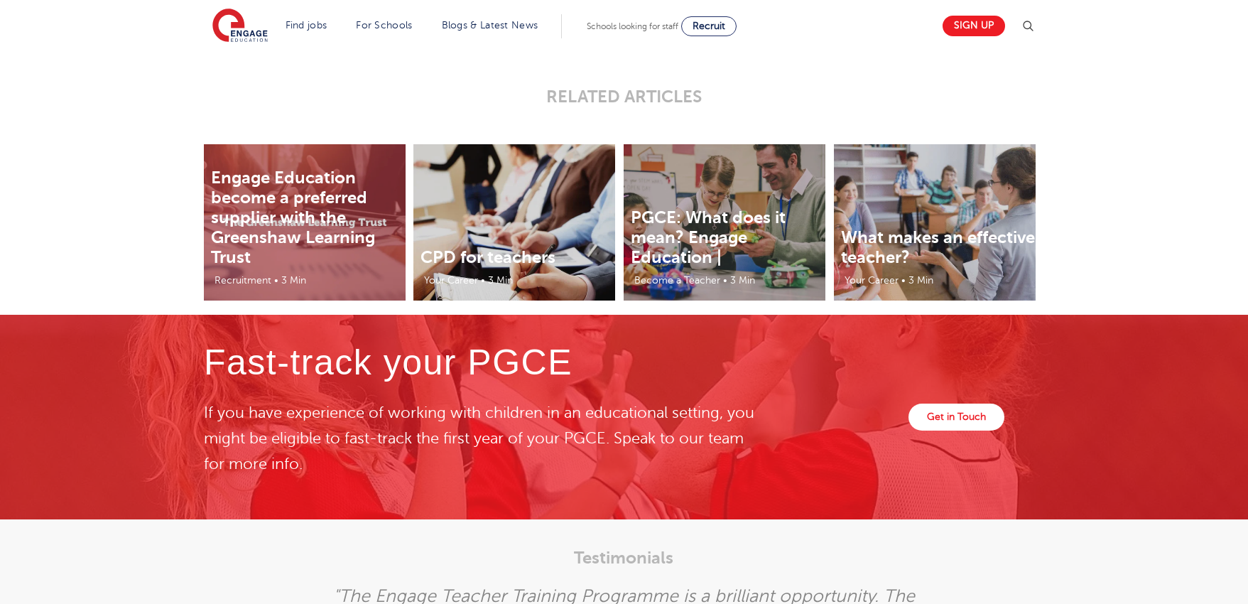
drag, startPoint x: 466, startPoint y: 233, endPoint x: 912, endPoint y: 266, distance: 446.7
drag, startPoint x: 954, startPoint y: 262, endPoint x: 575, endPoint y: 225, distance: 381.3
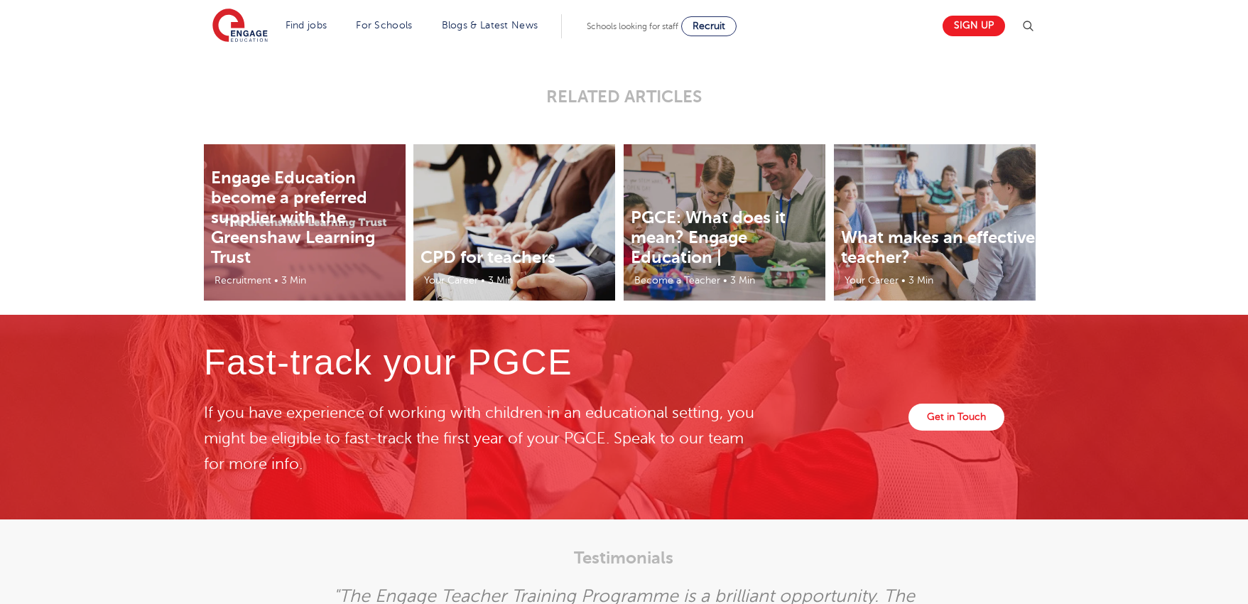
drag, startPoint x: 547, startPoint y: 224, endPoint x: 975, endPoint y: 254, distance: 429.5
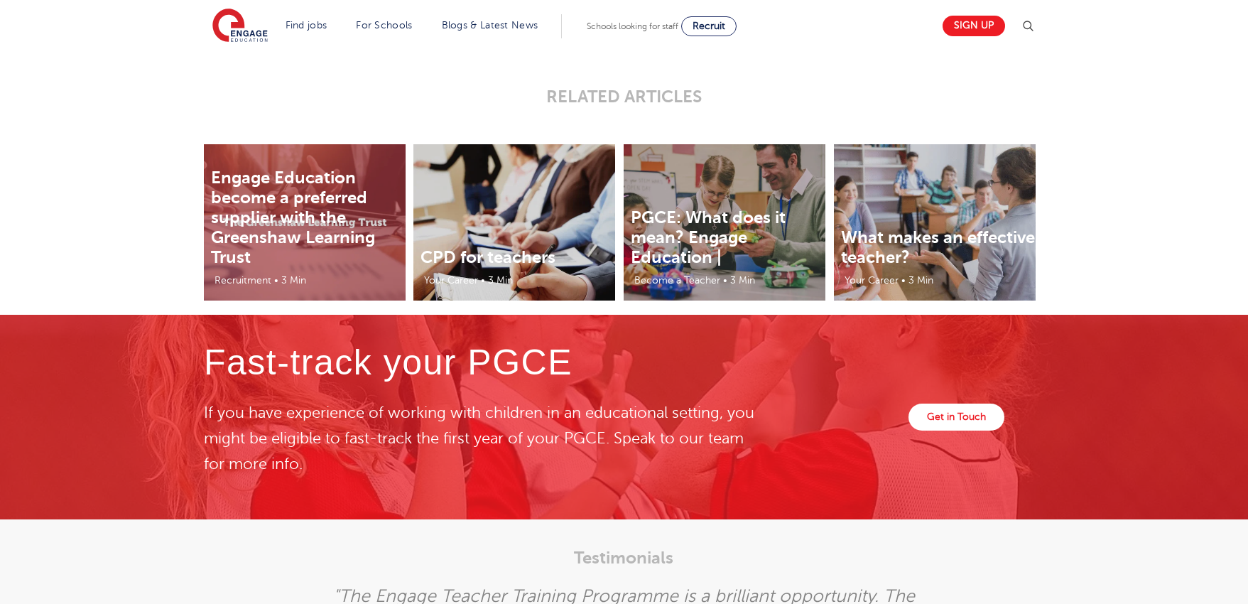
drag, startPoint x: 975, startPoint y: 254, endPoint x: 588, endPoint y: 244, distance: 388.1
drag, startPoint x: 519, startPoint y: 239, endPoint x: 962, endPoint y: 271, distance: 444.5
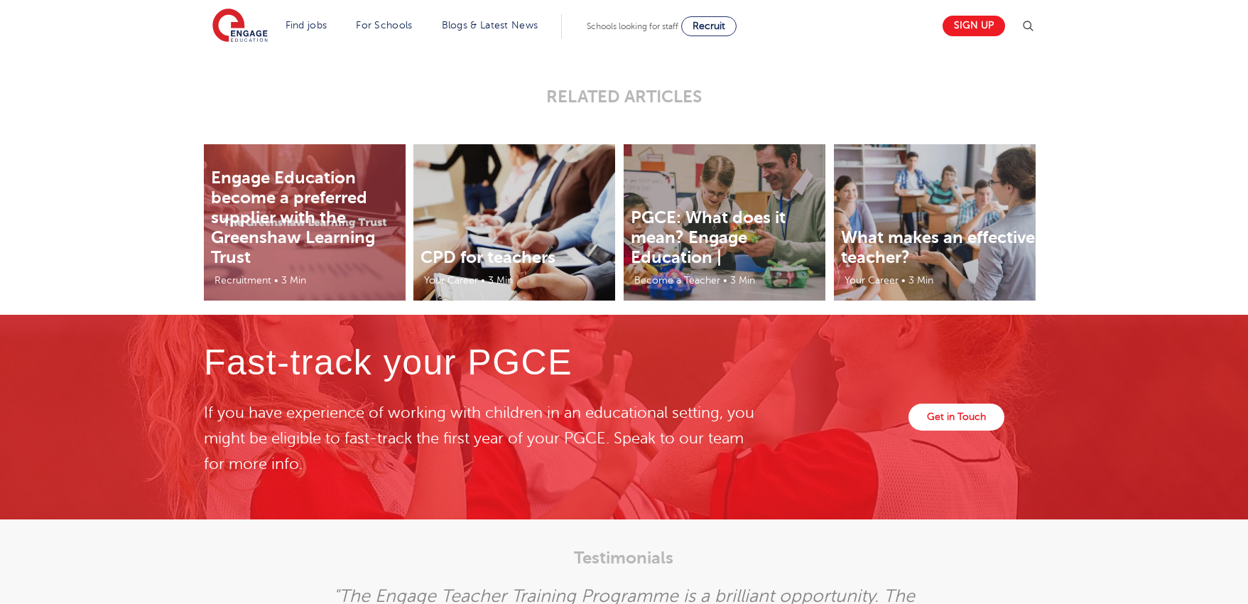
drag, startPoint x: 953, startPoint y: 267, endPoint x: 505, endPoint y: 236, distance: 448.7
drag, startPoint x: 384, startPoint y: 228, endPoint x: 875, endPoint y: 255, distance: 491.0
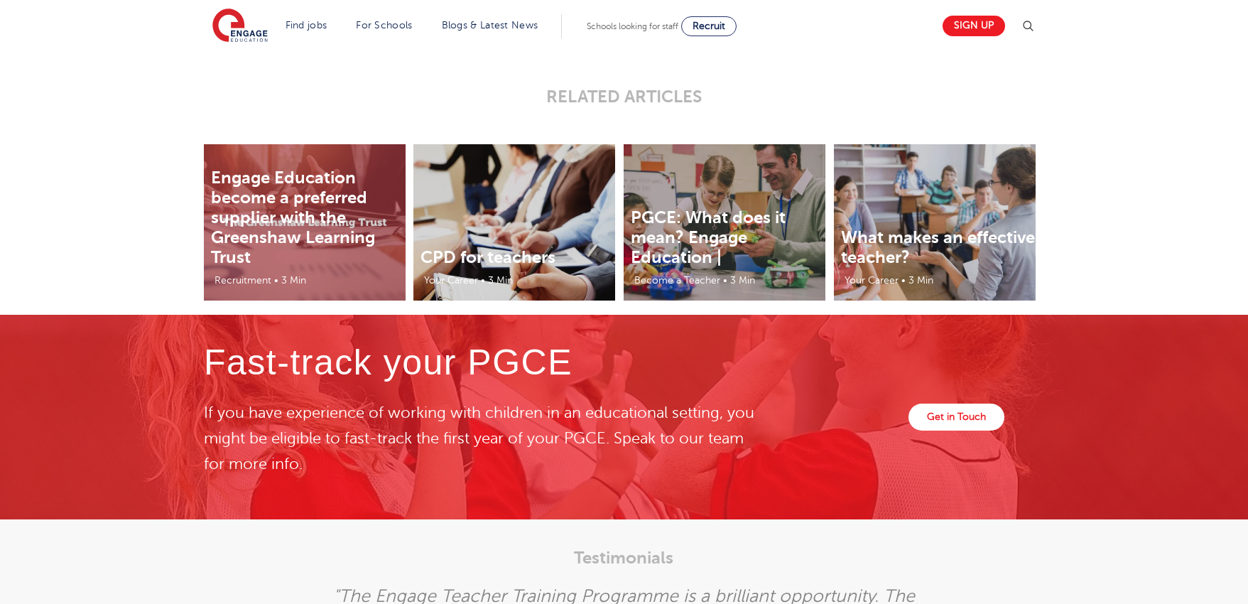
drag, startPoint x: 980, startPoint y: 257, endPoint x: 507, endPoint y: 239, distance: 473.5
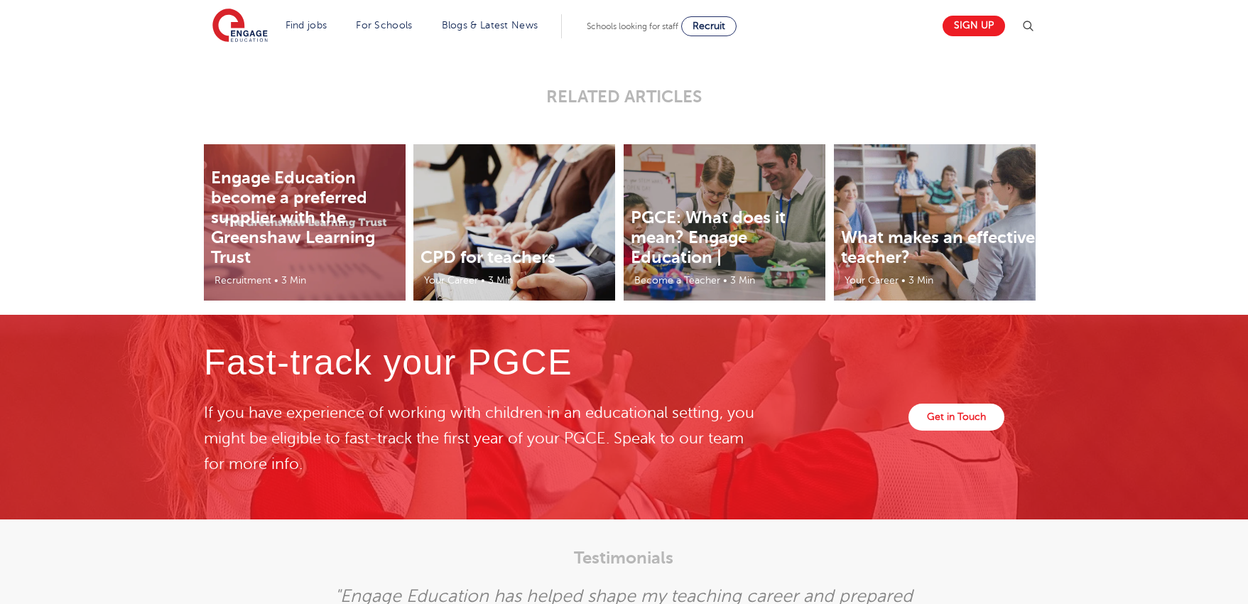
drag, startPoint x: 428, startPoint y: 237, endPoint x: 870, endPoint y: 259, distance: 442.4
drag, startPoint x: 939, startPoint y: 261, endPoint x: 595, endPoint y: 239, distance: 345.3
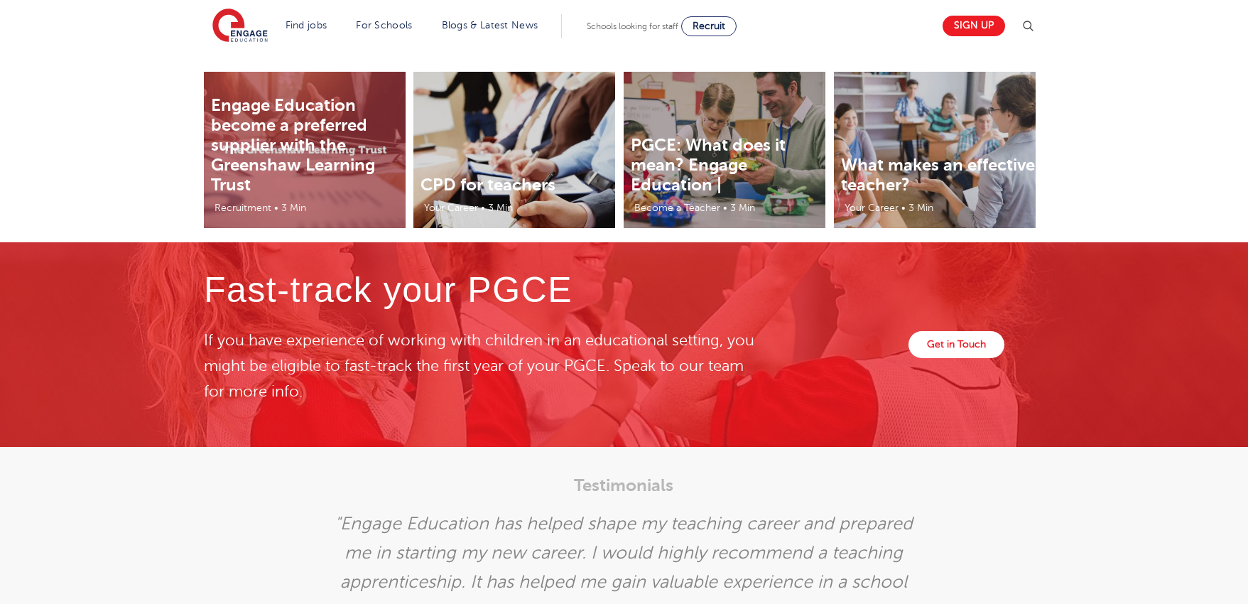
click at [1064, 43] on div "RELATED ARTICLES" at bounding box center [624, 5] width 1248 height 76
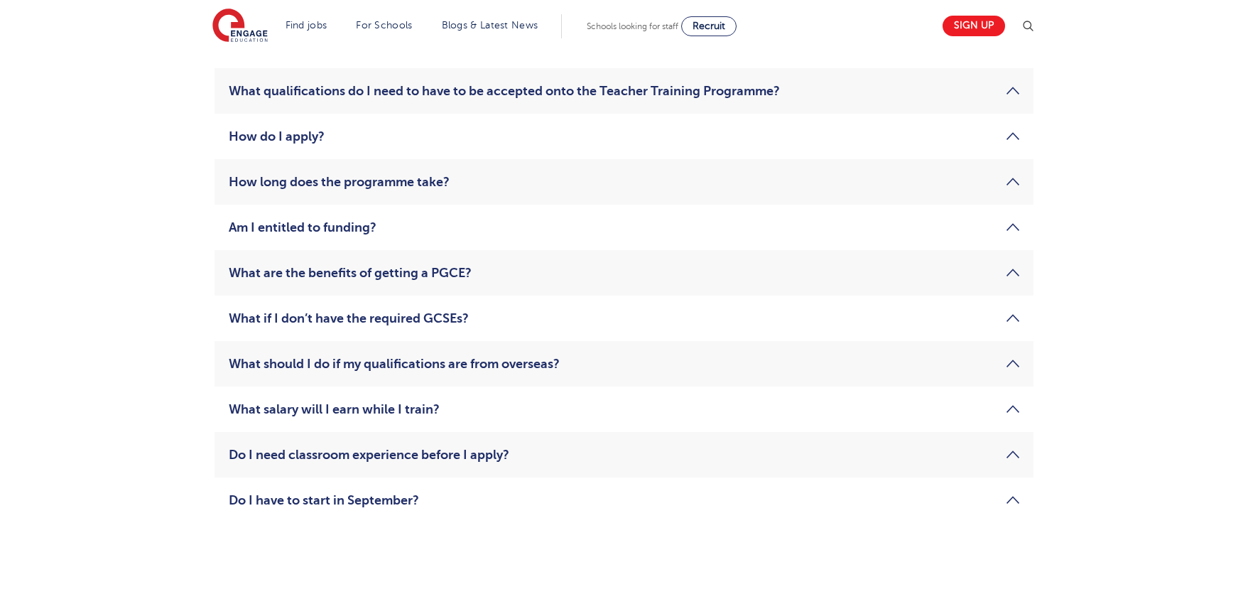
scroll to position [512, 0]
